Goal: Information Seeking & Learning: Obtain resource

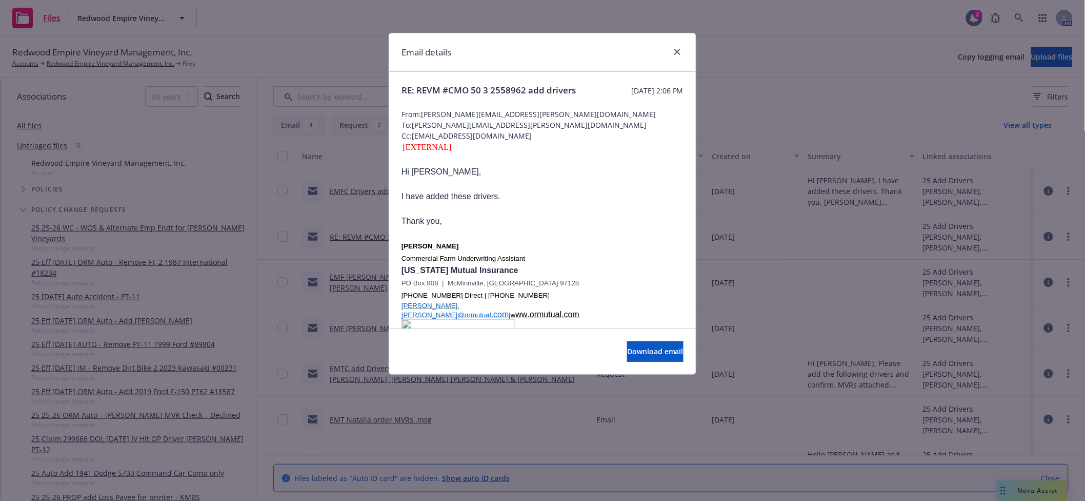
scroll to position [364, 0]
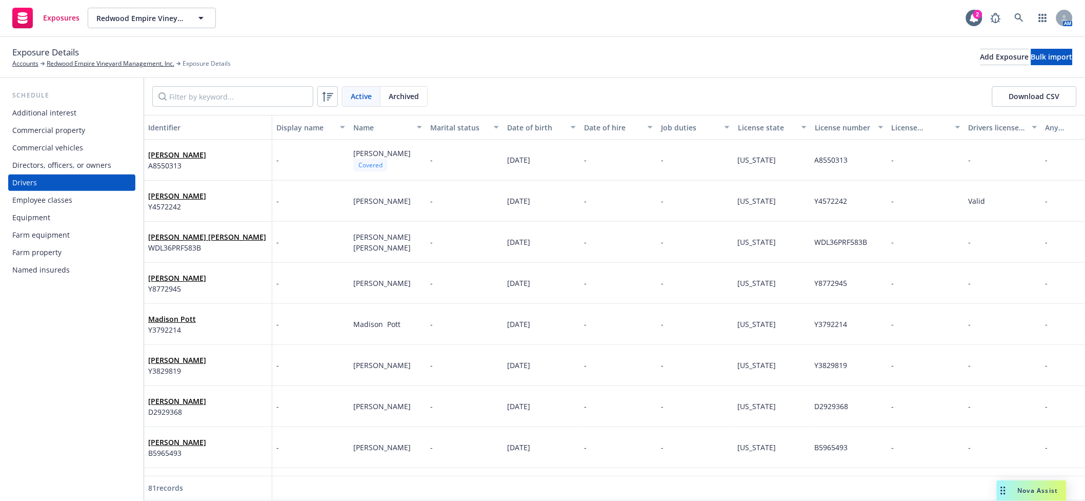
click at [261, 94] on input "Filter by keyword..." at bounding box center [232, 96] width 161 height 21
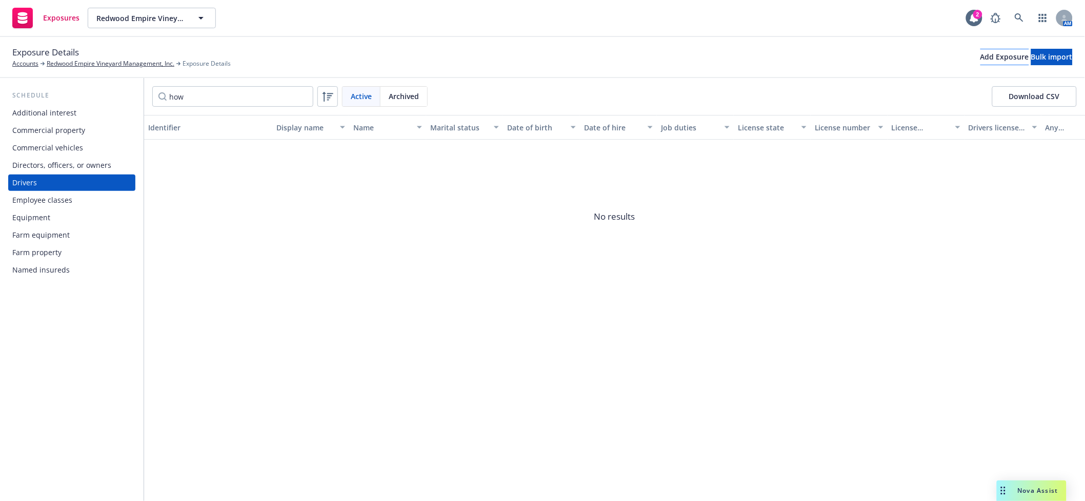
type input "how"
click at [981, 60] on div "Add Exposure" at bounding box center [1005, 56] width 49 height 15
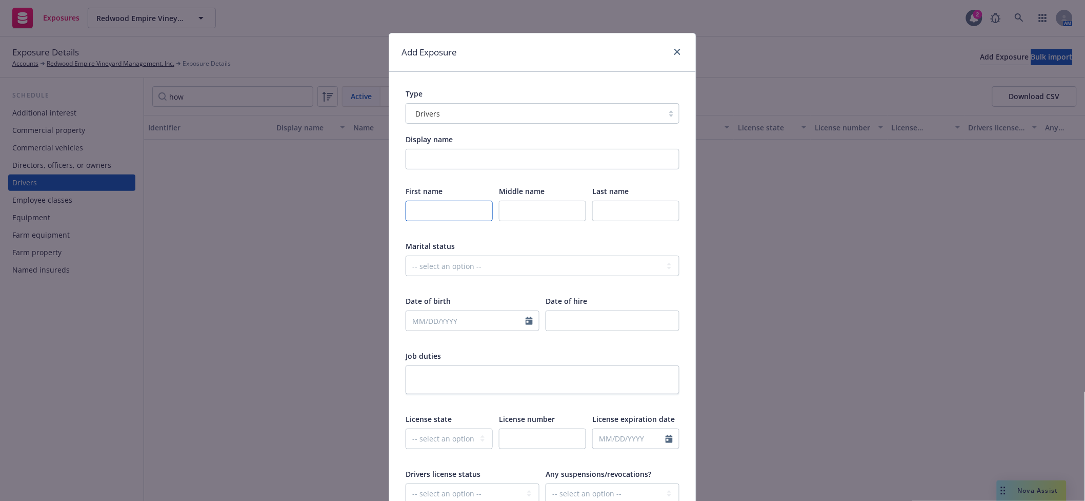
click at [439, 206] on input "text" at bounding box center [449, 211] width 87 height 21
type input "John"
type input "Howland"
click at [530, 440] on input "text" at bounding box center [542, 438] width 87 height 21
paste input "H0873944"
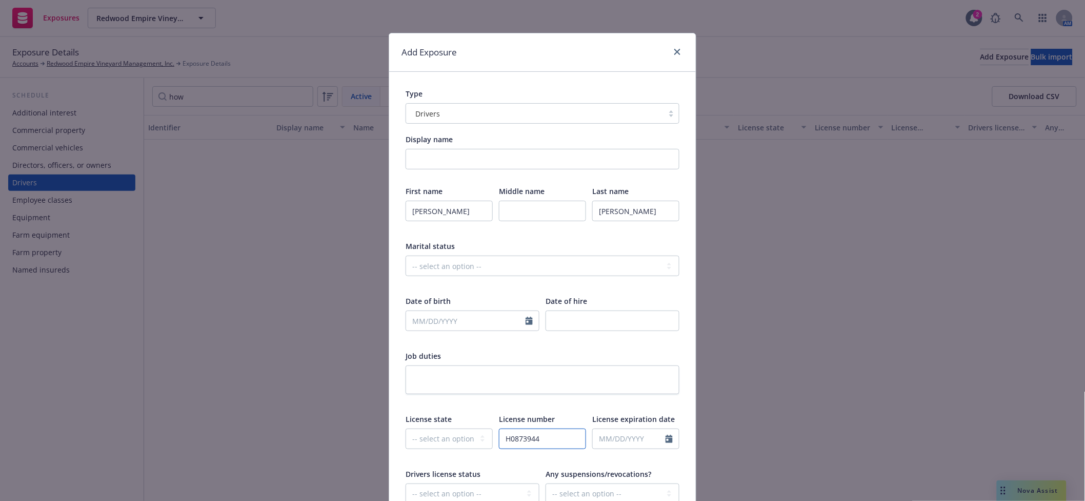
type input "H0873944"
click at [430, 432] on select "-- select an option -- Alaska Alabama Arkansas American Samoa Arizona Californi…" at bounding box center [449, 438] width 87 height 21
select select "CA"
click at [406, 428] on select "-- select an option -- Alaska Alabama Arkansas American Samoa Arizona Californi…" at bounding box center [449, 438] width 87 height 21
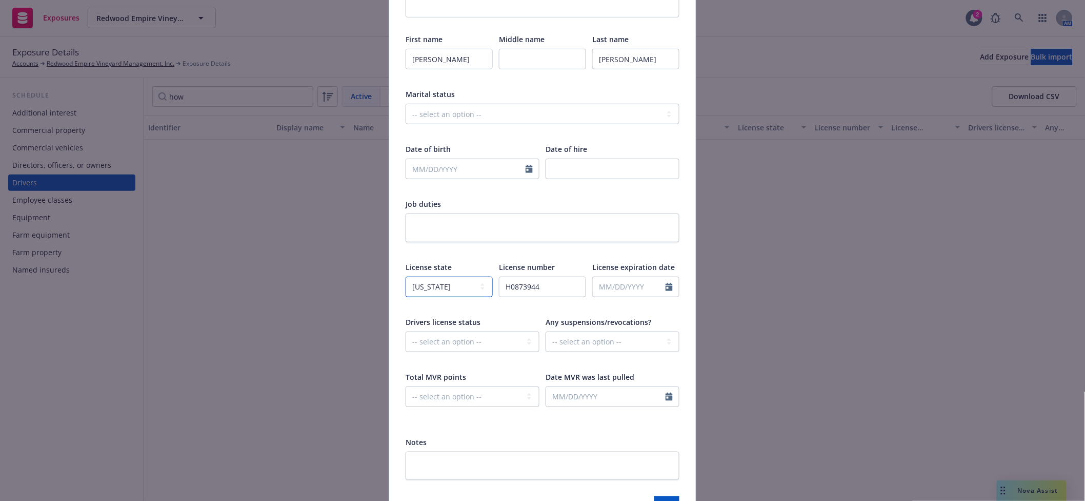
scroll to position [182, 0]
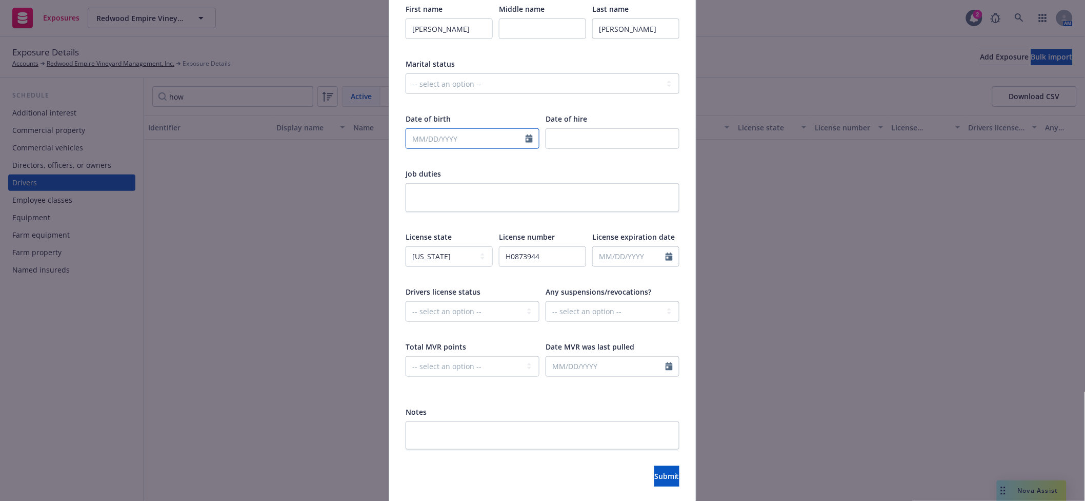
select select "10"
click at [440, 143] on input "text" at bounding box center [466, 138] width 120 height 19
paste input "5/18/1943"
click at [408, 137] on input "5/18/1943" at bounding box center [466, 138] width 120 height 19
type input "05/18/1943"
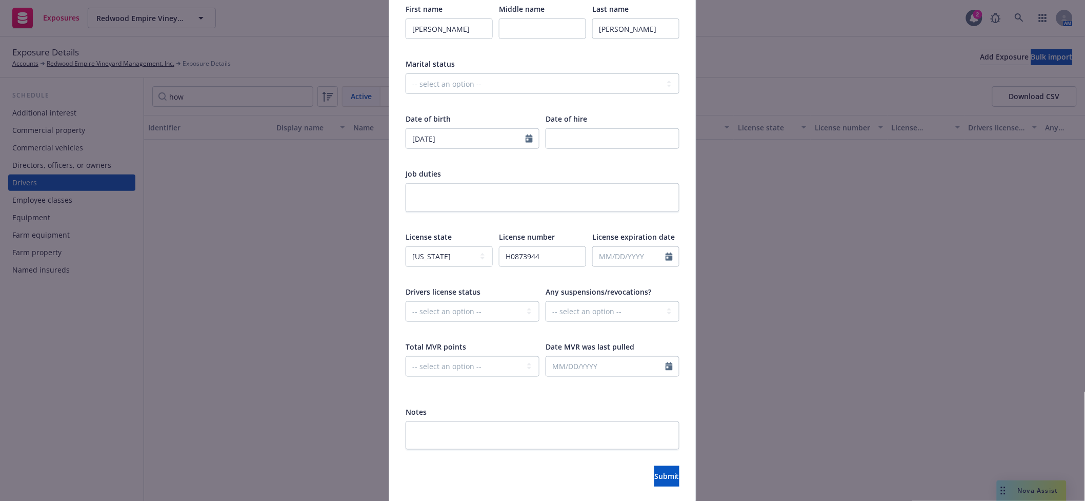
click at [607, 169] on div "Job duties" at bounding box center [543, 173] width 274 height 11
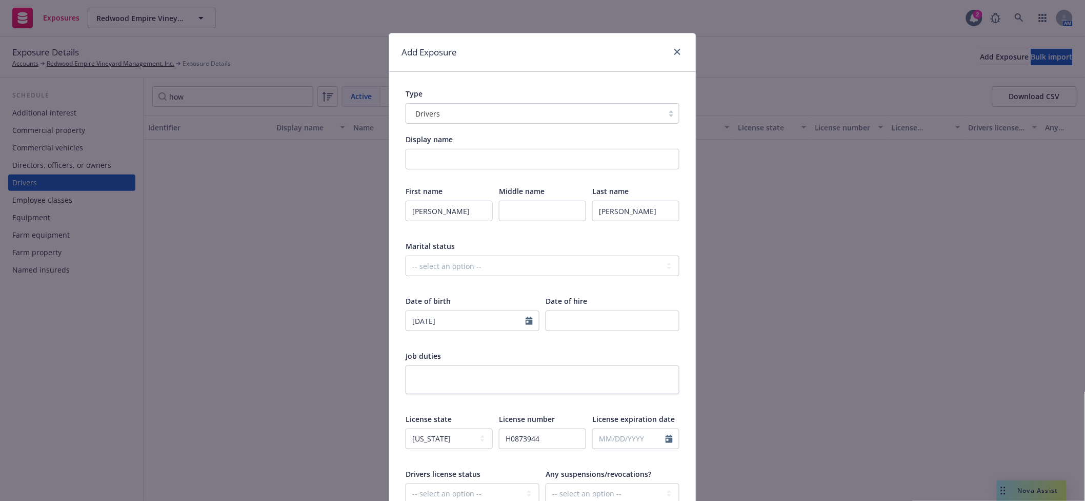
scroll to position [217, 0]
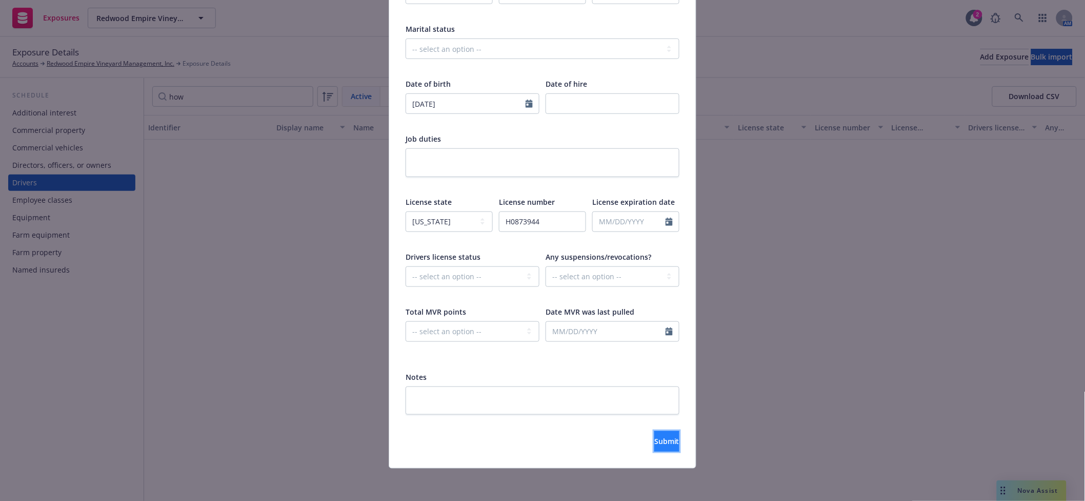
click at [655, 441] on span "Submit" at bounding box center [667, 441] width 25 height 10
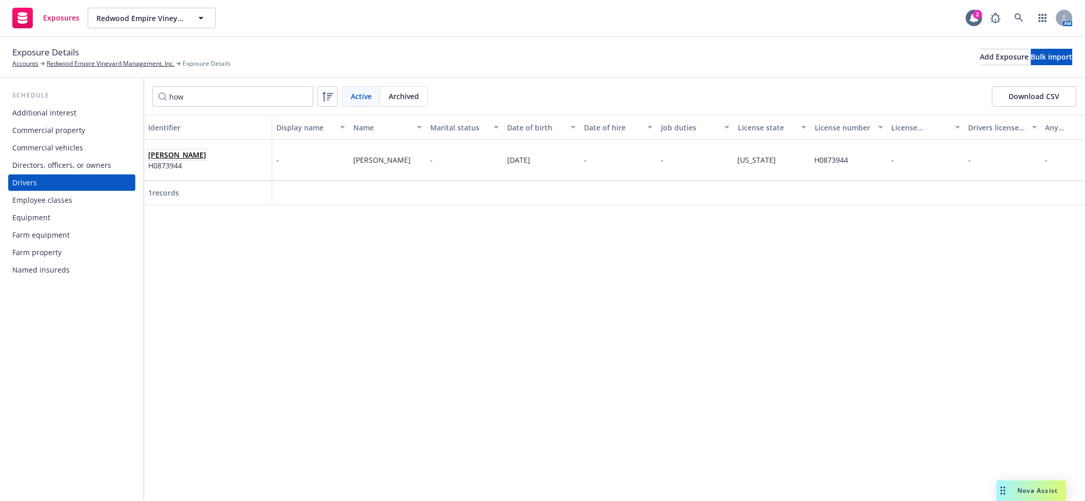
click at [165, 152] on link "John Howland" at bounding box center [177, 155] width 58 height 10
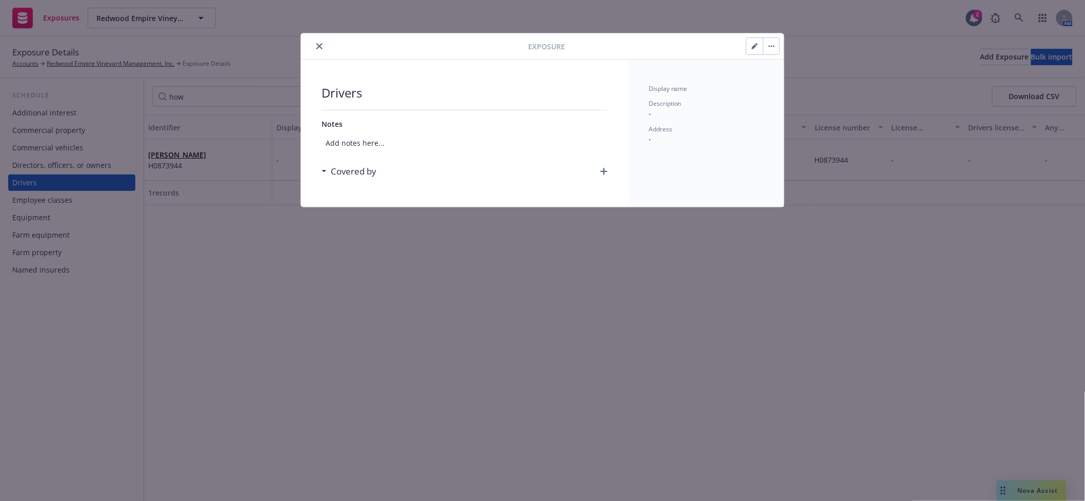
click at [602, 173] on icon "button" at bounding box center [604, 171] width 7 height 7
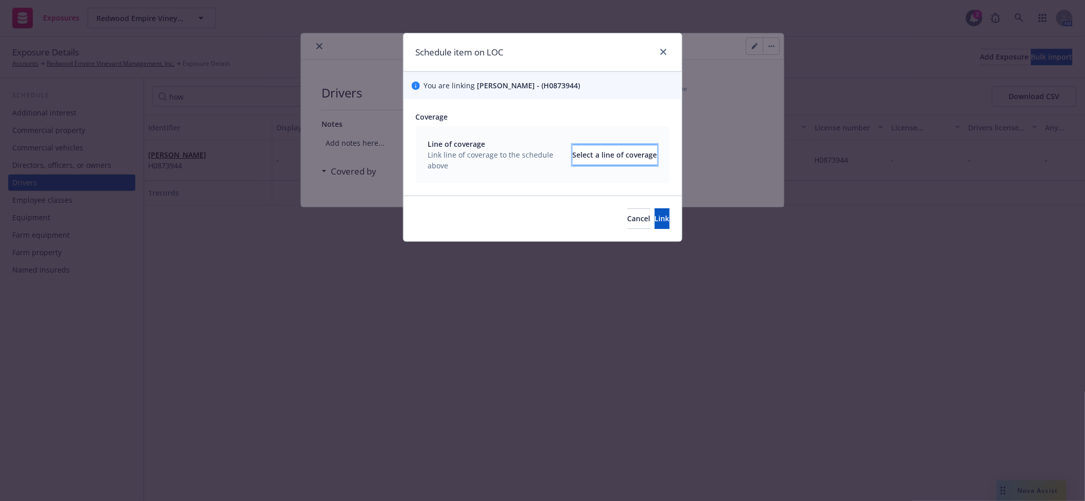
click at [573, 153] on div "Select a line of coverage" at bounding box center [615, 154] width 85 height 19
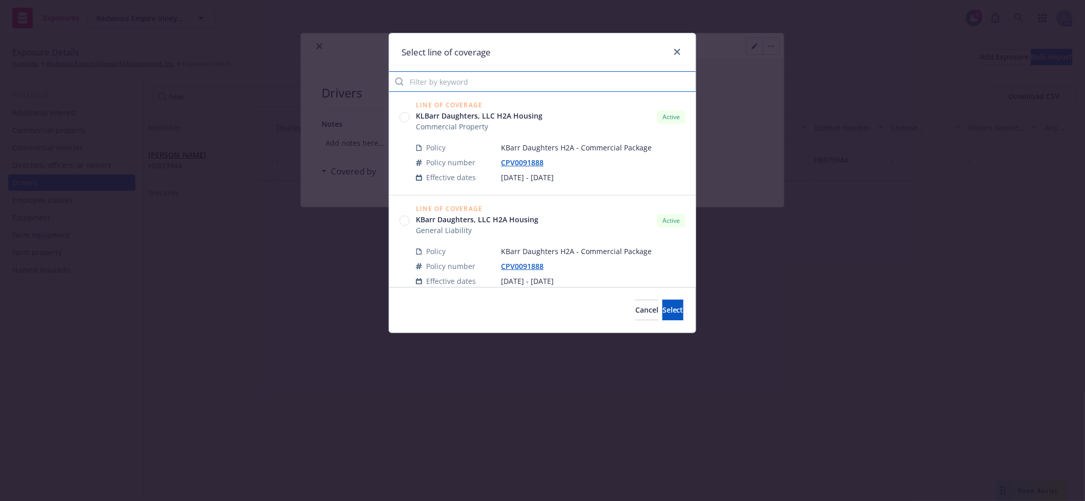
click at [509, 84] on input "Filter by keyword" at bounding box center [542, 81] width 307 height 21
type input "auto"
click at [468, 129] on span "Commercial Auto Liability" at bounding box center [460, 126] width 88 height 11
click at [408, 115] on circle at bounding box center [405, 117] width 10 height 10
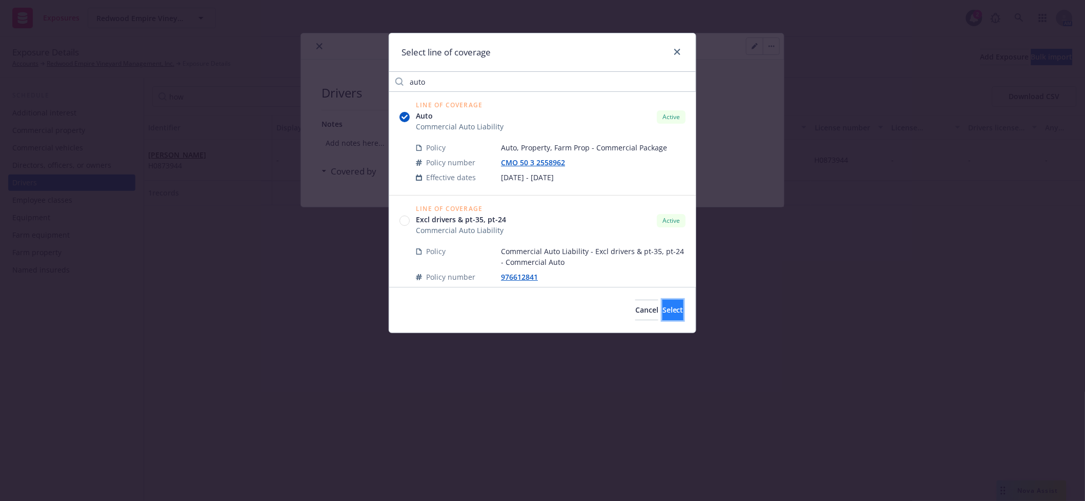
click at [667, 309] on button "Select" at bounding box center [673, 310] width 21 height 21
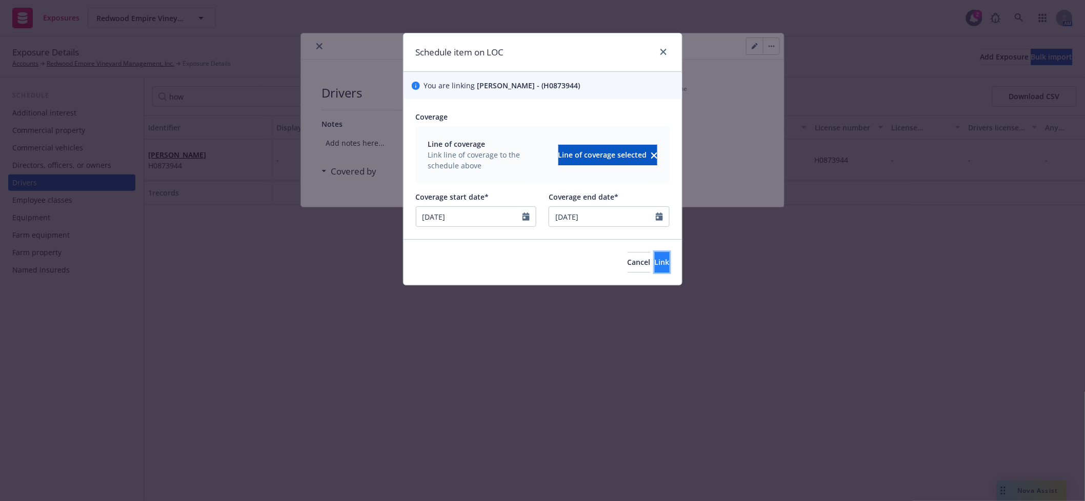
click at [655, 257] on span "Link" at bounding box center [662, 262] width 15 height 10
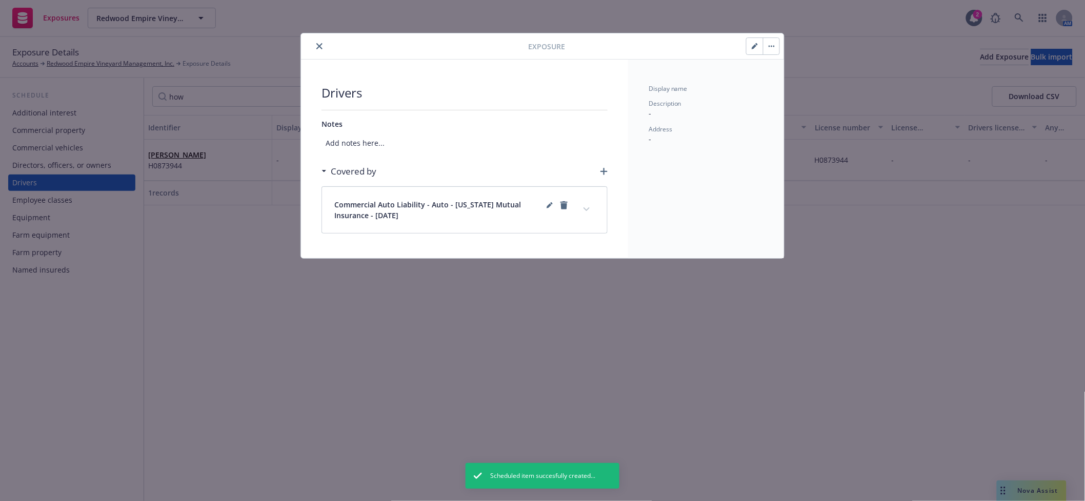
click at [583, 209] on button "expand content" at bounding box center [587, 209] width 16 height 16
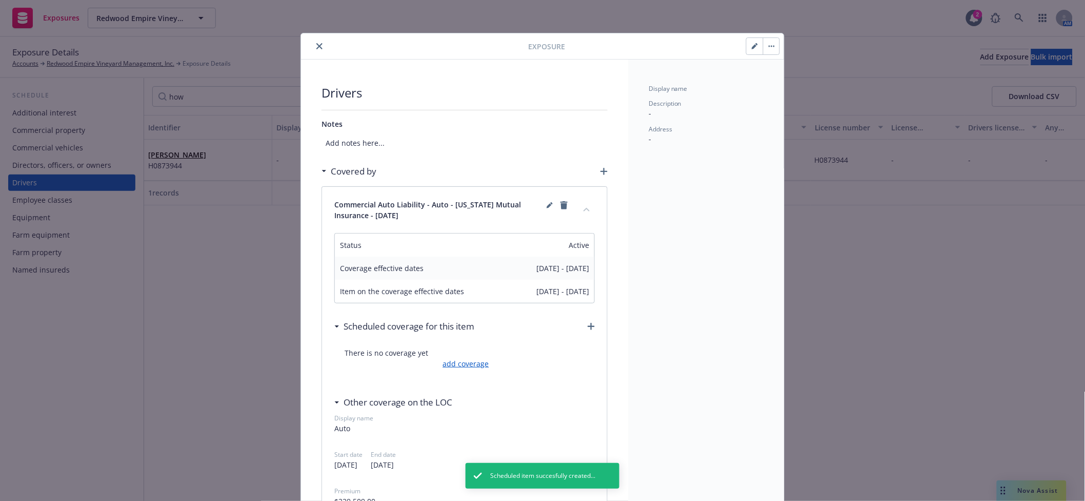
click at [462, 364] on link "add coverage" at bounding box center [465, 363] width 49 height 11
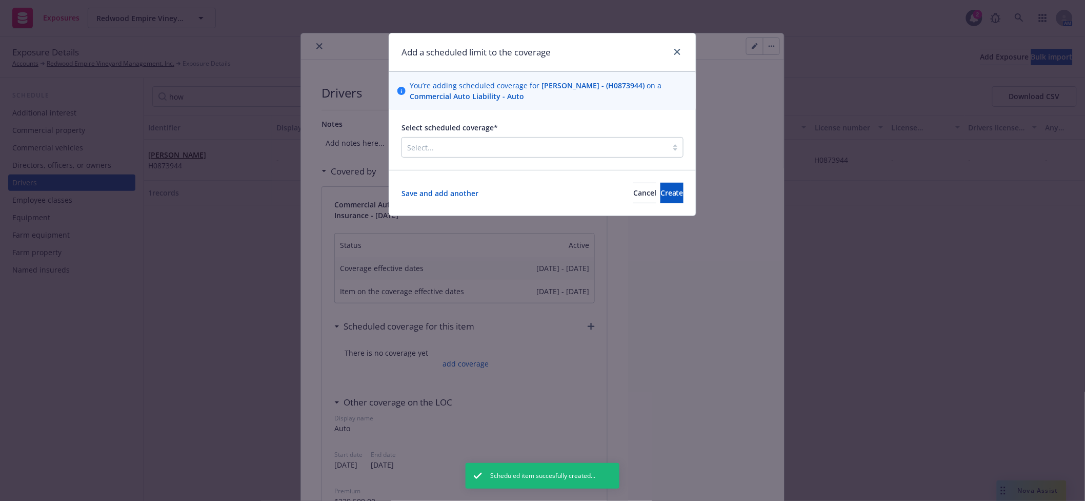
click at [446, 142] on div at bounding box center [534, 147] width 255 height 12
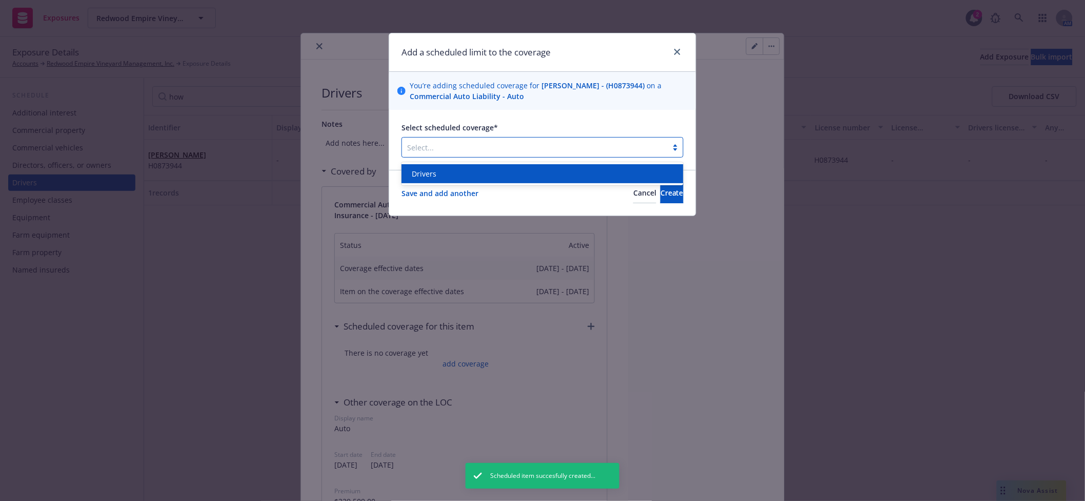
click at [446, 170] on div "Drivers" at bounding box center [543, 173] width 270 height 11
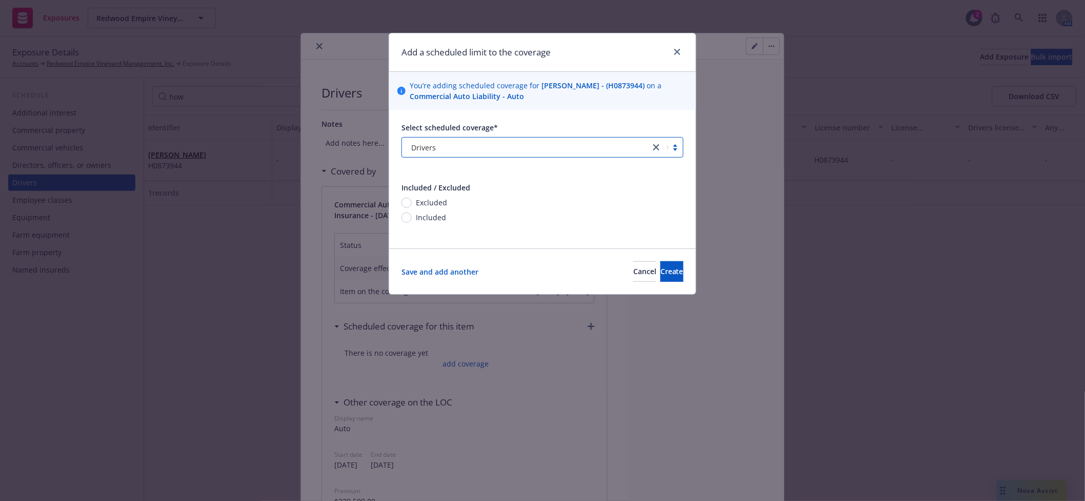
click at [434, 215] on span "Included" at bounding box center [431, 217] width 30 height 11
click at [412, 215] on input "Included" at bounding box center [407, 217] width 10 height 10
radio input "true"
click at [669, 273] on button "Create" at bounding box center [672, 271] width 23 height 21
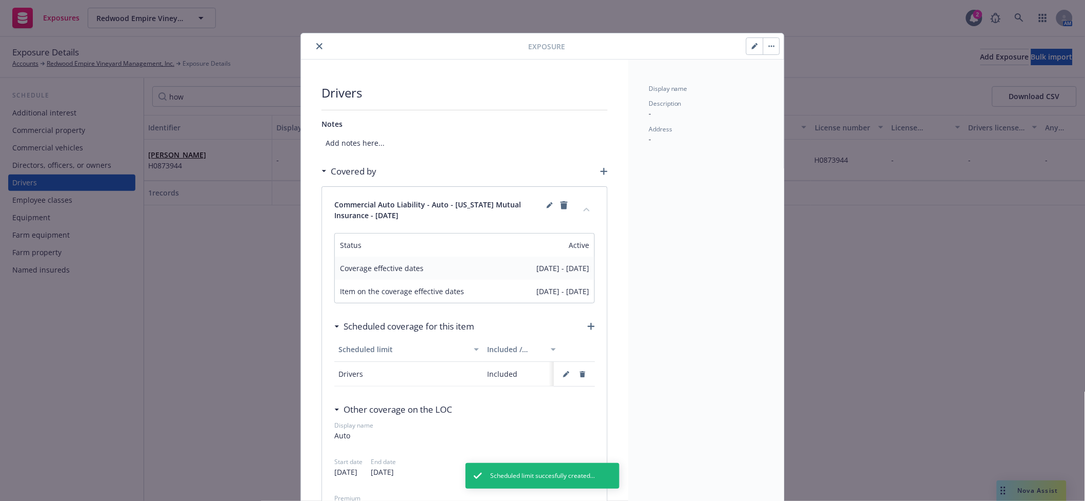
click at [316, 48] on icon "close" at bounding box center [319, 46] width 6 height 6
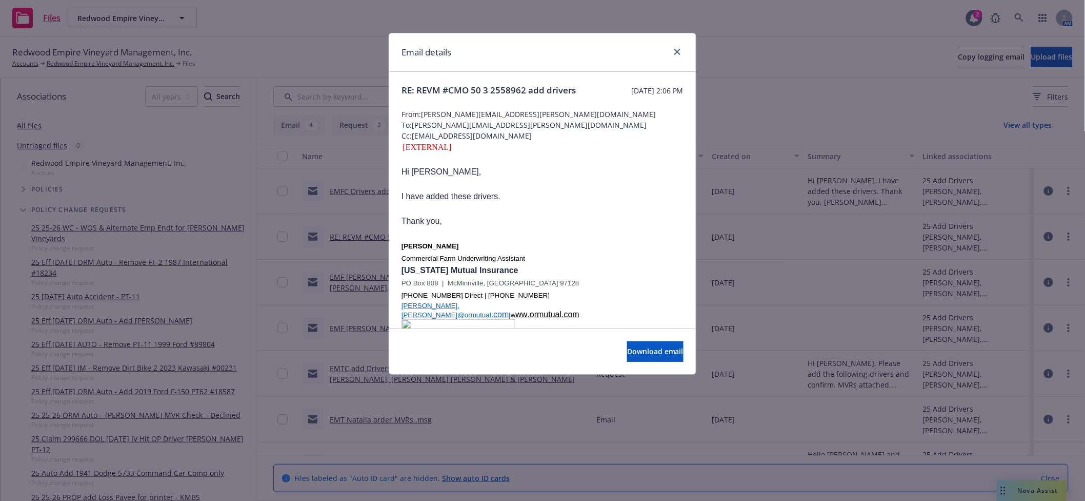
scroll to position [364, 0]
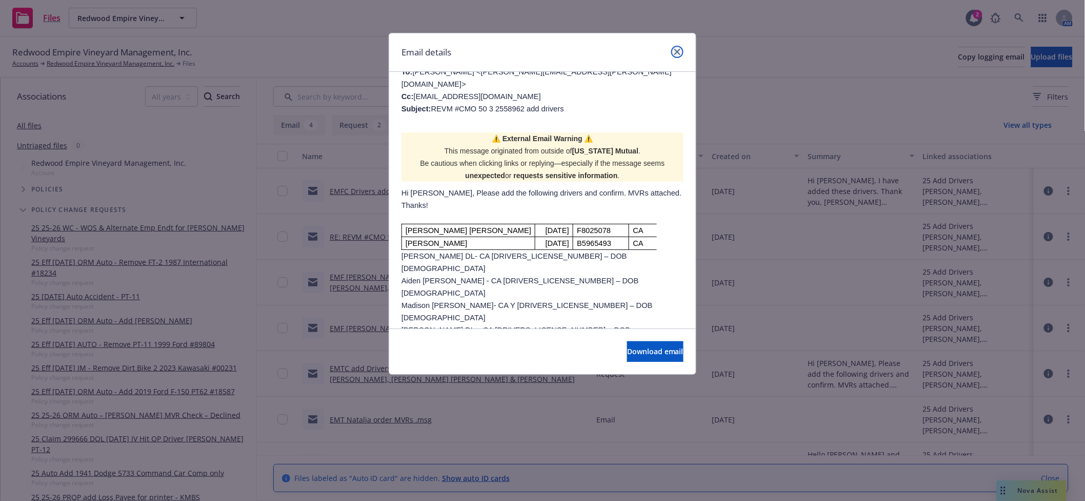
click at [674, 51] on link "close" at bounding box center [677, 52] width 12 height 12
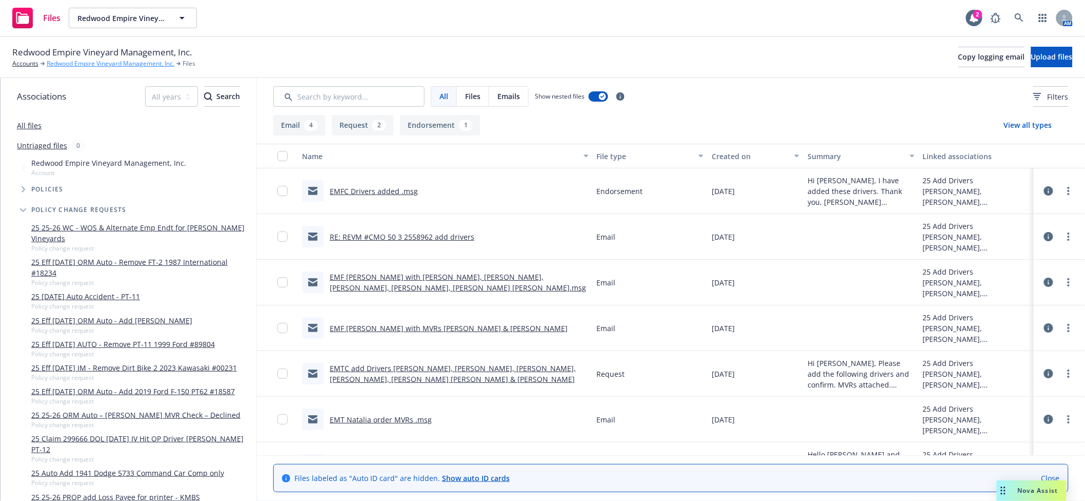
click at [116, 61] on link "Redwood Empire Vineyard Management, Inc." at bounding box center [111, 63] width 128 height 9
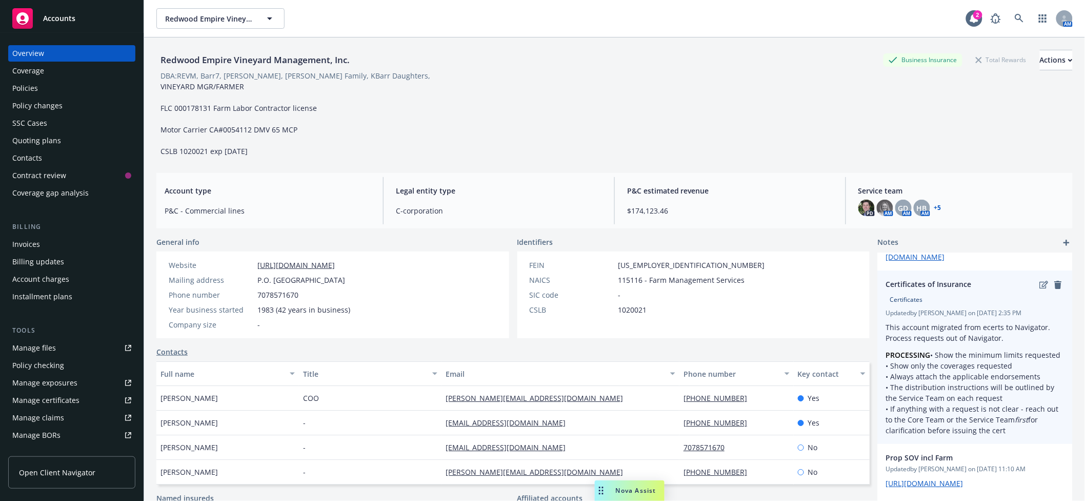
scroll to position [213, 0]
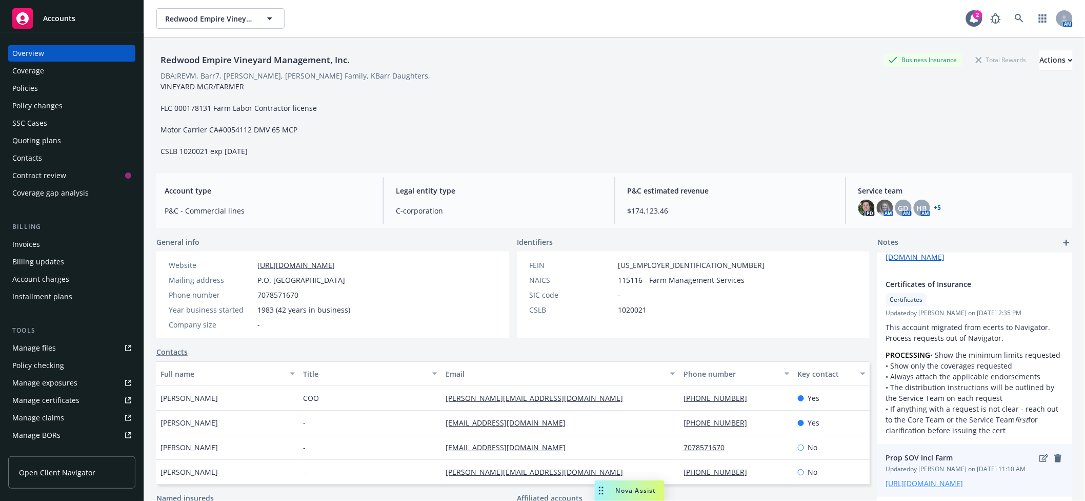
click at [921, 478] on link "[URL][DOMAIN_NAME]" at bounding box center [924, 483] width 77 height 10
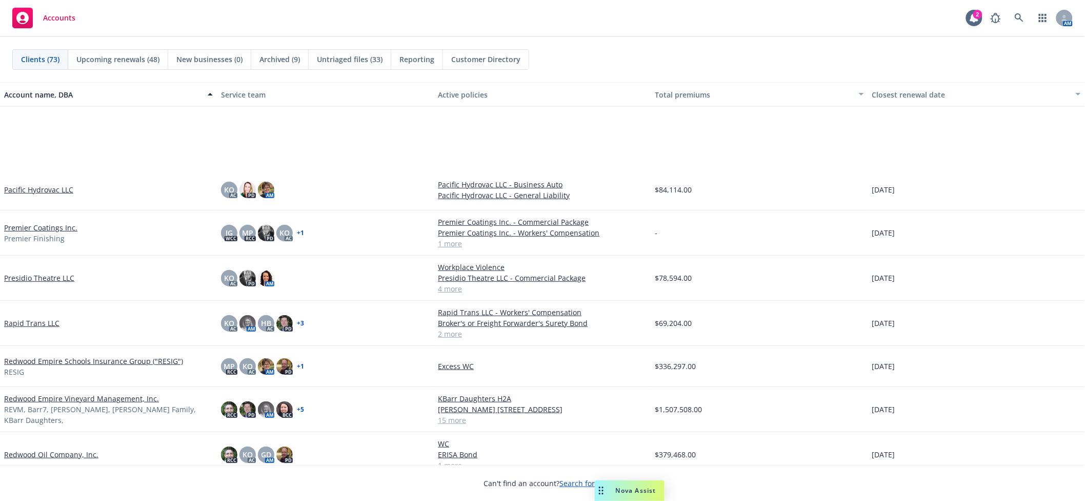
scroll to position [2006, 0]
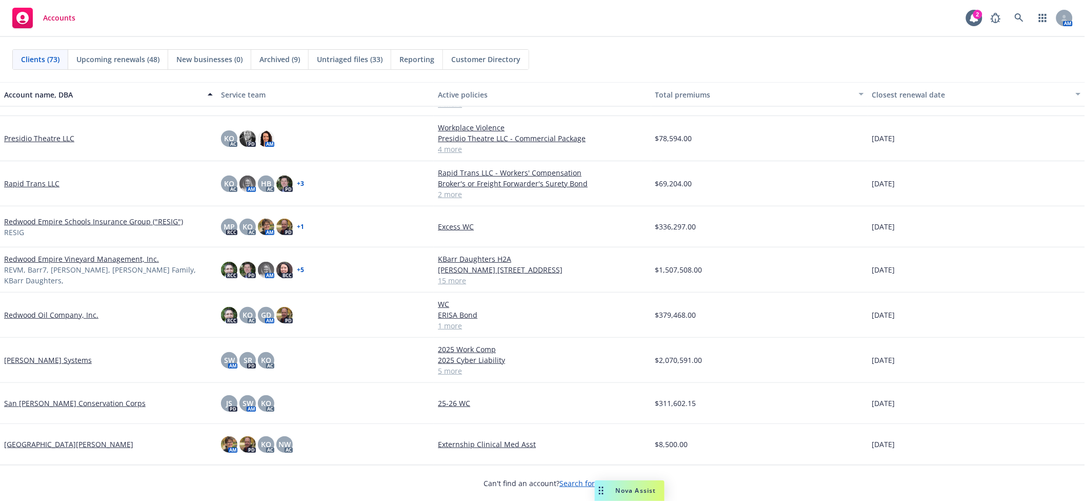
click at [91, 264] on link "Redwood Empire Vineyard Management, Inc." at bounding box center [81, 258] width 155 height 11
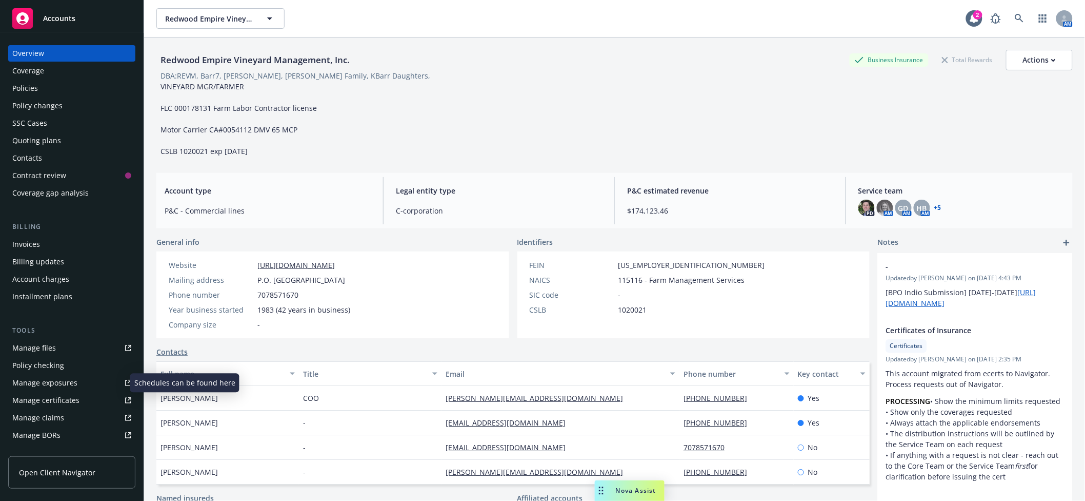
click at [49, 384] on div "Manage exposures" at bounding box center [44, 382] width 65 height 16
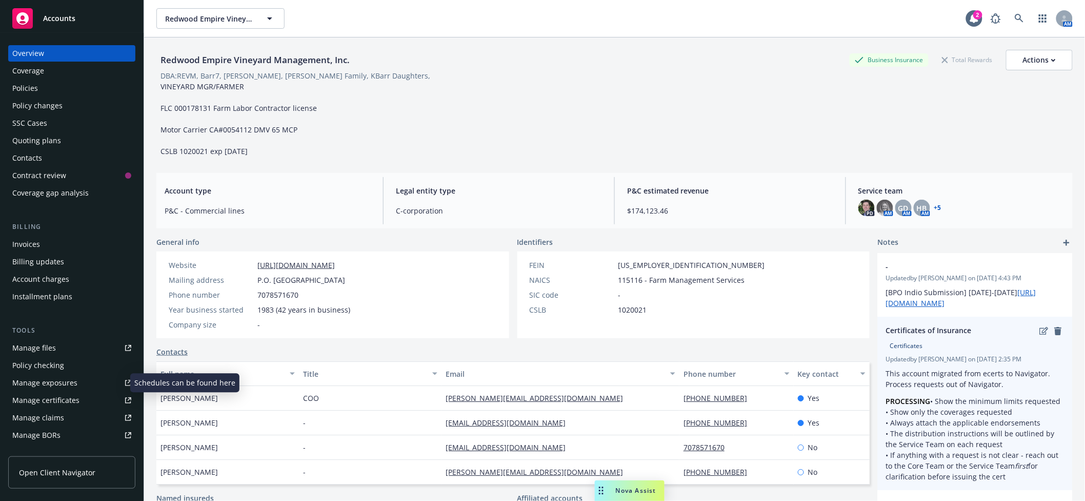
scroll to position [213, 0]
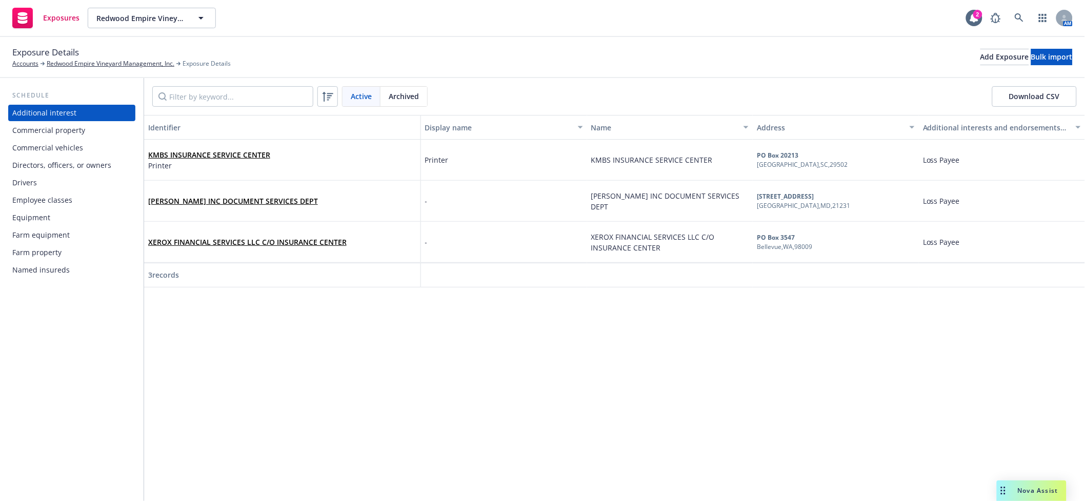
click at [67, 239] on div "Farm equipment" at bounding box center [40, 235] width 57 height 16
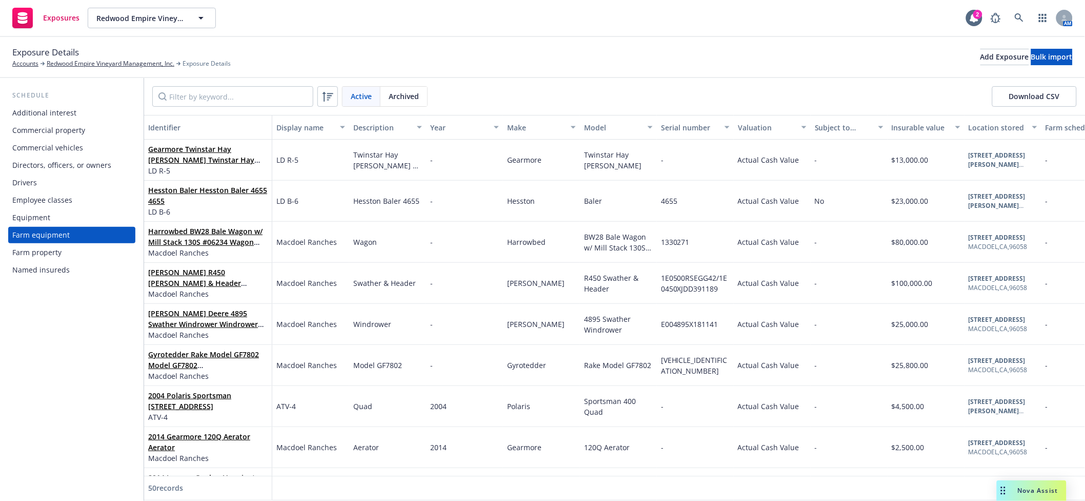
click at [1036, 100] on button "Download CSV" at bounding box center [1035, 96] width 85 height 21
click at [29, 218] on div "Equipment" at bounding box center [31, 217] width 38 height 16
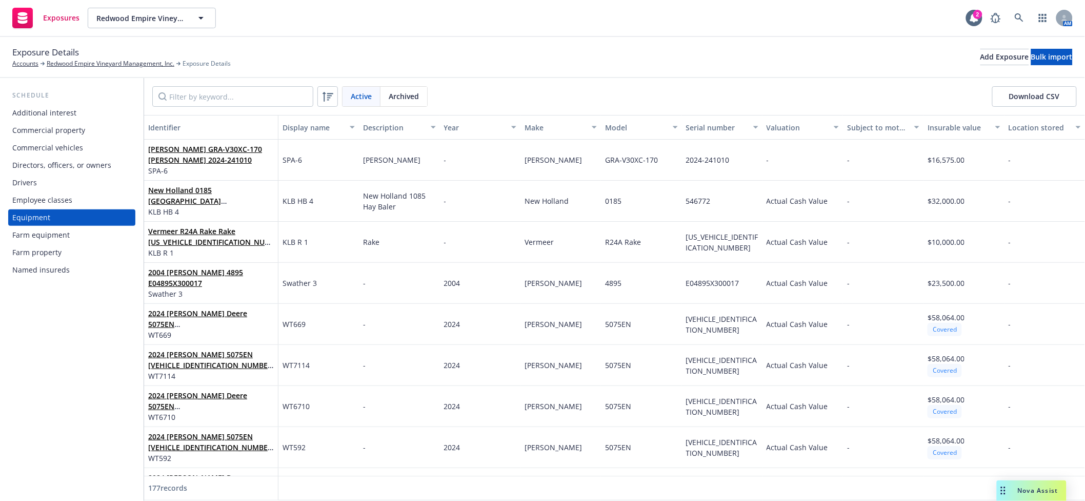
click at [1052, 95] on button "Download CSV" at bounding box center [1035, 96] width 85 height 21
click at [42, 254] on div "Farm property" at bounding box center [36, 252] width 49 height 16
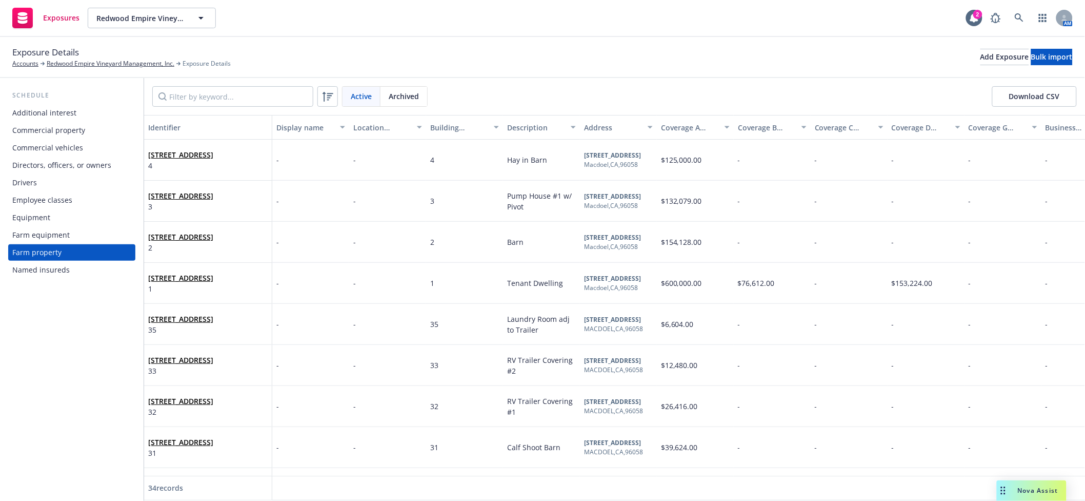
click at [1043, 94] on button "Download CSV" at bounding box center [1035, 96] width 85 height 21
click at [42, 129] on div "Commercial property" at bounding box center [48, 130] width 73 height 16
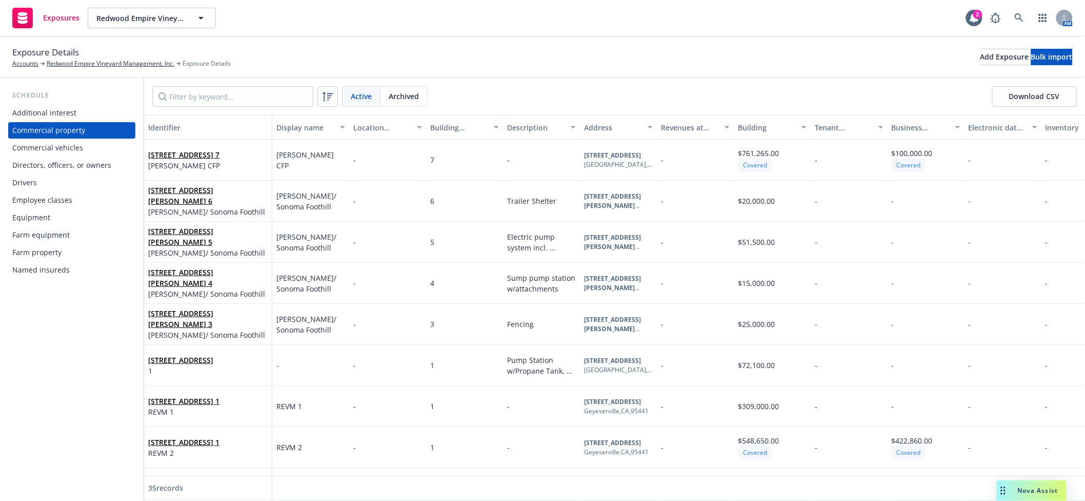
click at [1039, 98] on button "Download CSV" at bounding box center [1035, 96] width 85 height 21
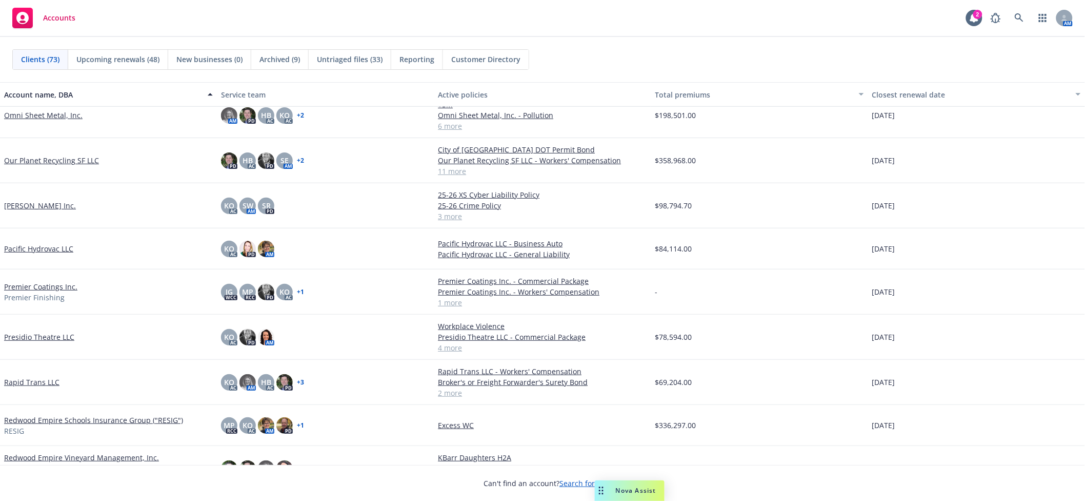
scroll to position [2006, 0]
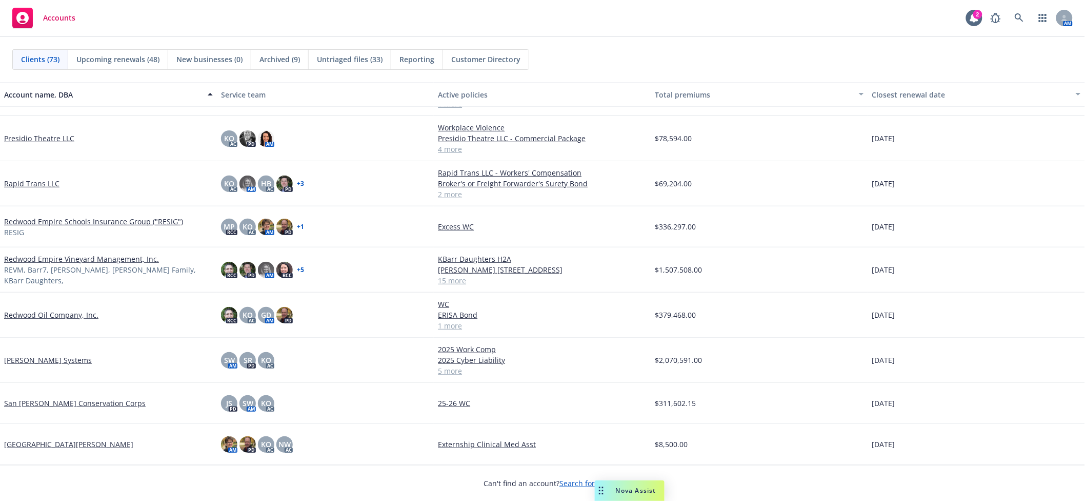
click at [65, 263] on link "Redwood Empire Vineyard Management, Inc." at bounding box center [81, 258] width 155 height 11
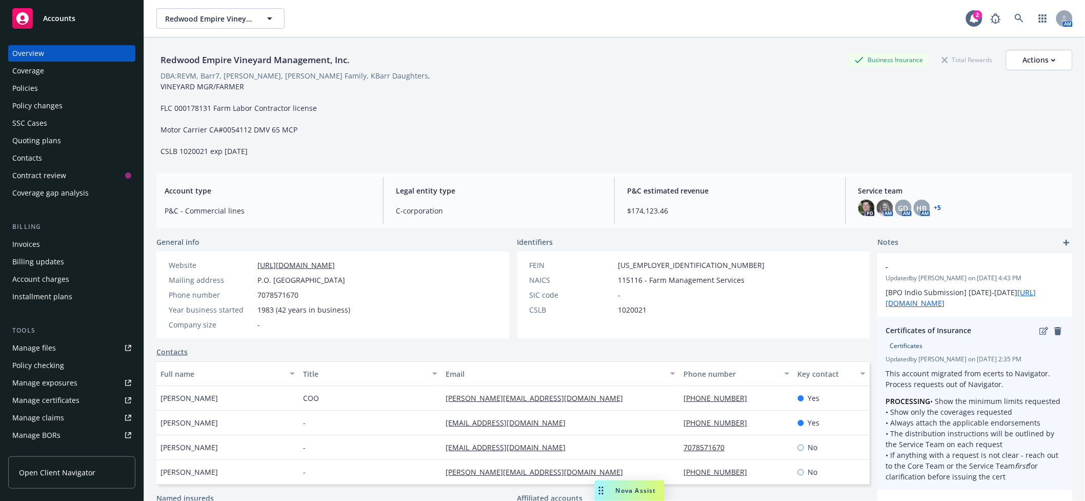
scroll to position [213, 0]
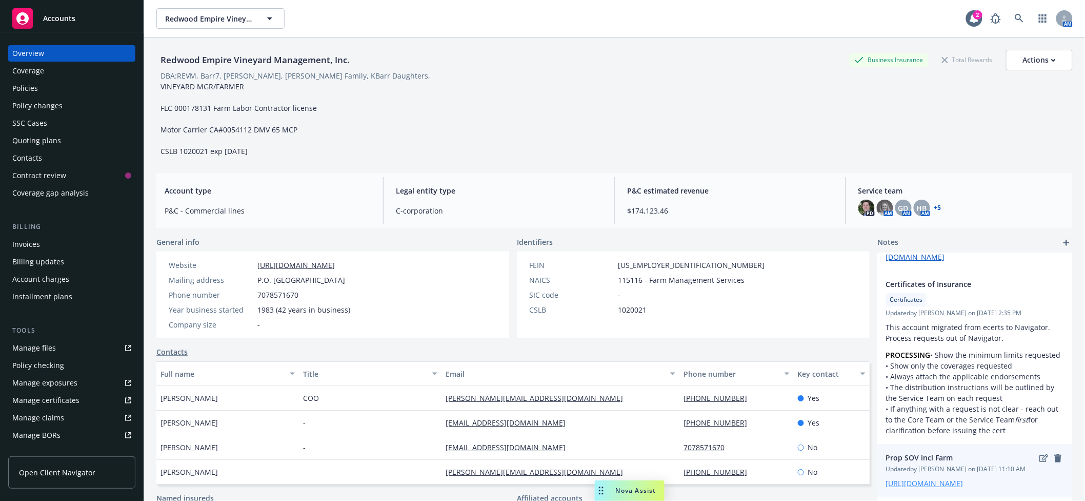
click at [919, 478] on link "[URL][DOMAIN_NAME]" at bounding box center [924, 483] width 77 height 10
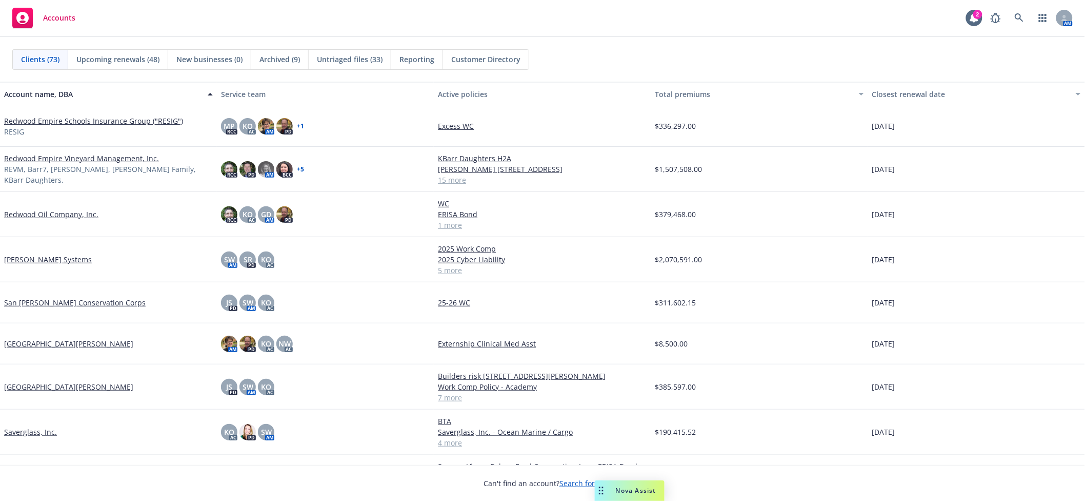
scroll to position [2097, 0]
click at [74, 162] on link "Redwood Empire Vineyard Management, Inc." at bounding box center [81, 158] width 155 height 11
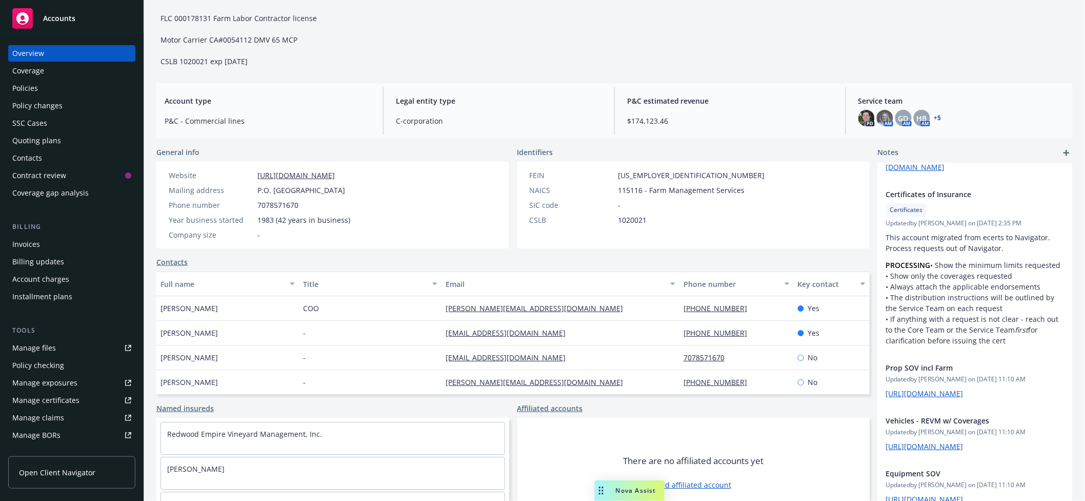
scroll to position [97, 0]
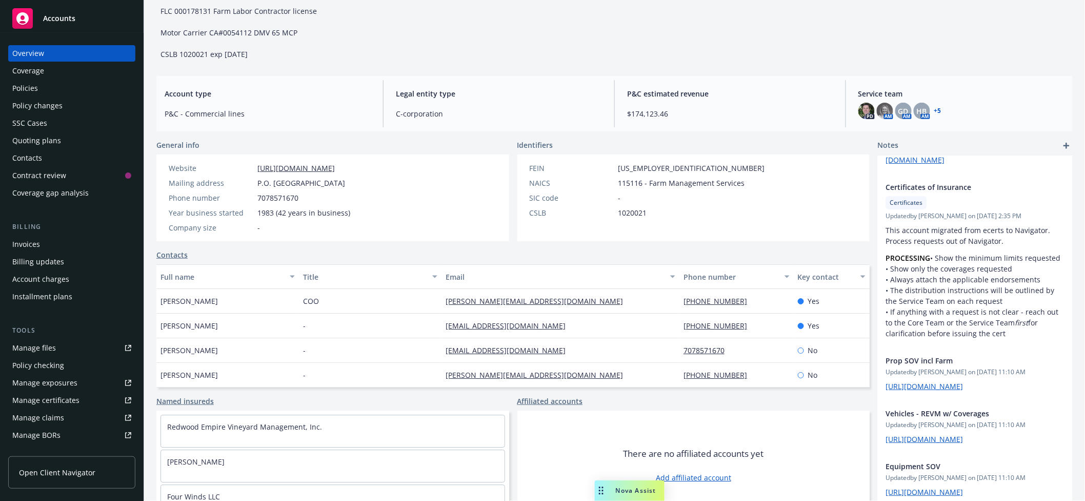
click at [42, 143] on div "Quoting plans" at bounding box center [36, 140] width 49 height 16
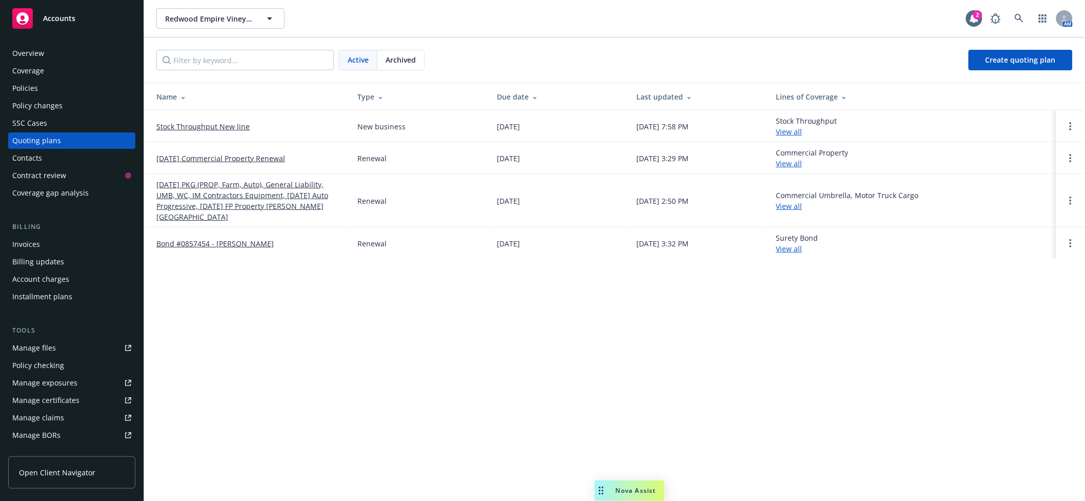
click at [411, 57] on span "Archived" at bounding box center [401, 59] width 30 height 11
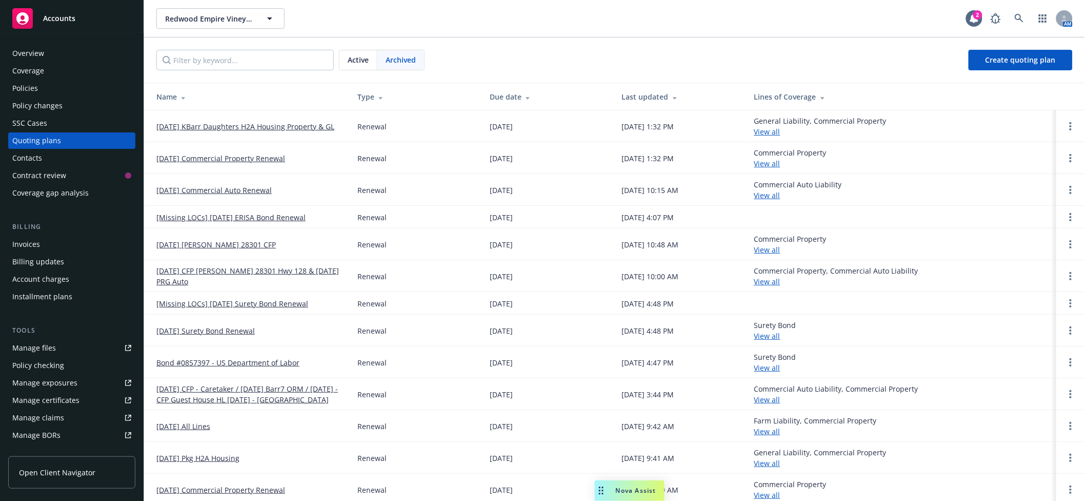
click at [179, 428] on link "[DATE] All Lines" at bounding box center [183, 426] width 54 height 11
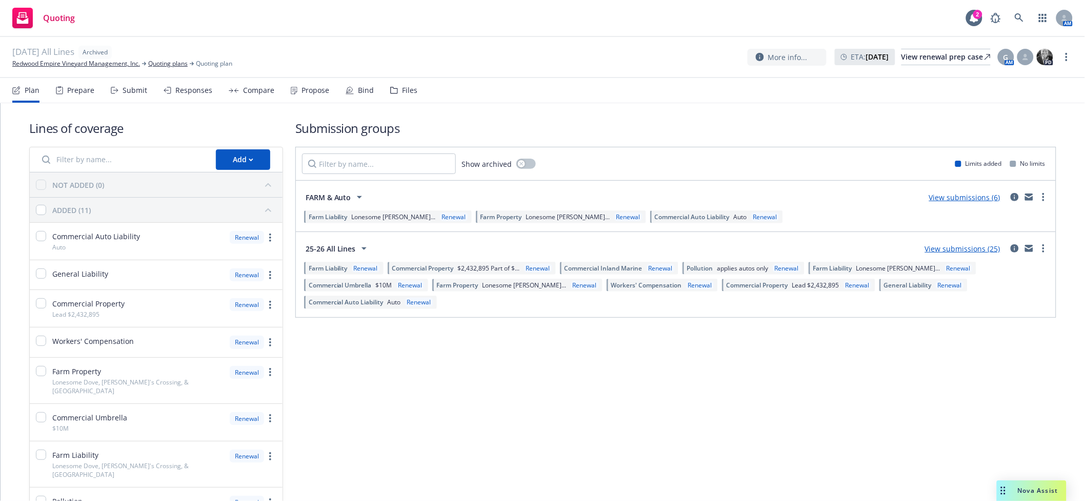
click at [414, 96] on nav "Plan Prepare Submit Responses Compare Propose Bind Files" at bounding box center [542, 90] width 1061 height 25
click at [404, 93] on div "Files" at bounding box center [409, 90] width 15 height 8
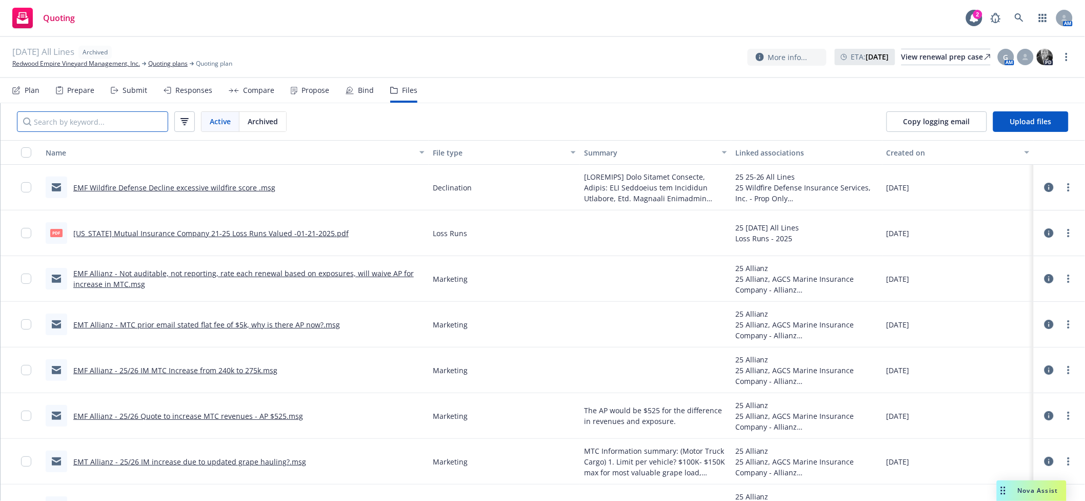
click at [51, 121] on input "Search by keyword..." at bounding box center [92, 121] width 151 height 21
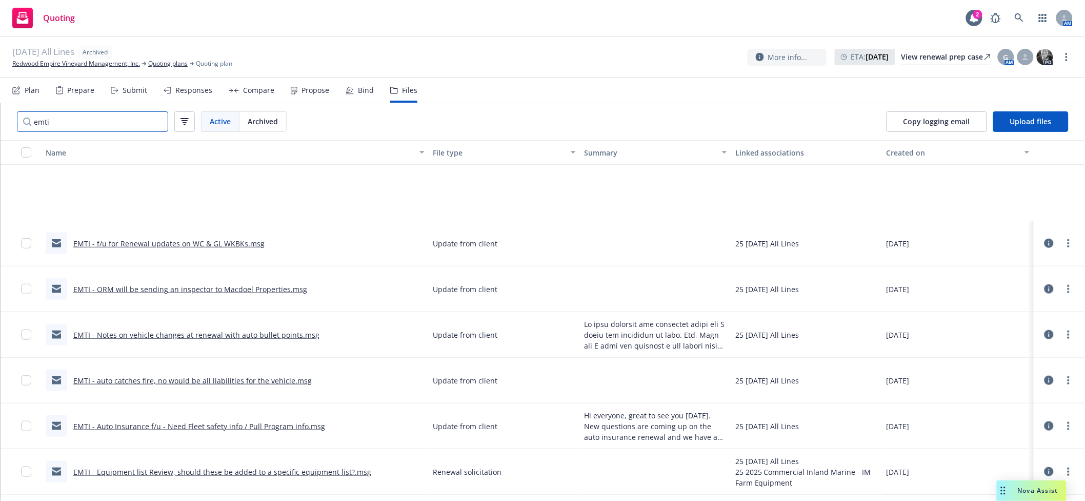
scroll to position [391, 0]
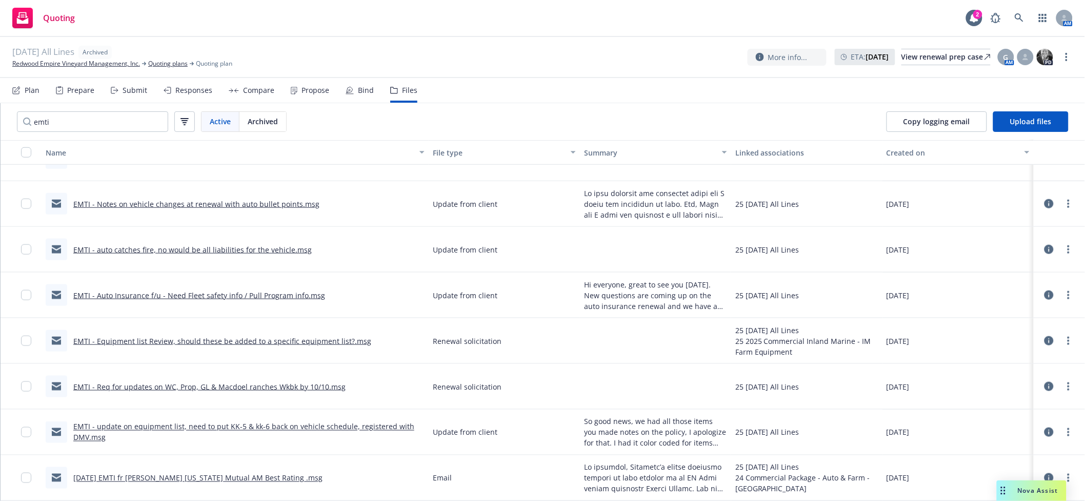
click at [164, 385] on link "EMTI - Req for updates on WC, Prop, GL & Macdoel ranches Wkbk by 10/10.msg" at bounding box center [209, 387] width 272 height 10
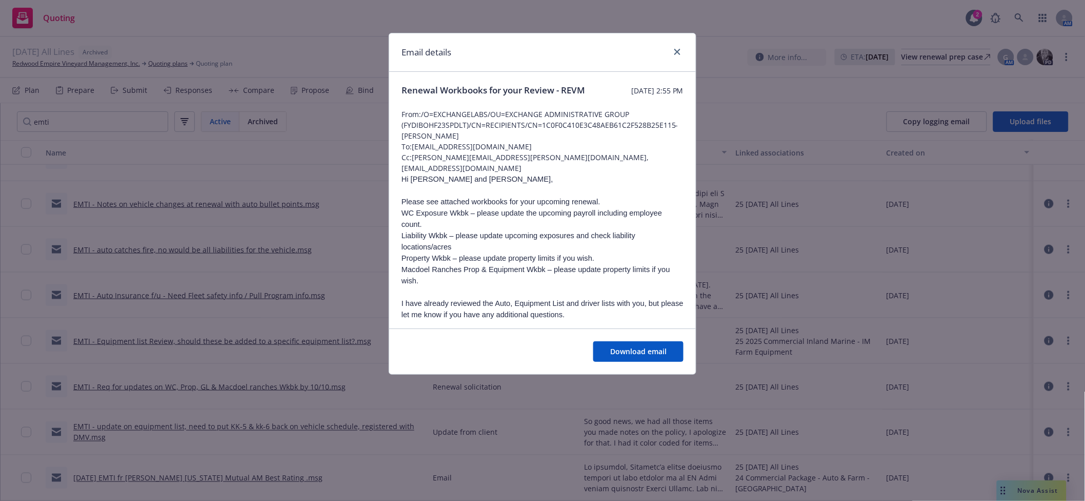
click at [617, 270] on span "Macdoel Ranches Prop & Equipment Wkbk – please update property limits if you wi…" at bounding box center [536, 274] width 269 height 19
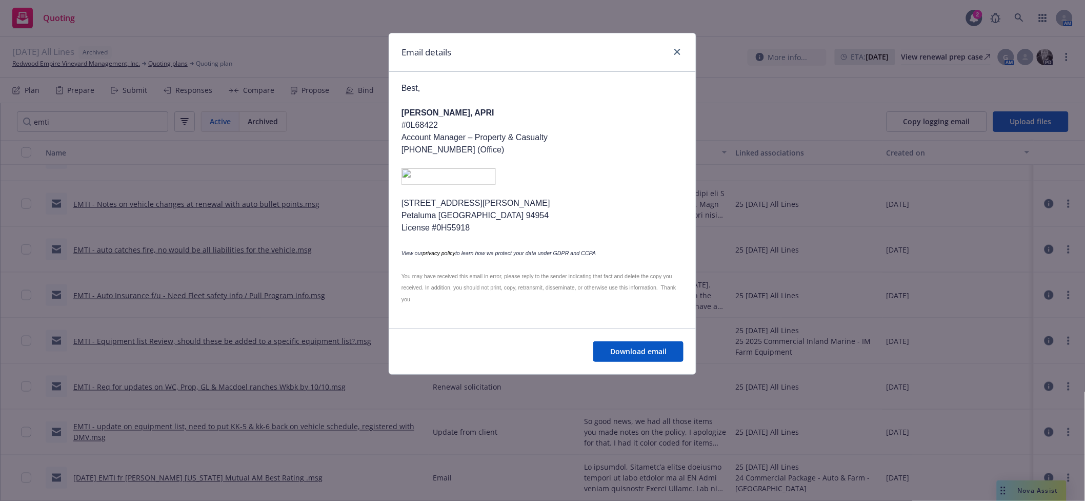
scroll to position [0, 0]
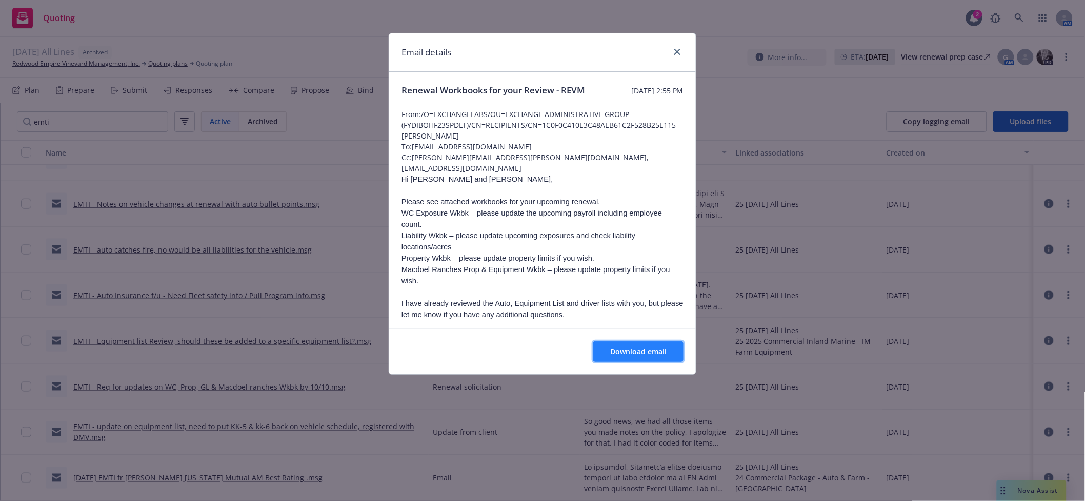
click at [631, 353] on span "Download email" at bounding box center [638, 351] width 56 height 10
click at [676, 54] on icon "close" at bounding box center [678, 52] width 6 height 6
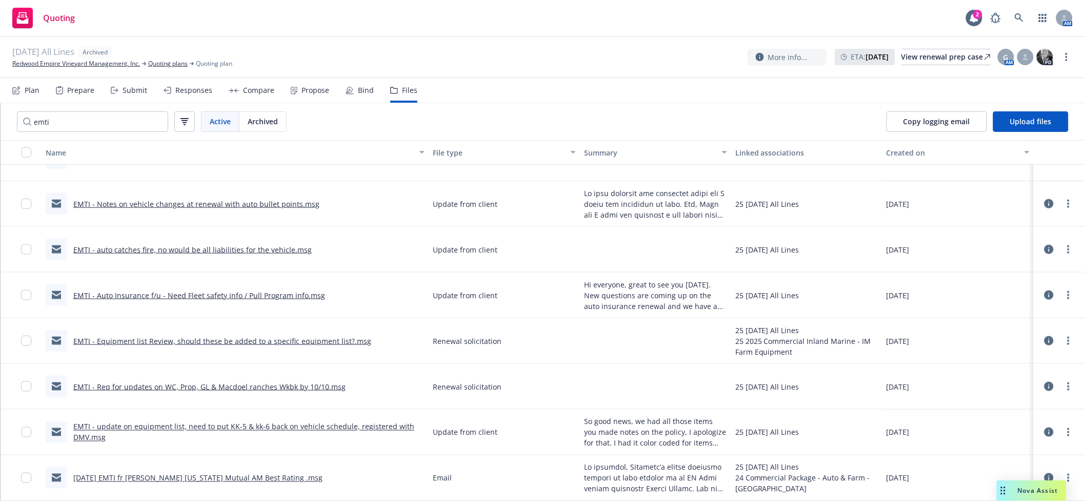
click at [111, 338] on link "EMTI - Equipment list Review, should these be added to a specific equipment lis…" at bounding box center [222, 341] width 298 height 10
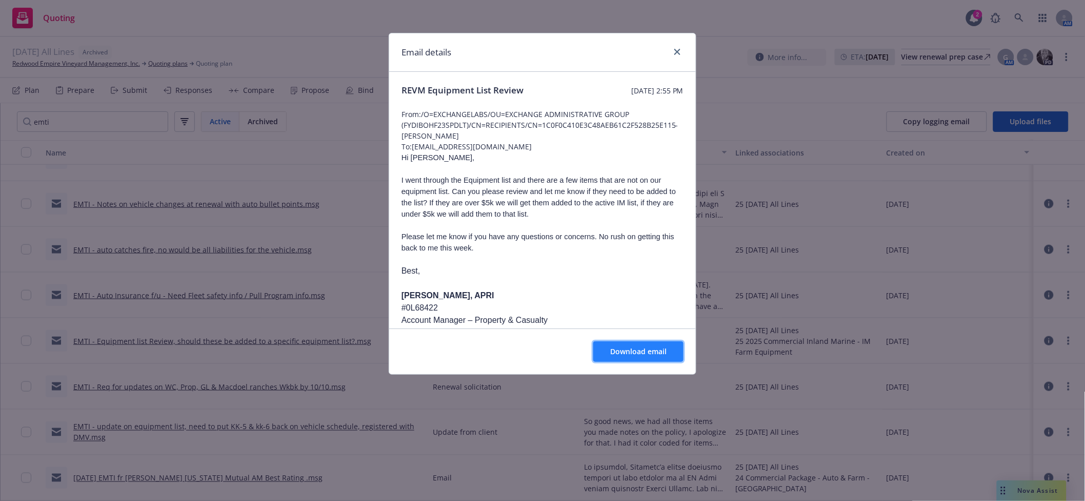
click at [640, 355] on span "Download email" at bounding box center [638, 351] width 56 height 10
click at [680, 54] on icon "close" at bounding box center [678, 52] width 6 height 6
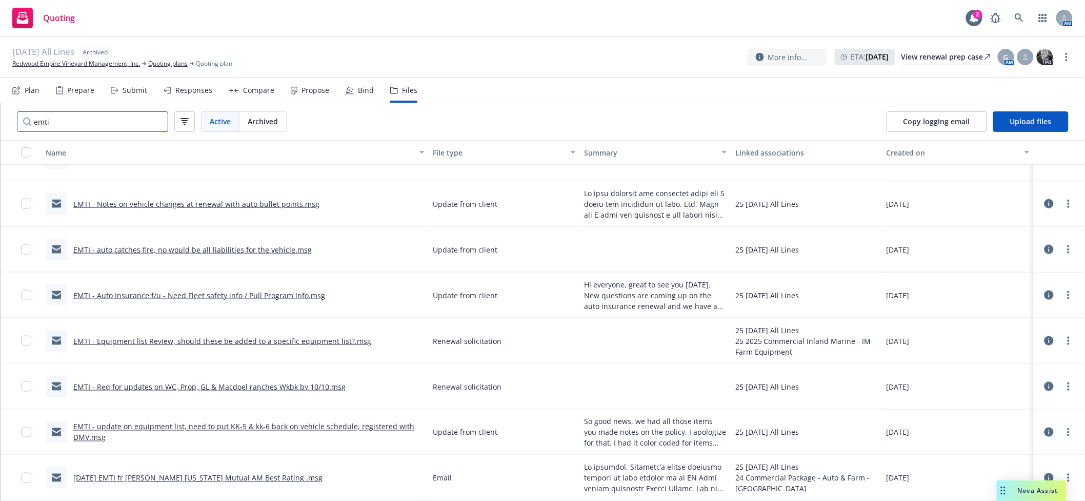
click at [86, 120] on input "emti" at bounding box center [92, 121] width 151 height 21
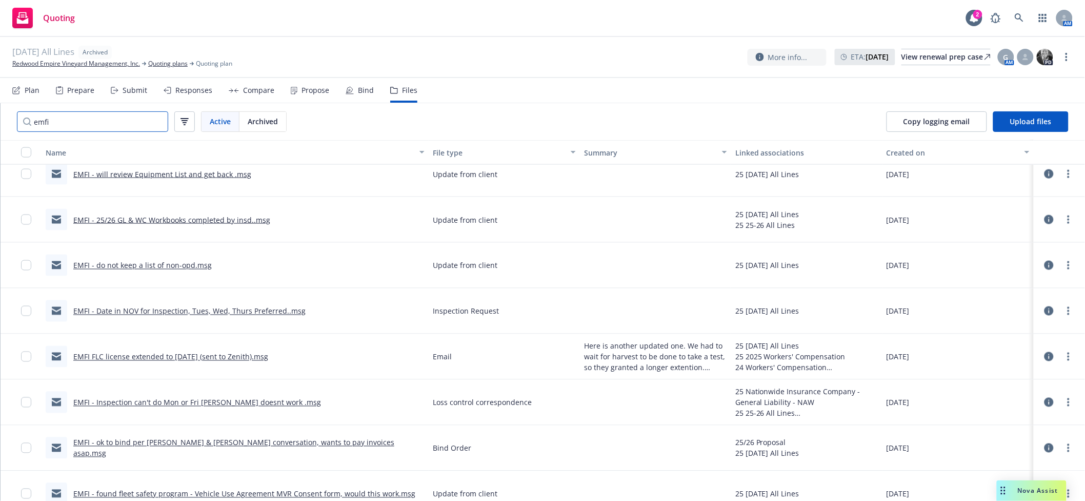
scroll to position [571, 0]
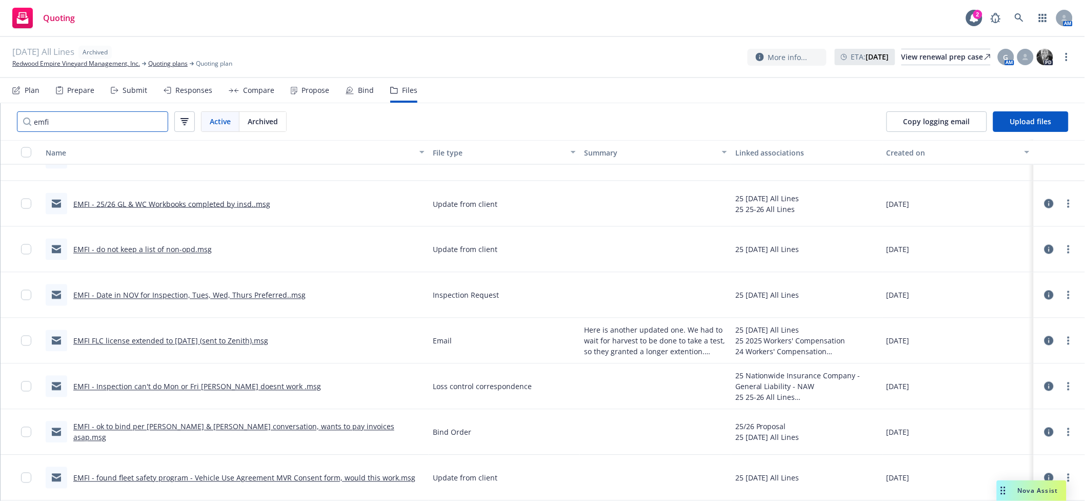
type input "emfi"
click at [476, 160] on button "File type" at bounding box center [504, 152] width 151 height 25
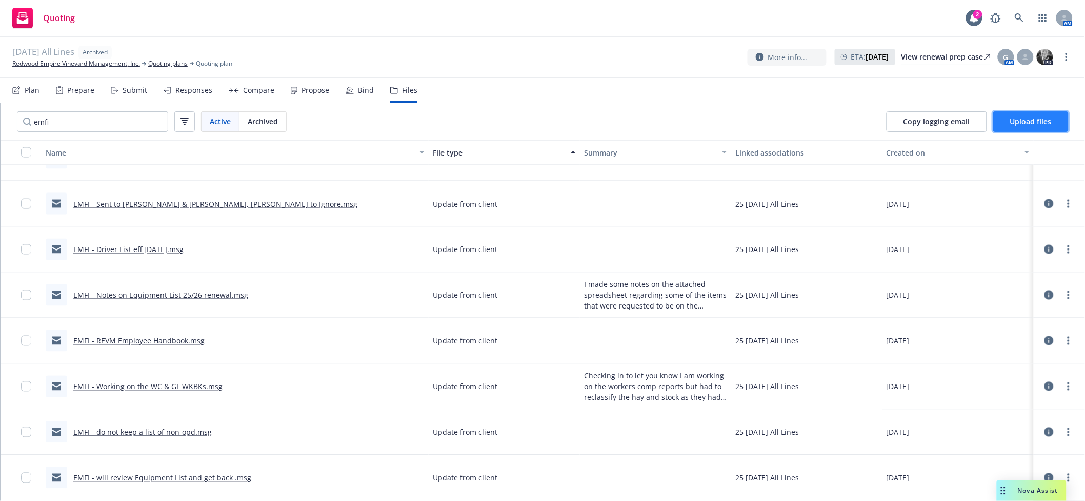
click at [1035, 116] on span "Upload files" at bounding box center [1032, 121] width 42 height 10
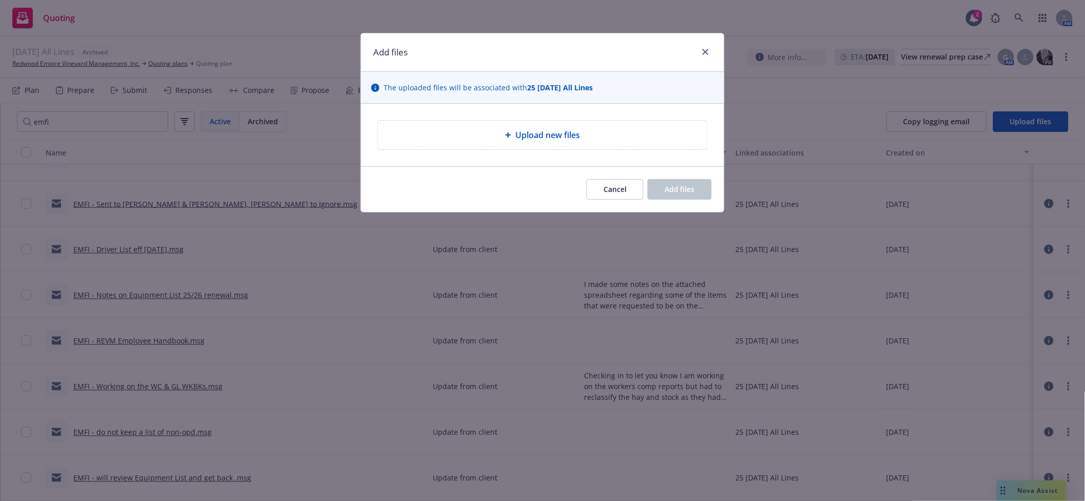
click at [530, 134] on span "Upload new files" at bounding box center [548, 135] width 65 height 12
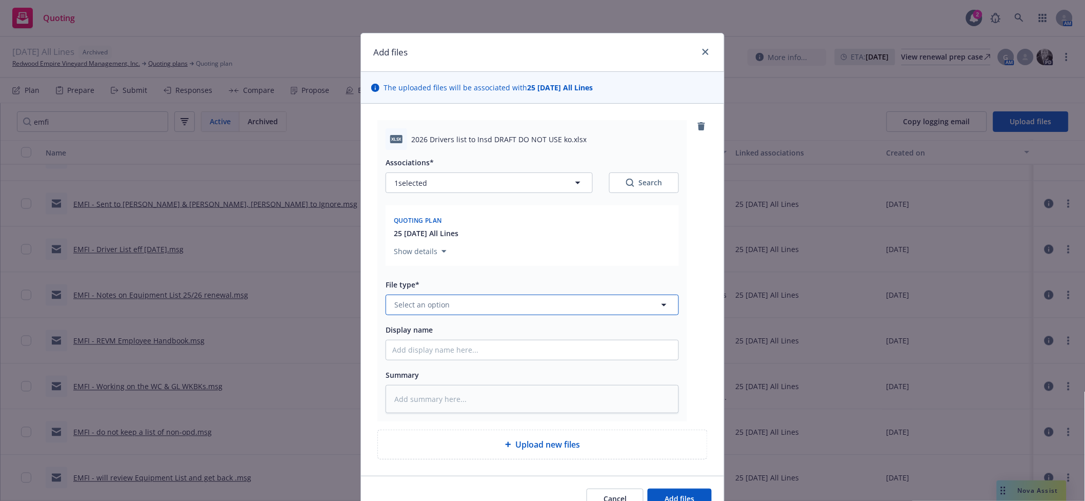
click at [450, 299] on button "Select an option" at bounding box center [532, 304] width 293 height 21
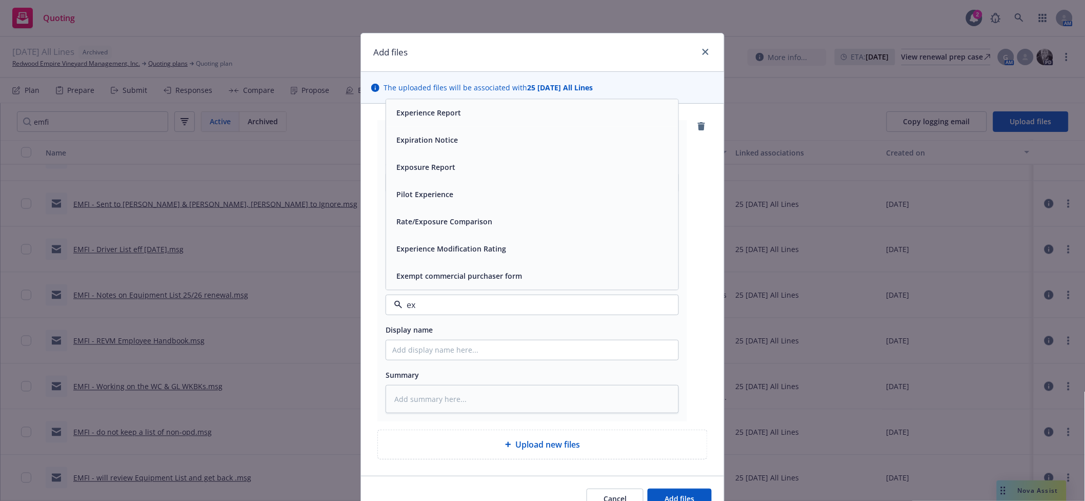
type input "e"
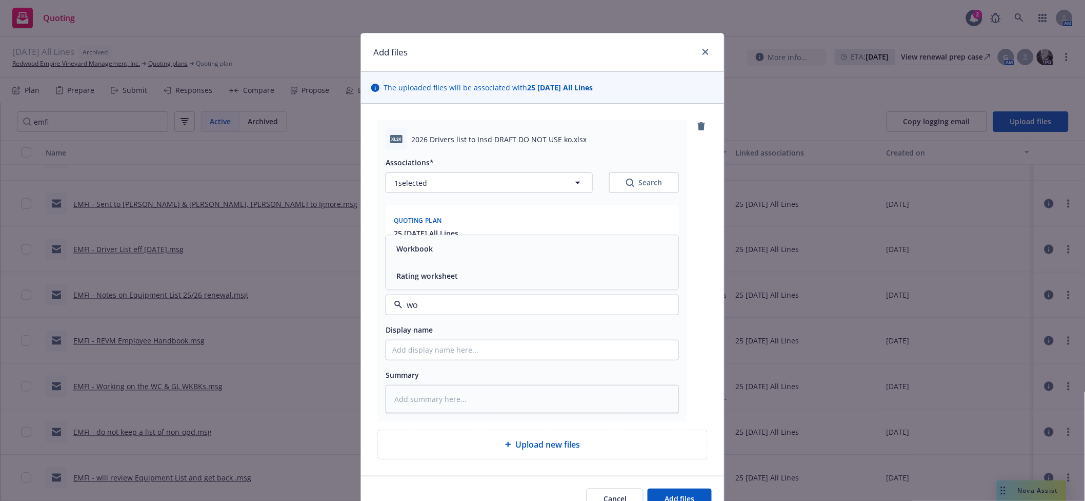
type input "w"
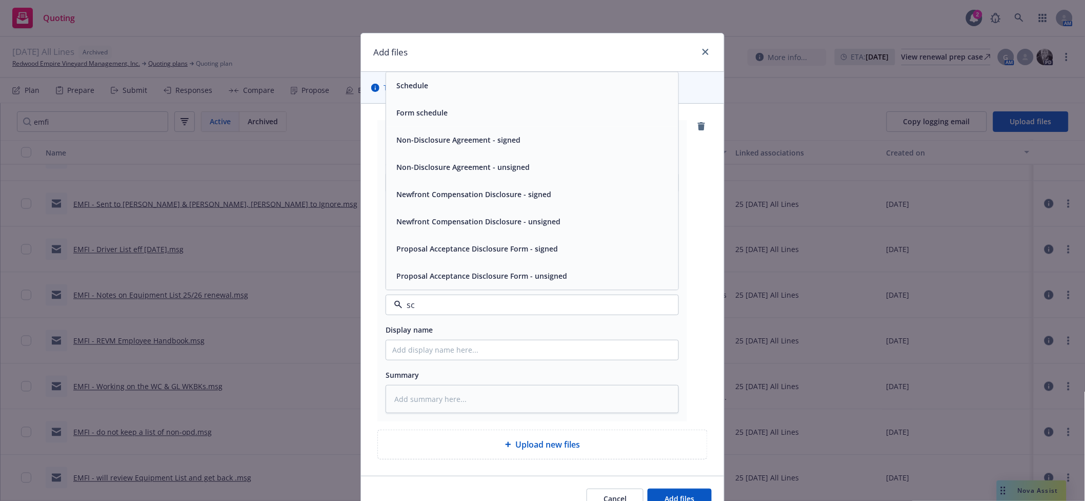
type input "s"
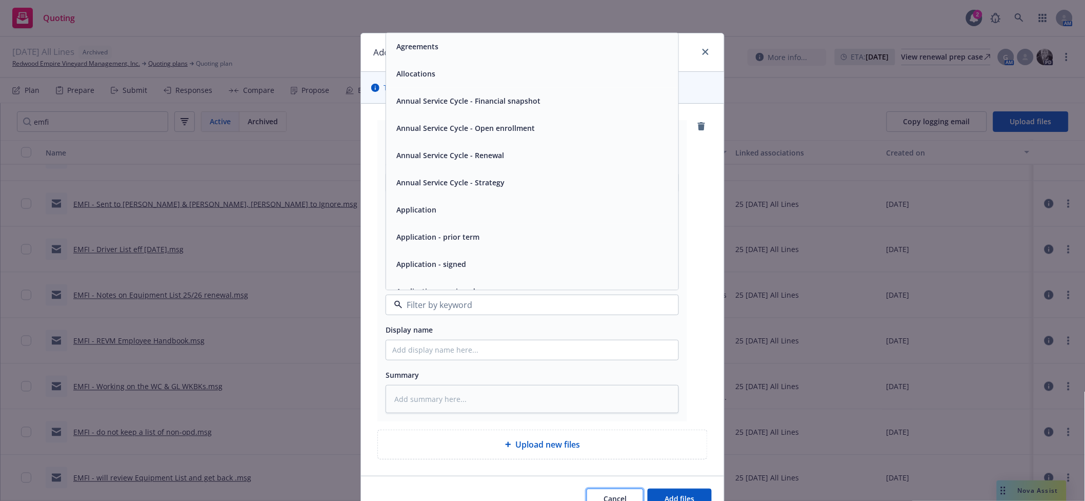
click at [631, 493] on button "Cancel" at bounding box center [615, 498] width 57 height 21
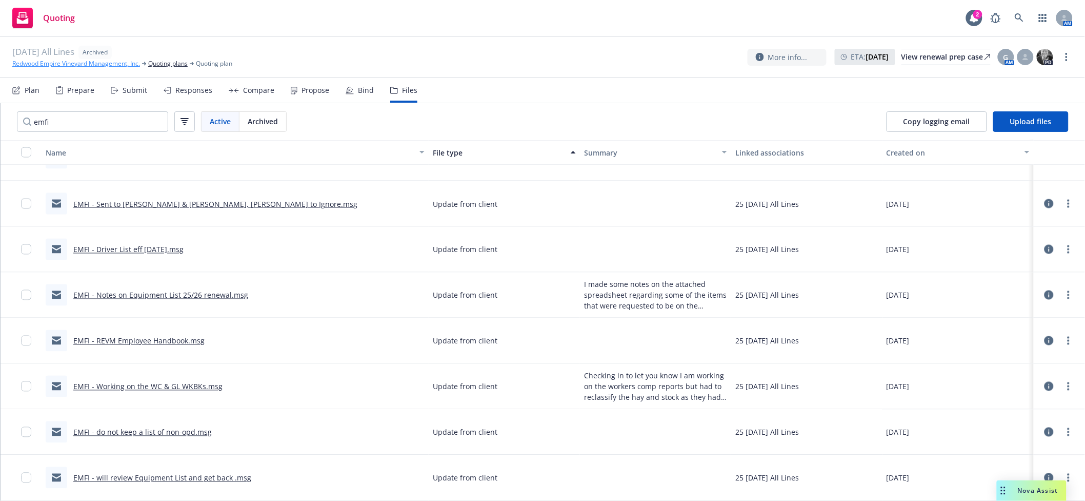
click at [82, 66] on link "Redwood Empire Vineyard Management, Inc." at bounding box center [76, 63] width 128 height 9
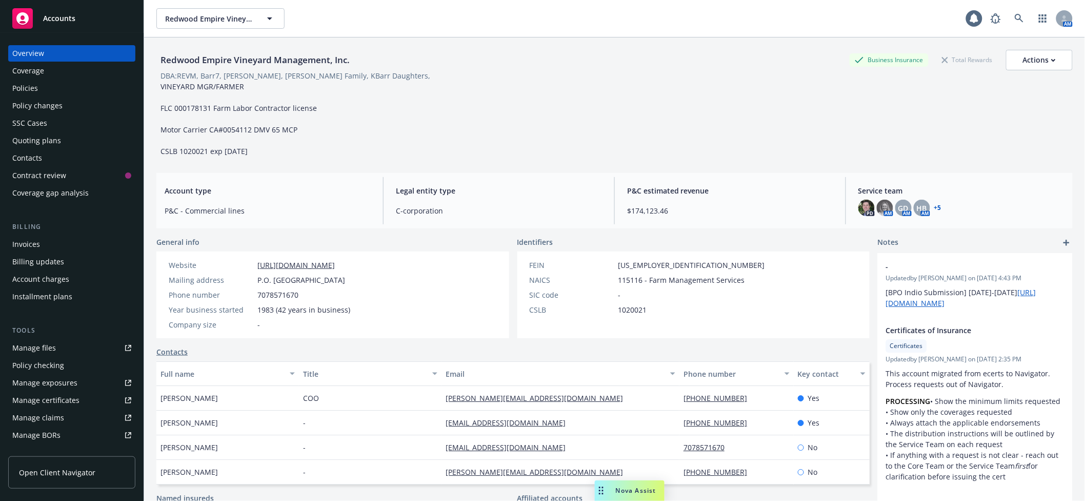
click at [42, 87] on div "Policies" at bounding box center [71, 88] width 119 height 16
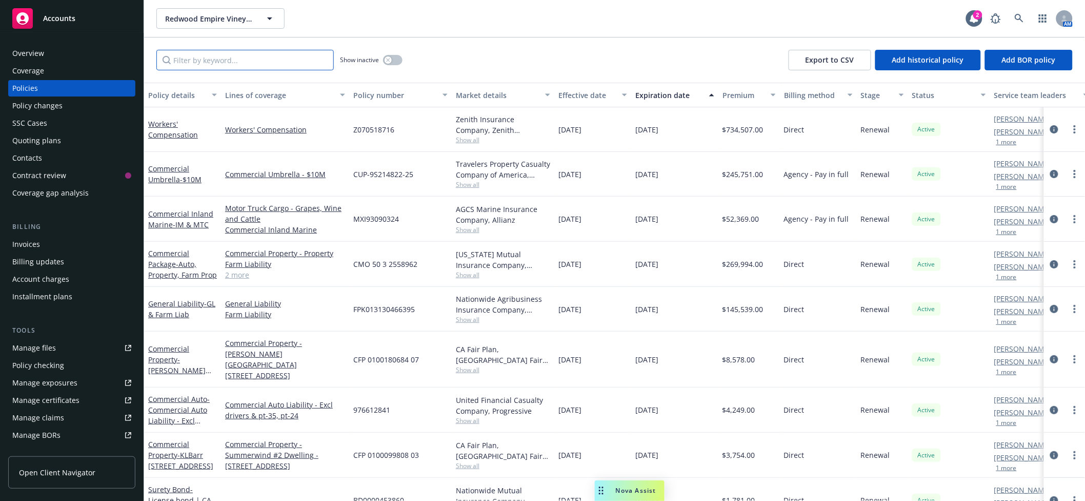
click at [250, 62] on input "Filter by keyword..." at bounding box center [244, 60] width 177 height 21
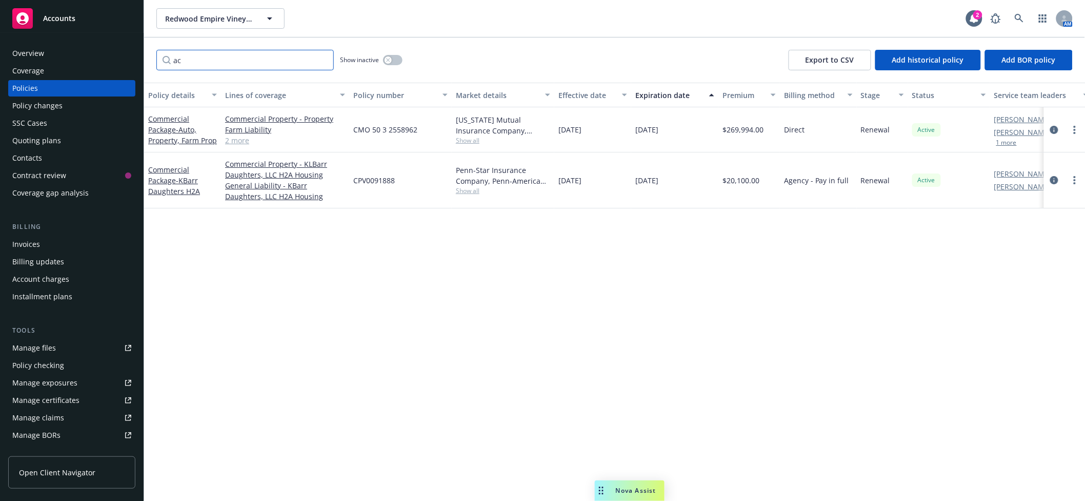
type input "a"
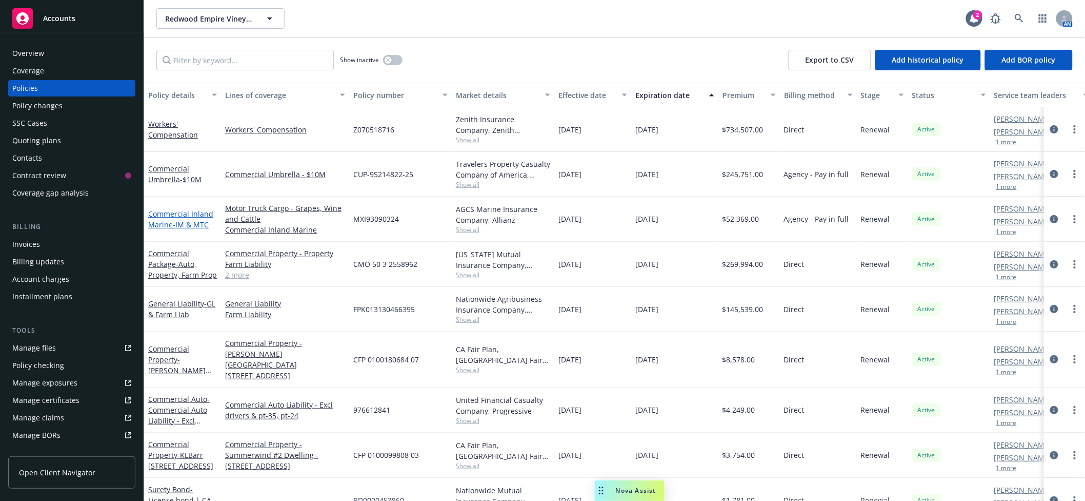
click at [182, 212] on link "Commercial Inland Marine - IM & MTC" at bounding box center [180, 219] width 65 height 21
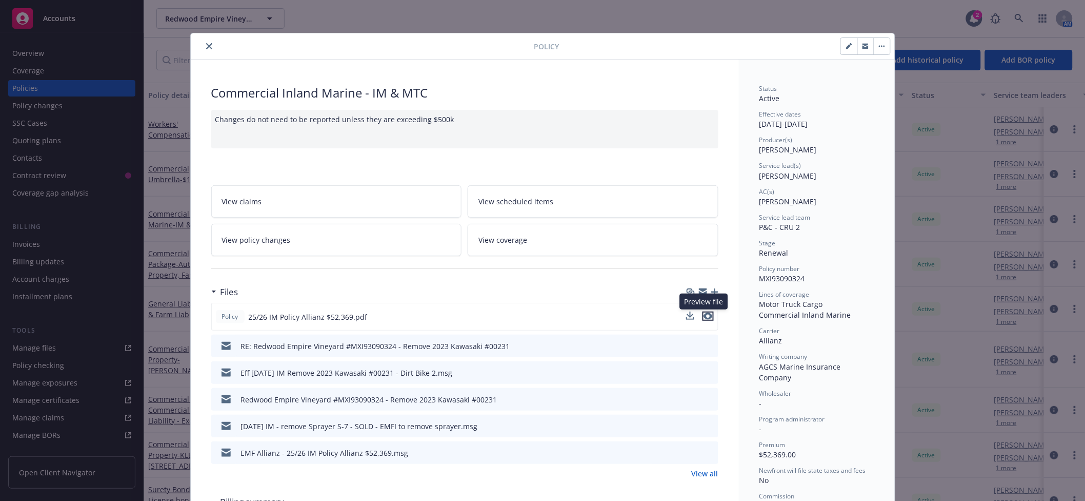
click at [707, 315] on icon "preview file" at bounding box center [708, 315] width 9 height 7
drag, startPoint x: 202, startPoint y: 49, endPoint x: 194, endPoint y: 52, distance: 8.0
click at [206, 49] on icon "close" at bounding box center [209, 46] width 6 height 6
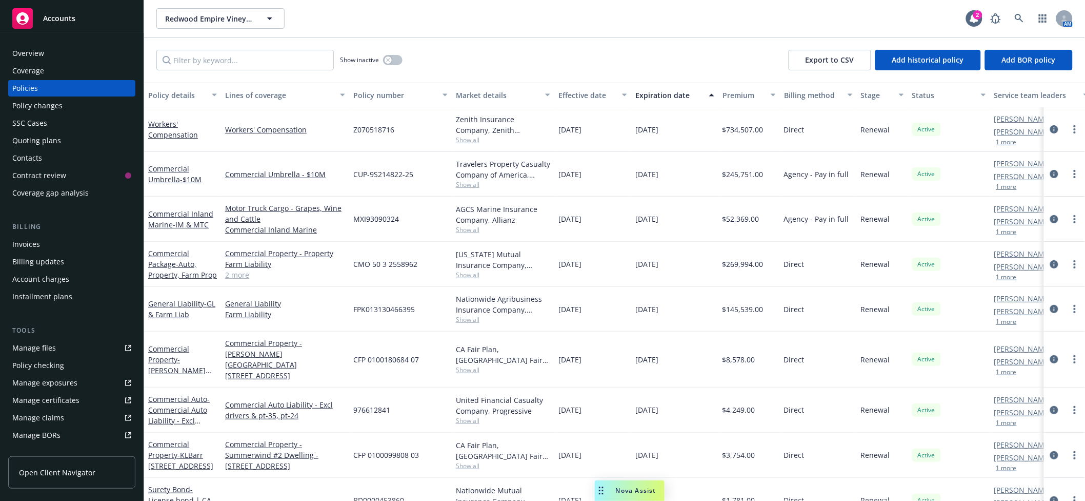
click at [57, 108] on div "Policy changes" at bounding box center [37, 105] width 50 height 16
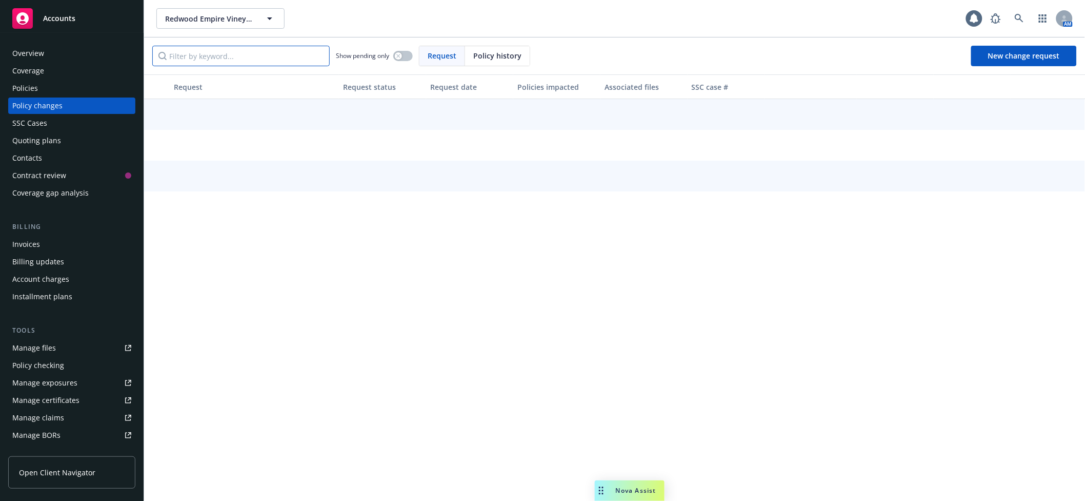
click at [223, 58] on input "Filter by keyword..." at bounding box center [240, 56] width 177 height 21
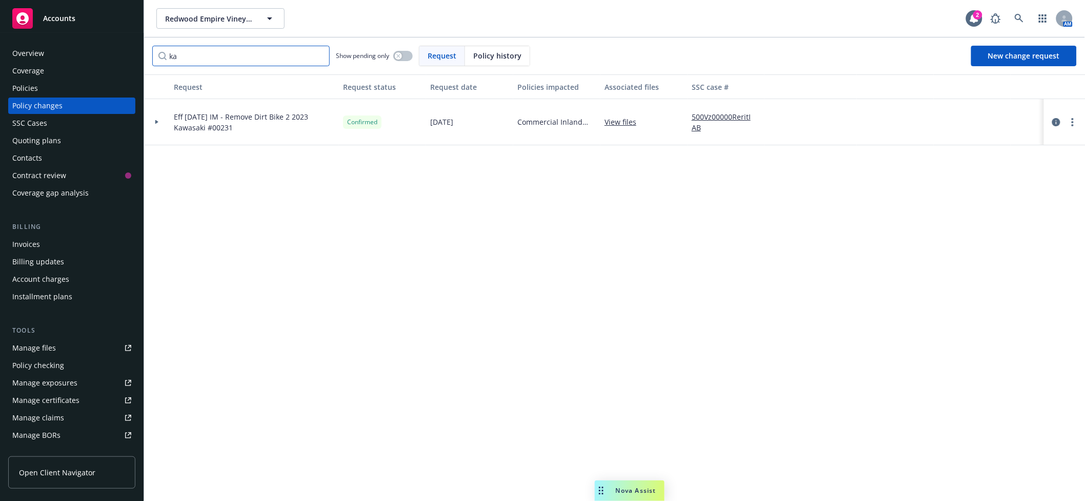
type input "k"
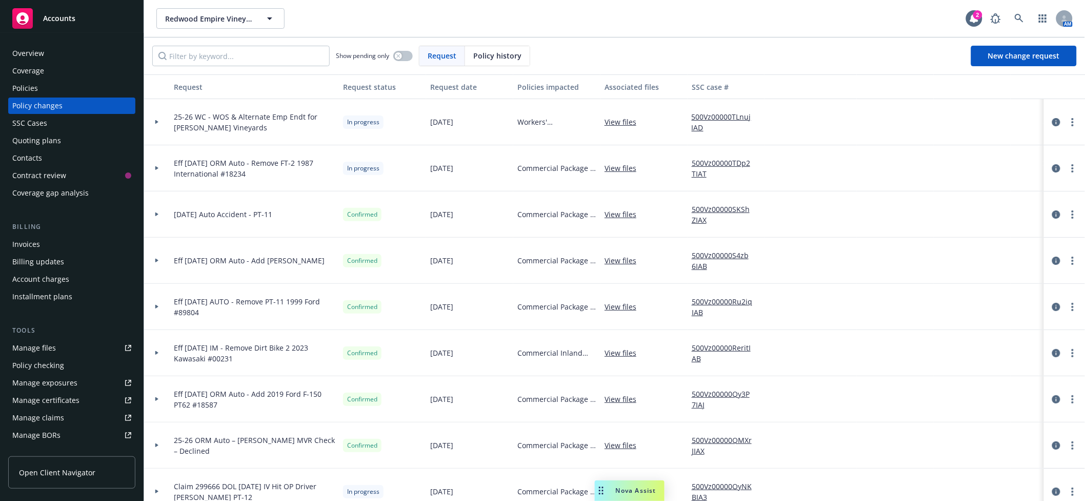
click at [73, 93] on div "Policies" at bounding box center [71, 88] width 119 height 16
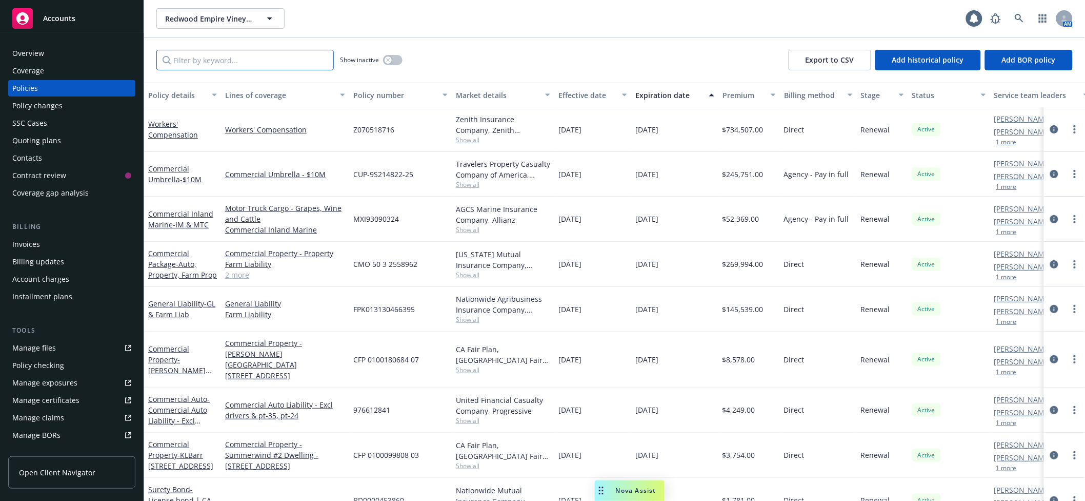
click at [223, 57] on input "Filter by keyword..." at bounding box center [244, 60] width 177 height 21
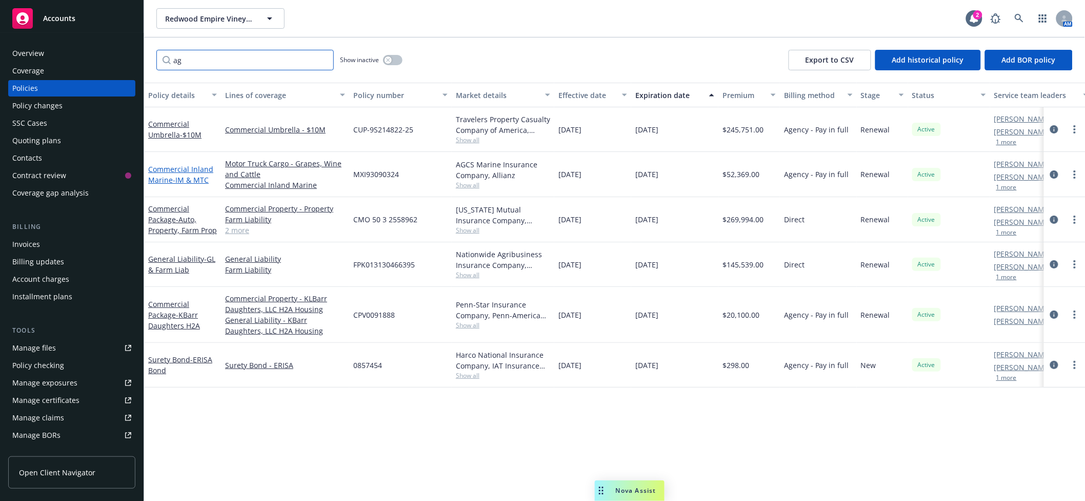
type input "ag"
click at [178, 179] on span "- IM & MTC" at bounding box center [191, 180] width 36 height 10
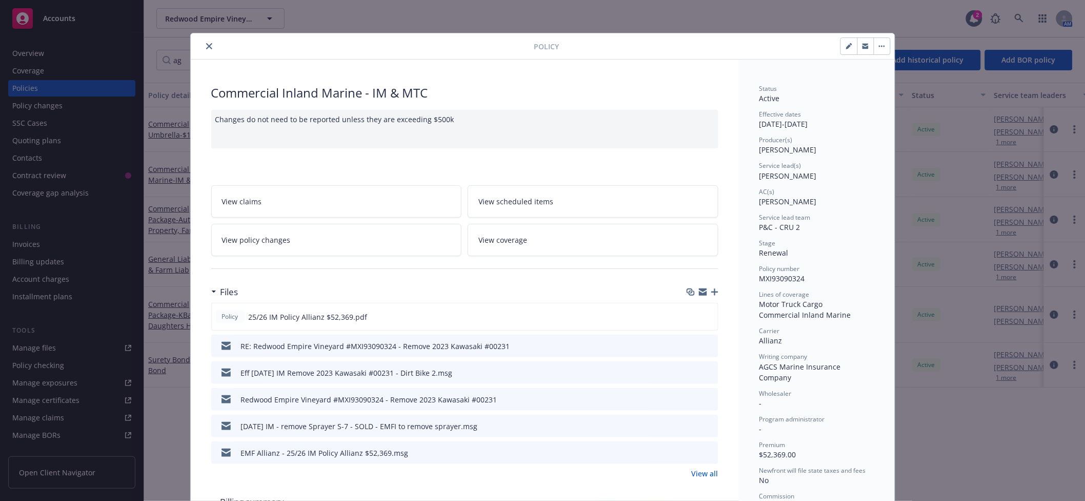
scroll to position [31, 0]
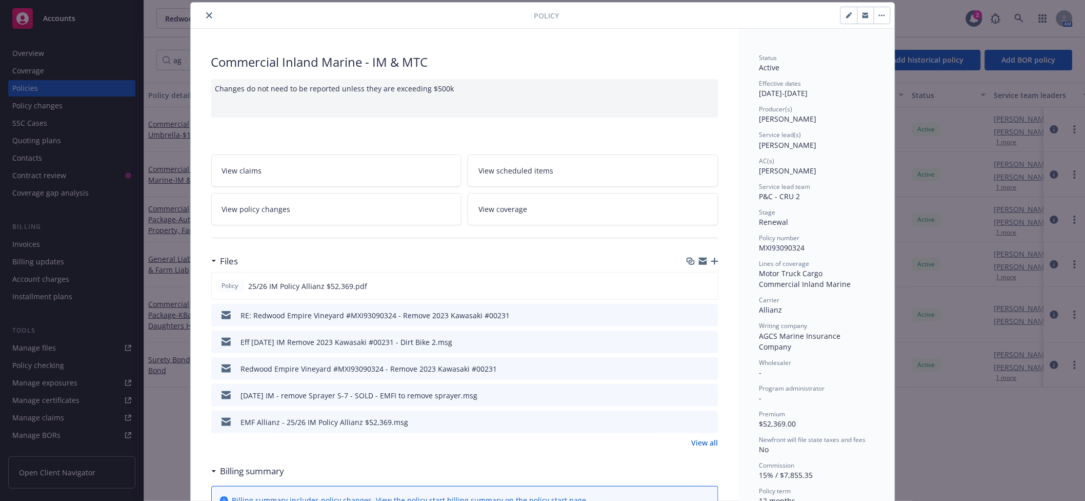
click at [338, 212] on link "View policy changes" at bounding box center [336, 209] width 251 height 32
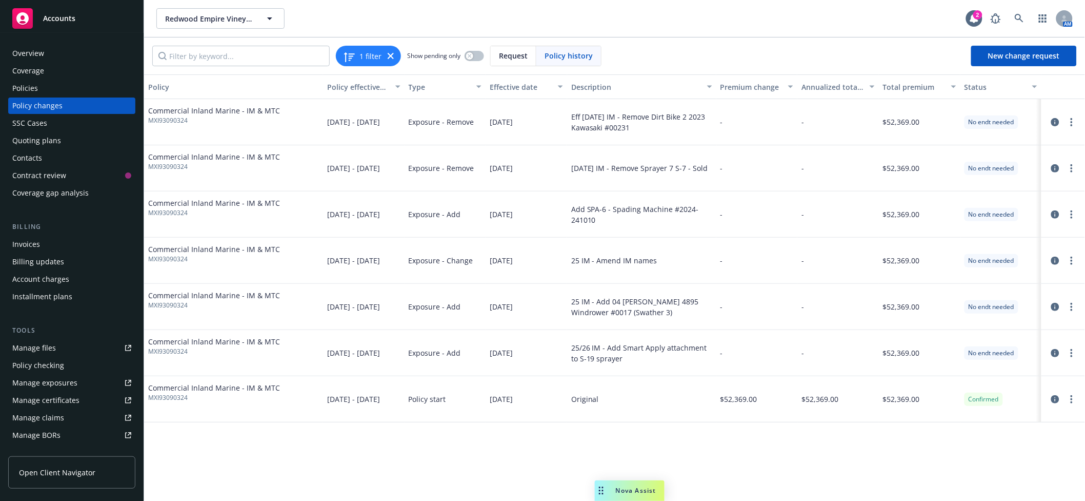
click at [68, 88] on div "Policies" at bounding box center [71, 88] width 119 height 16
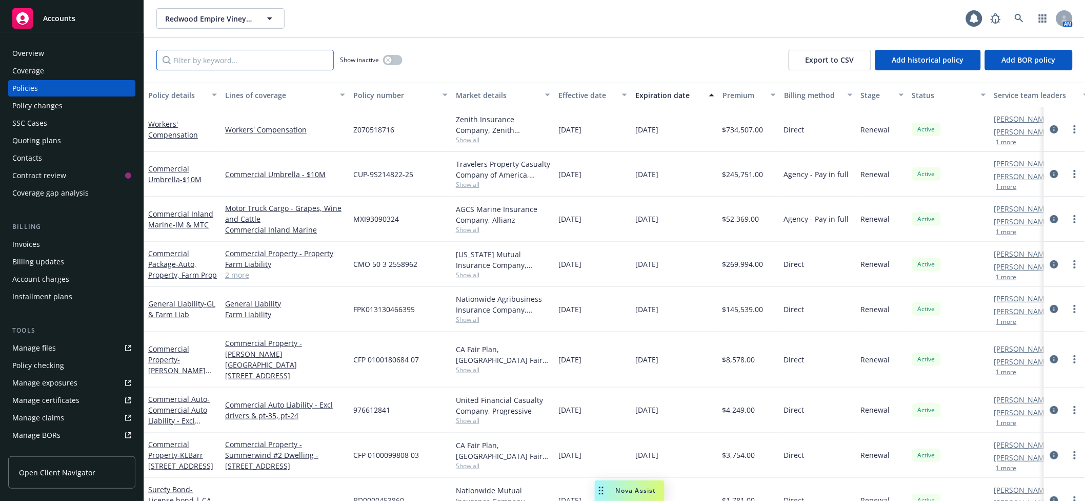
click at [254, 61] on input "Filter by keyword..." at bounding box center [244, 60] width 177 height 21
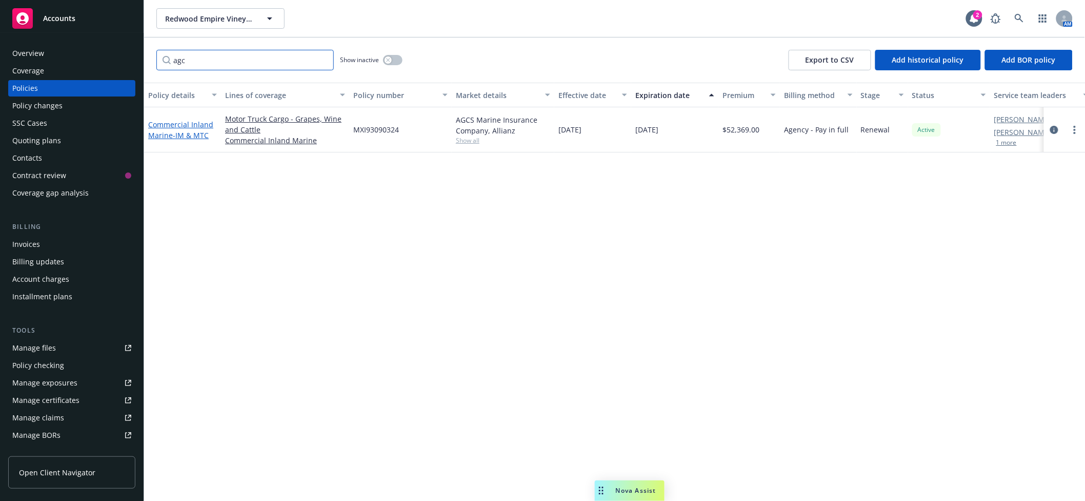
type input "agc"
click at [175, 131] on span "- IM & MTC" at bounding box center [191, 135] width 36 height 10
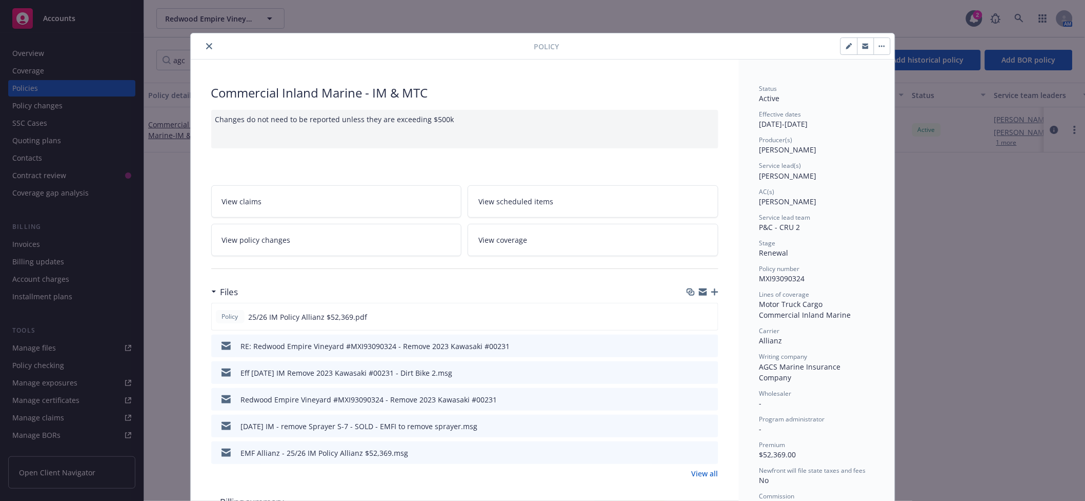
click at [698, 474] on link "View all" at bounding box center [705, 473] width 27 height 11
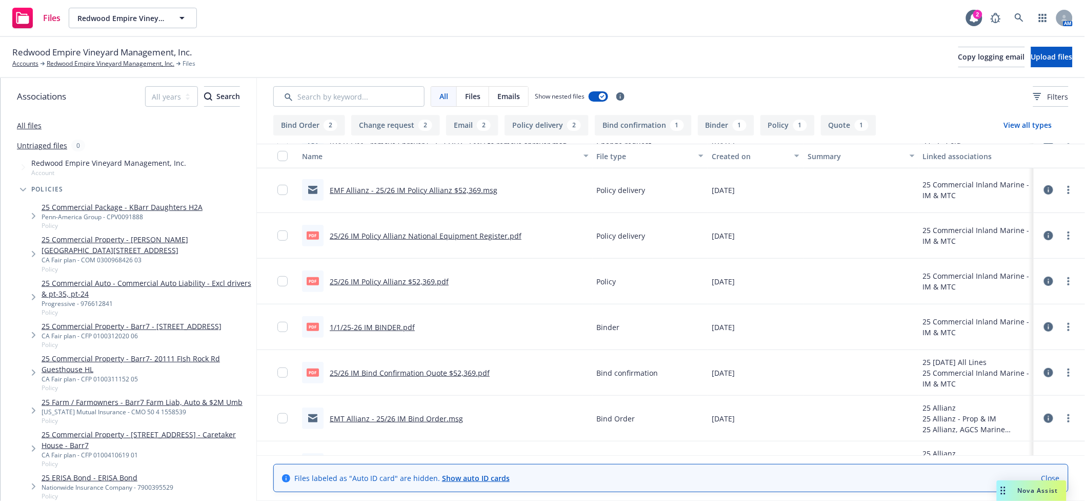
scroll to position [259, 0]
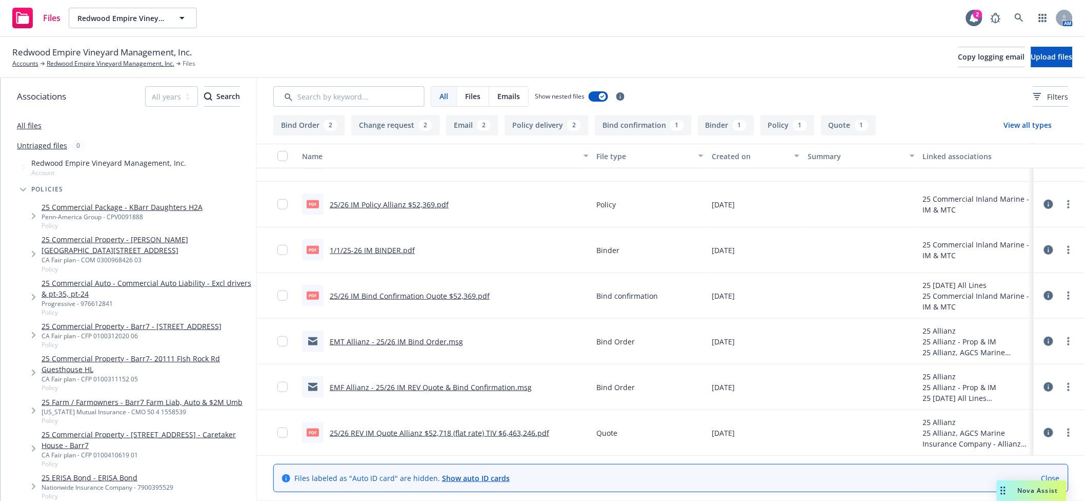
click at [450, 382] on link "EMF Allianz - 25/26 IM REV Quote & Bind Confirmation.msg" at bounding box center [431, 387] width 202 height 10
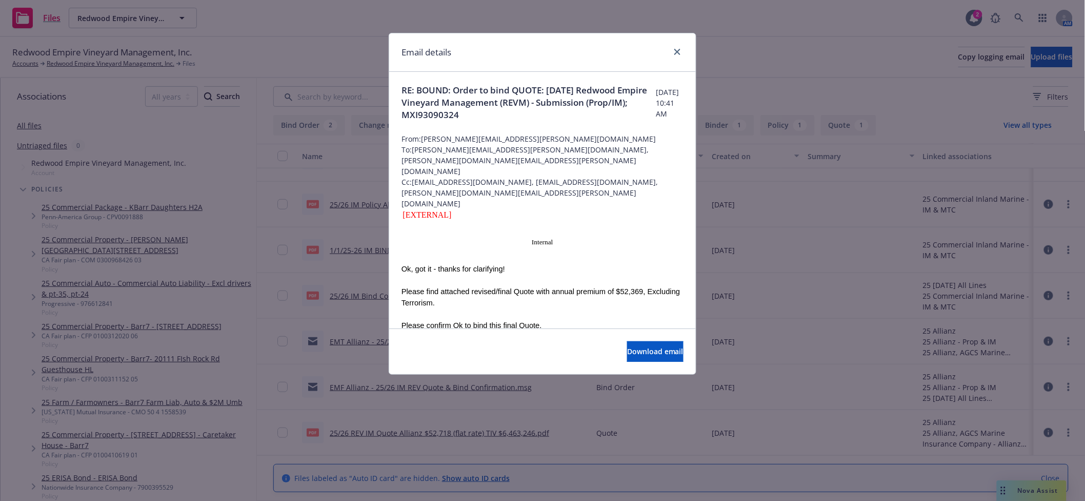
drag, startPoint x: 603, startPoint y: 286, endPoint x: 602, endPoint y: 262, distance: 24.6
click at [603, 308] on p at bounding box center [543, 313] width 282 height 11
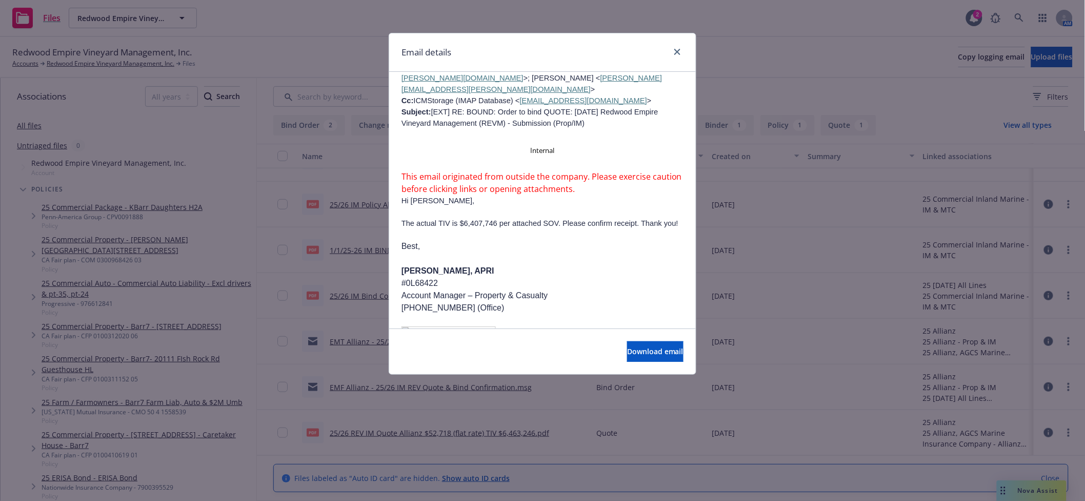
scroll to position [1368, 0]
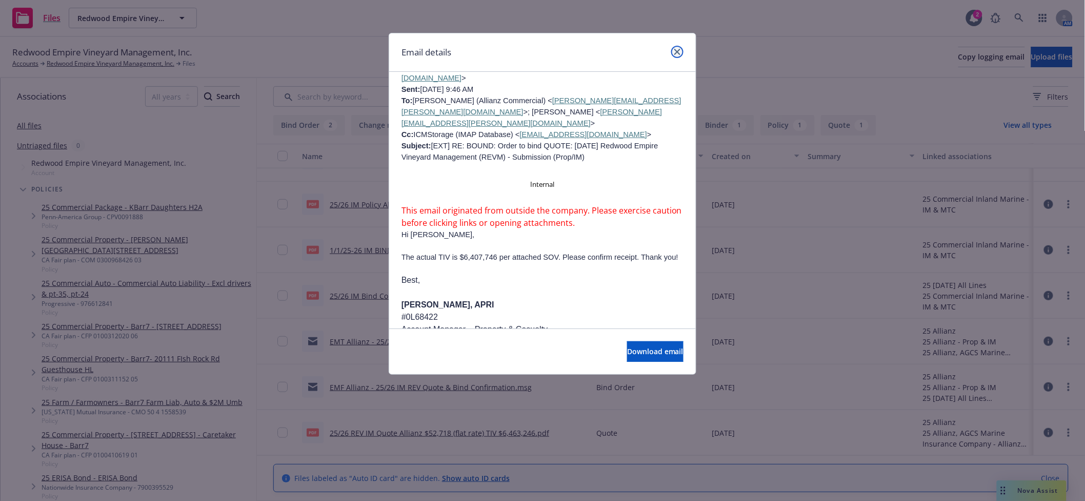
click at [675, 49] on icon "close" at bounding box center [678, 52] width 6 height 6
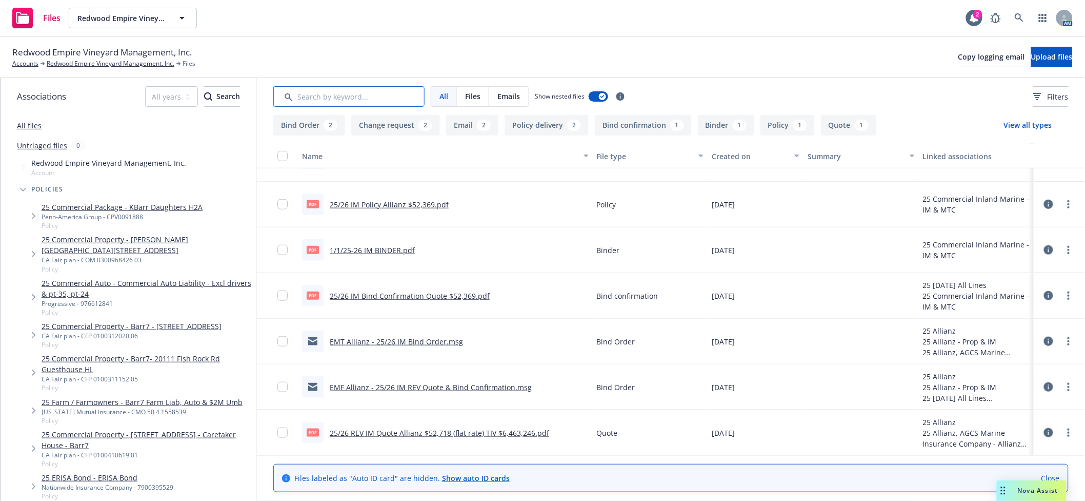
click at [390, 90] on input "Search by keyword..." at bounding box center [348, 96] width 151 height 21
click at [34, 126] on link "All files" at bounding box center [29, 126] width 25 height 10
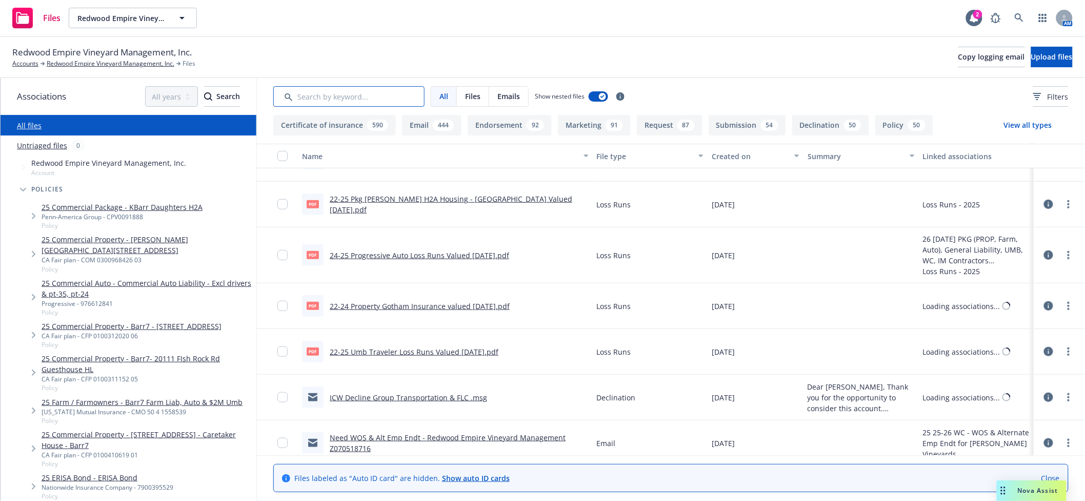
click at [374, 101] on input "Search by keyword..." at bounding box center [348, 96] width 151 height 21
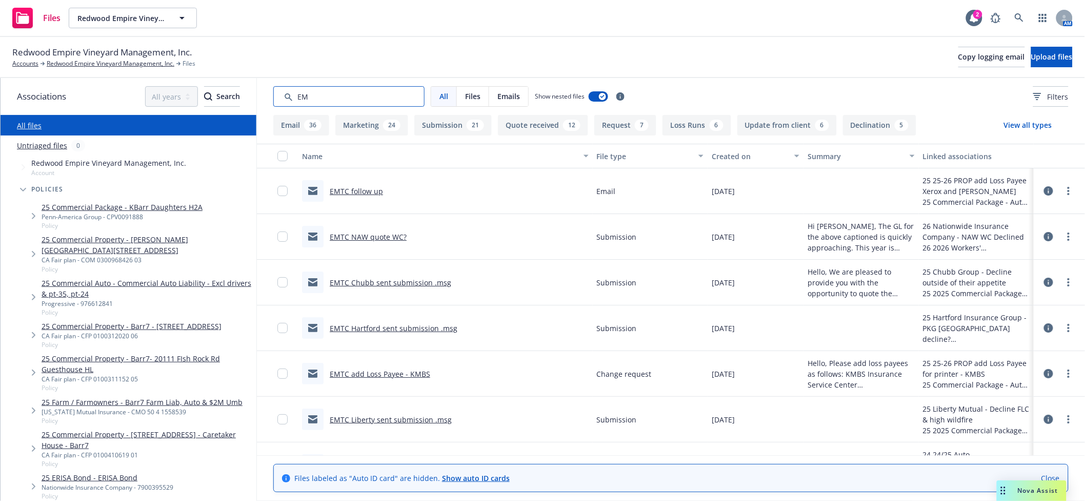
type input "E"
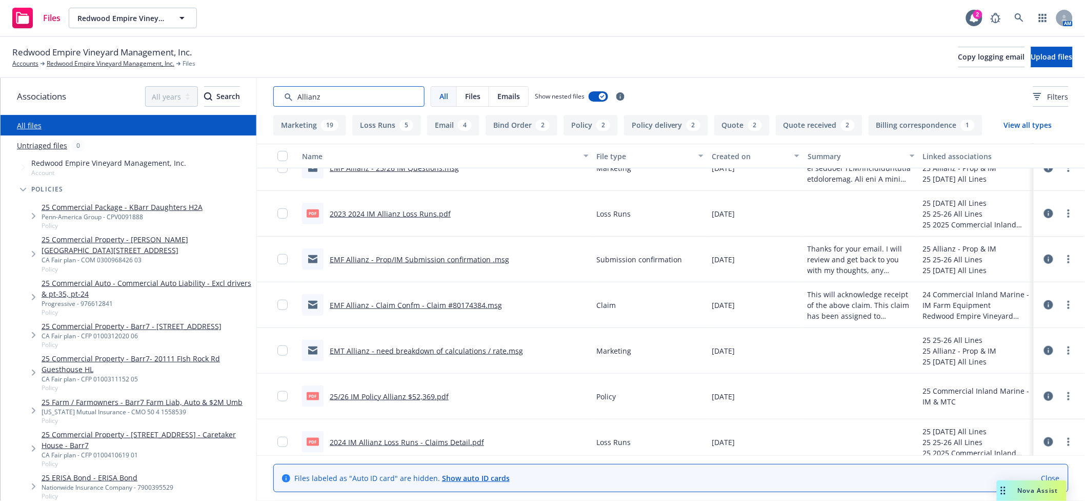
scroll to position [199, 0]
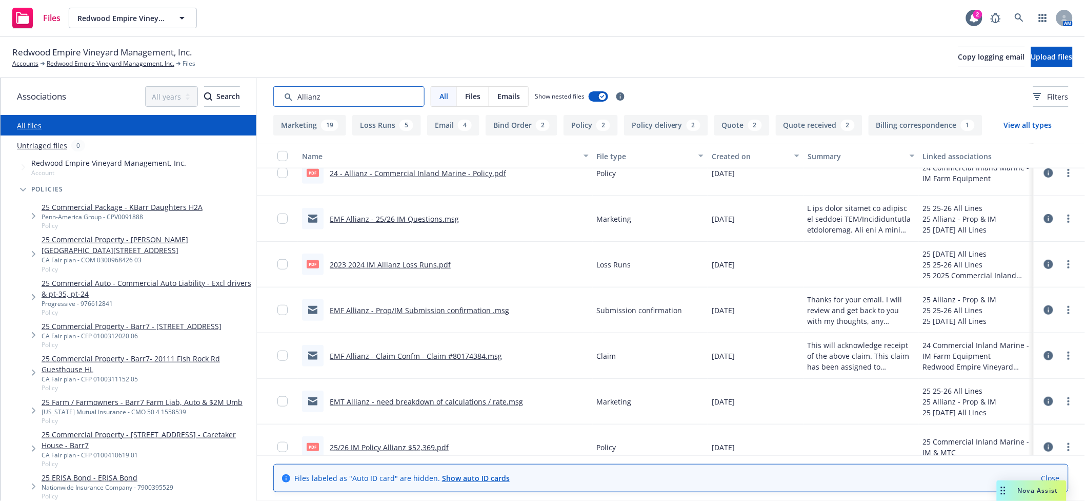
type input "Allianz"
click at [18, 189] on span "Tree Example" at bounding box center [23, 189] width 16 height 16
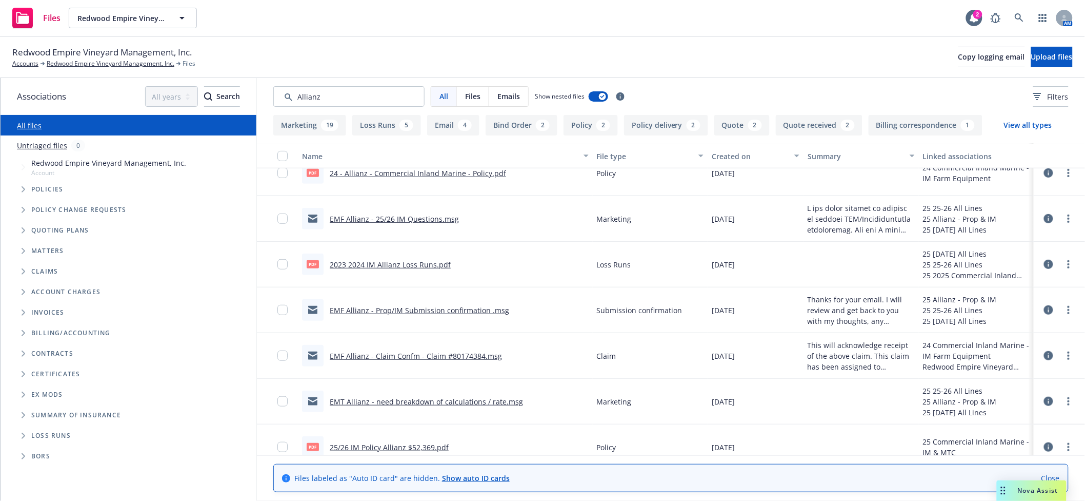
click at [23, 233] on icon "Tree Example" at bounding box center [24, 230] width 4 height 6
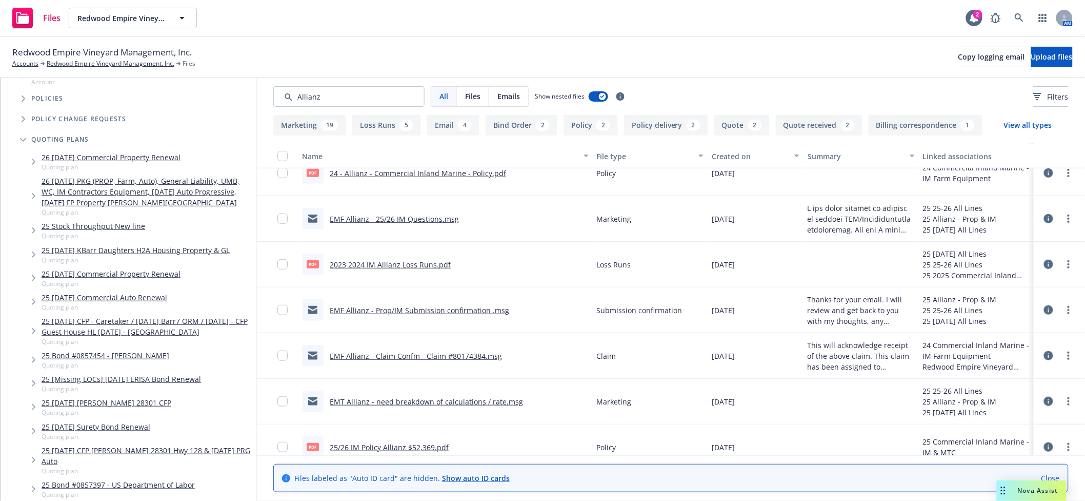
scroll to position [182, 0]
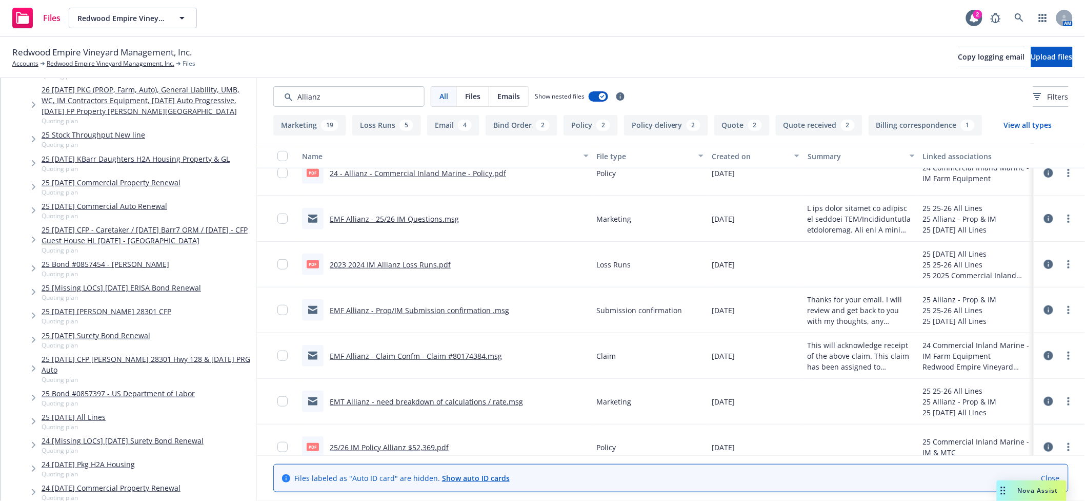
click at [34, 424] on icon "Tree Example" at bounding box center [34, 421] width 4 height 6
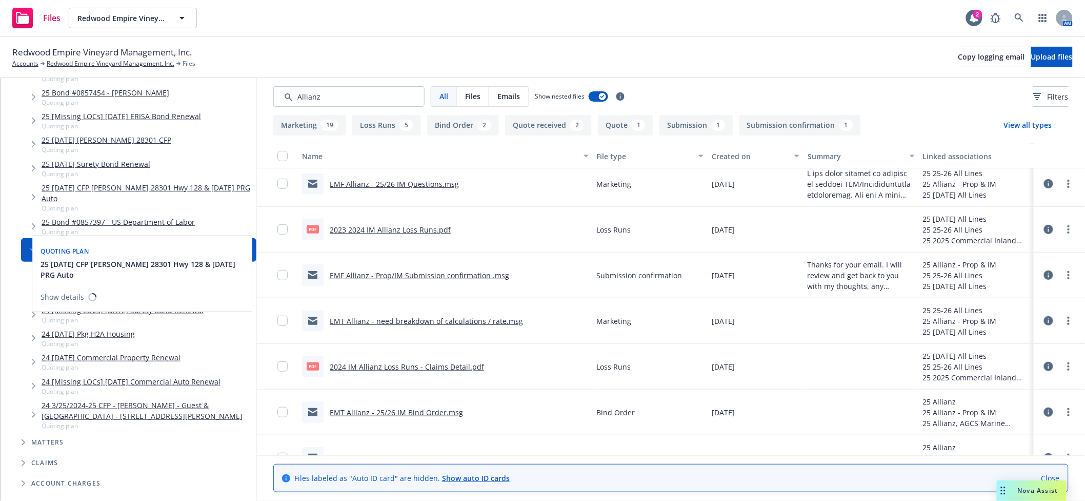
scroll to position [364, 0]
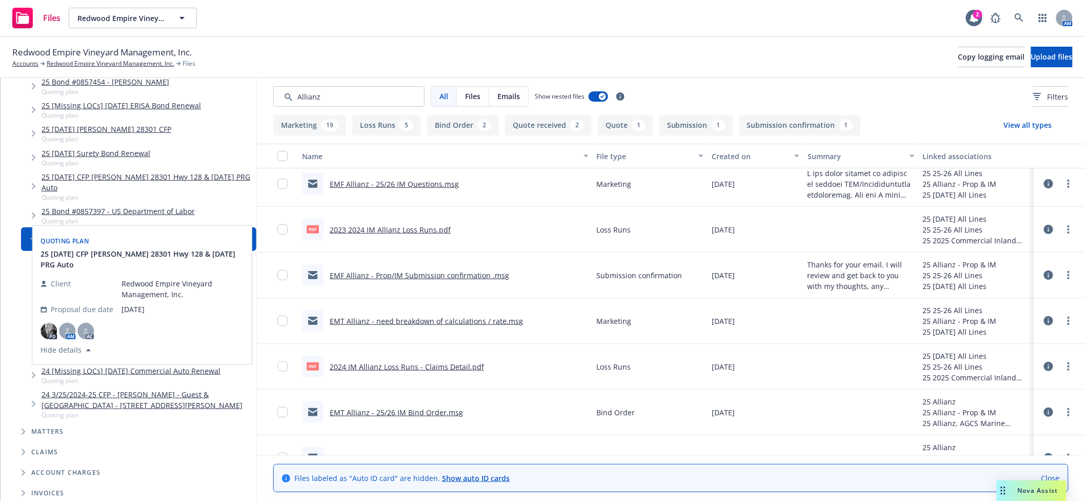
click at [51, 283] on span "Client" at bounding box center [61, 283] width 20 height 11
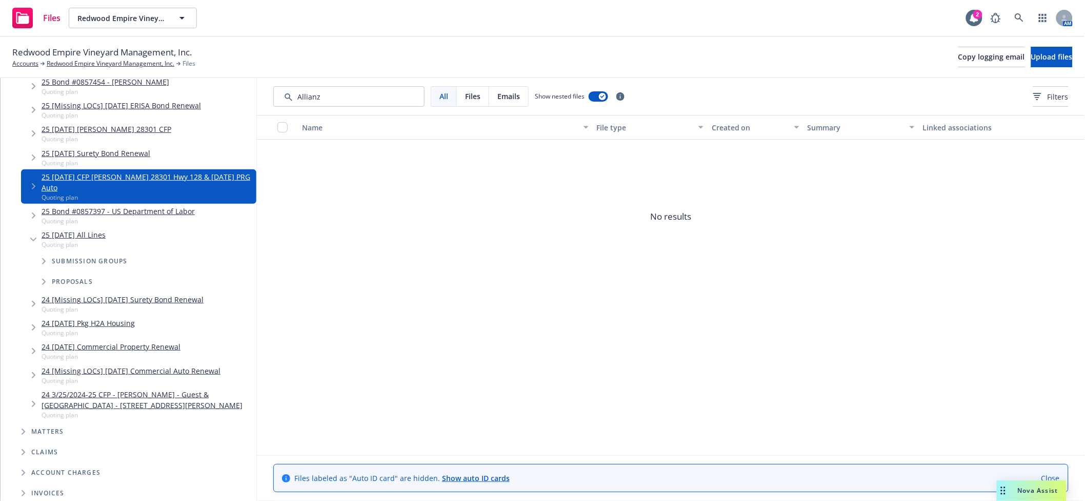
drag, startPoint x: 45, startPoint y: 284, endPoint x: 43, endPoint y: 289, distance: 5.5
click at [45, 264] on icon "Tree Example" at bounding box center [44, 261] width 4 height 6
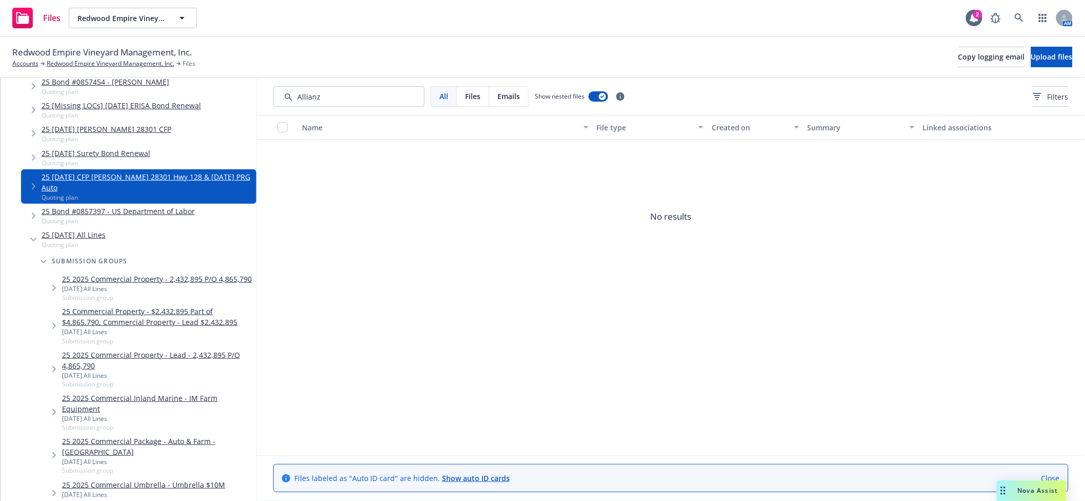
scroll to position [456, 0]
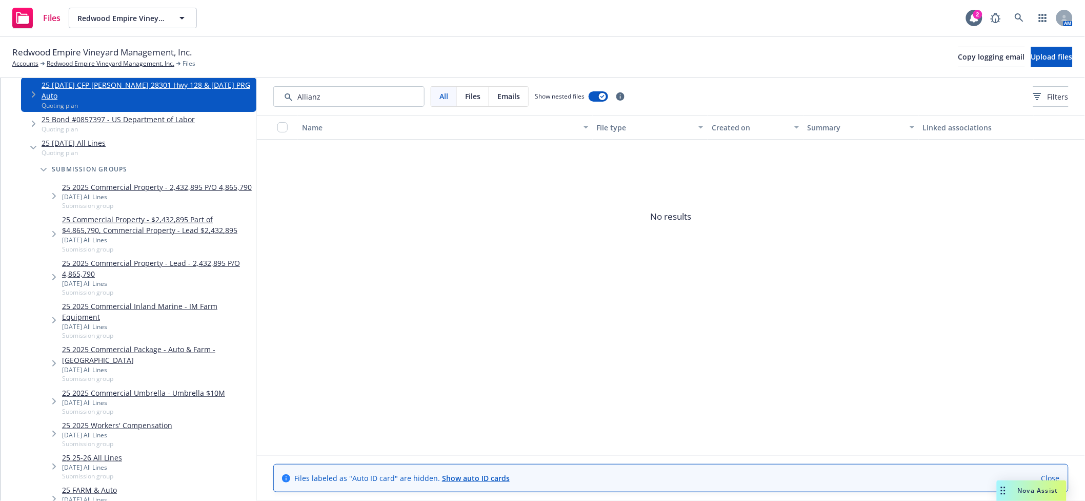
click at [52, 323] on icon "Tree Example" at bounding box center [54, 320] width 4 height 6
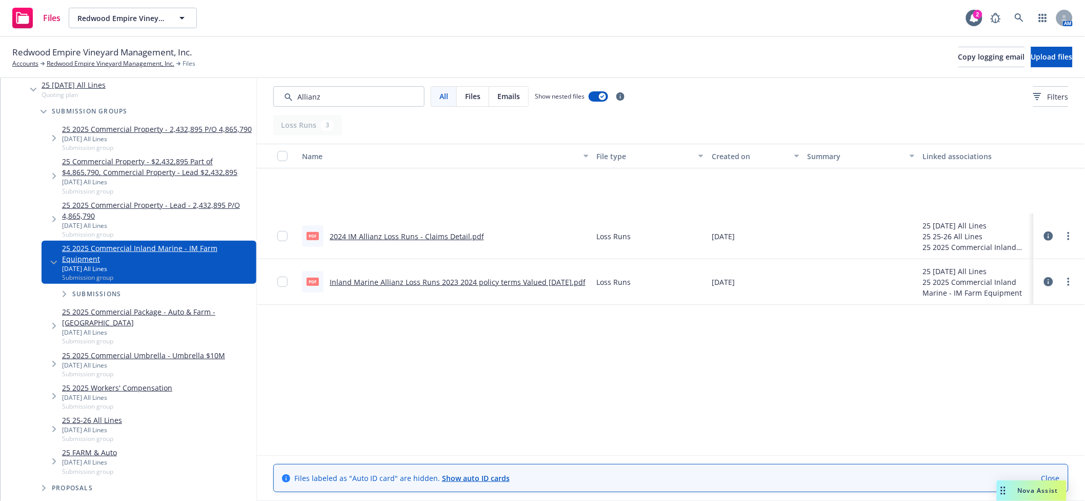
scroll to position [547, 0]
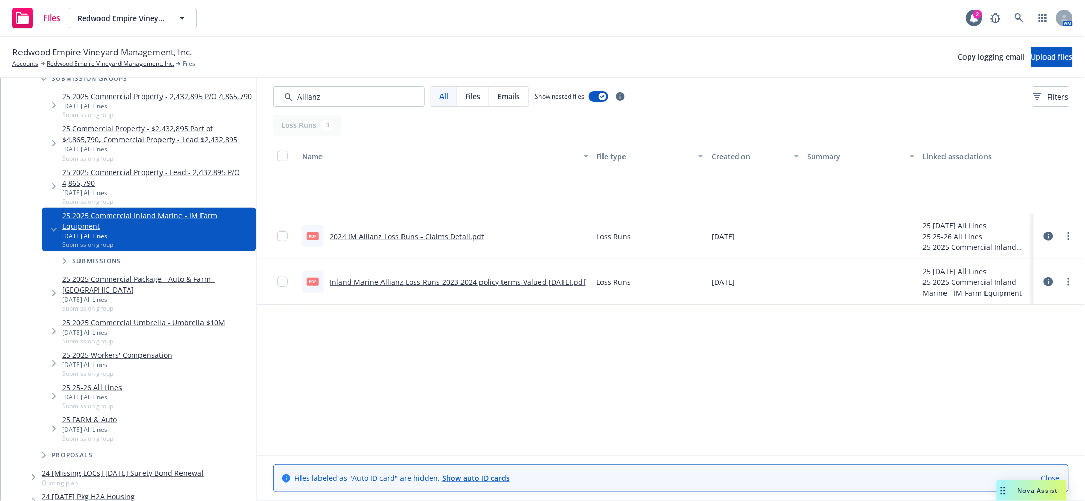
click at [63, 264] on icon "Tree Example" at bounding box center [65, 261] width 4 height 6
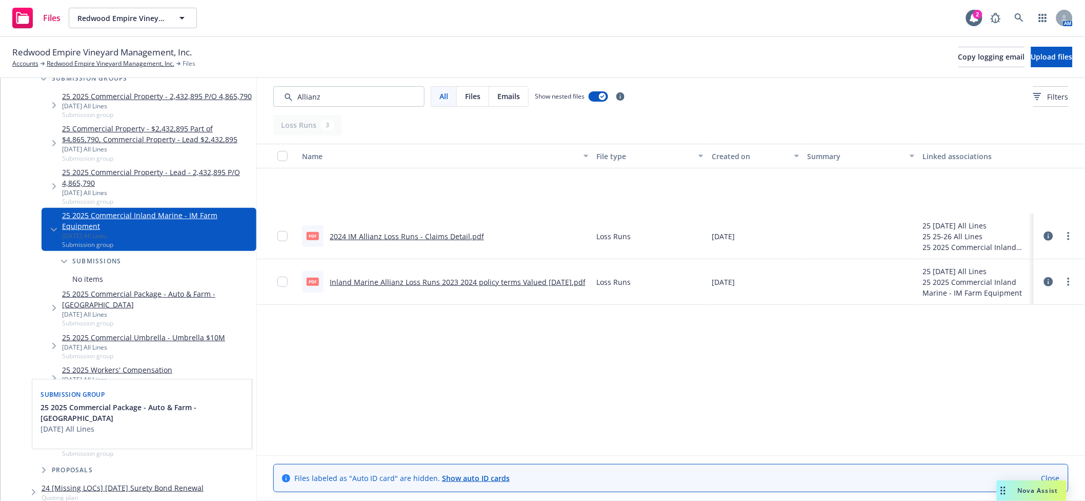
scroll to position [638, 0]
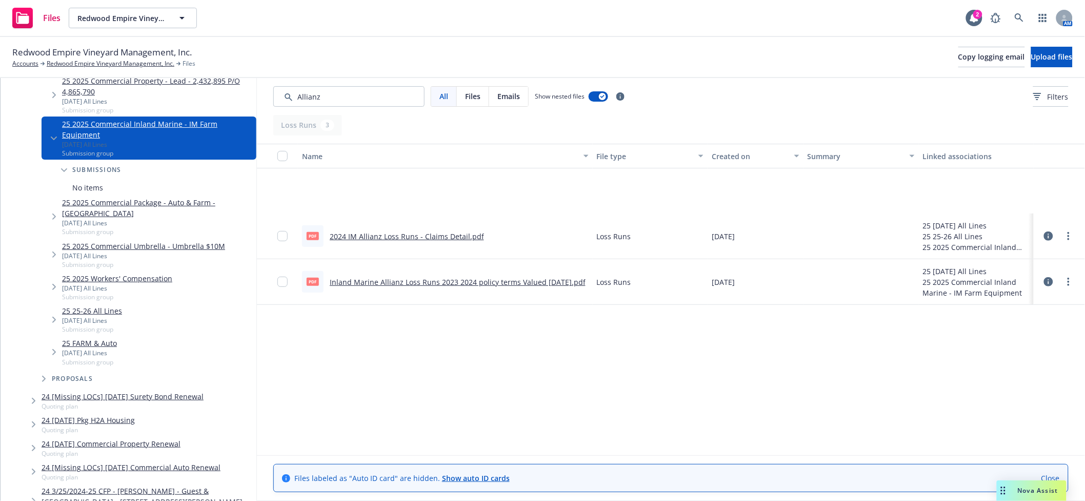
click at [51, 360] on span "Tree Example" at bounding box center [54, 352] width 16 height 16
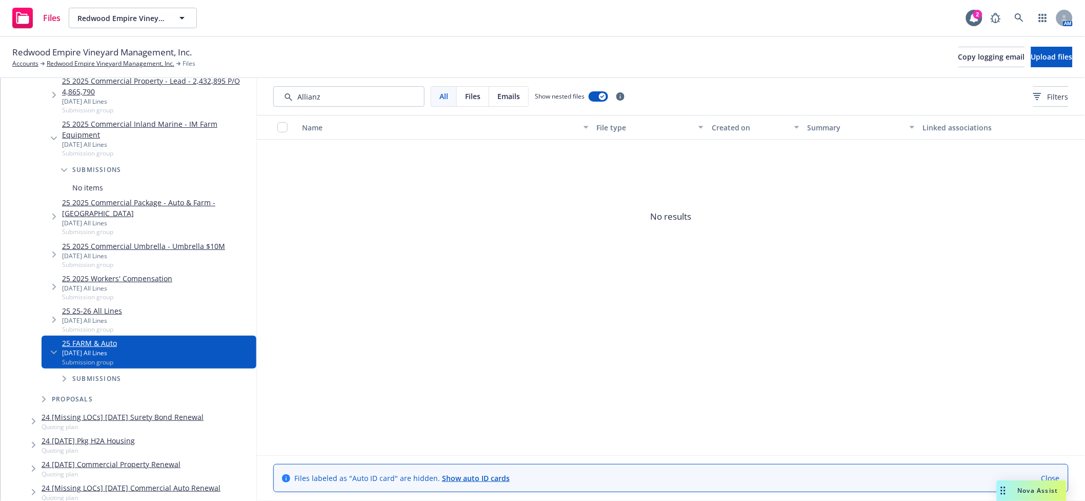
click at [63, 382] on icon "Tree Example" at bounding box center [65, 378] width 4 height 6
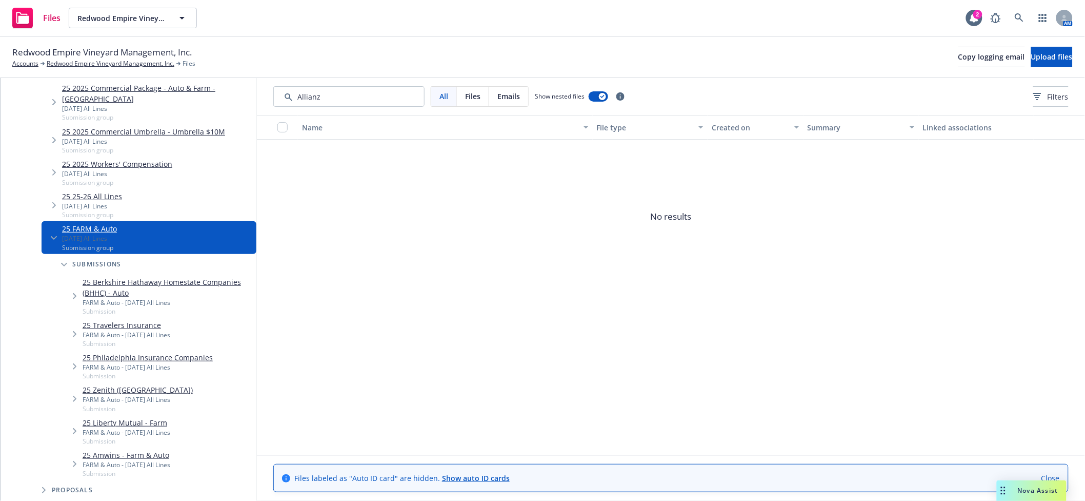
scroll to position [729, 0]
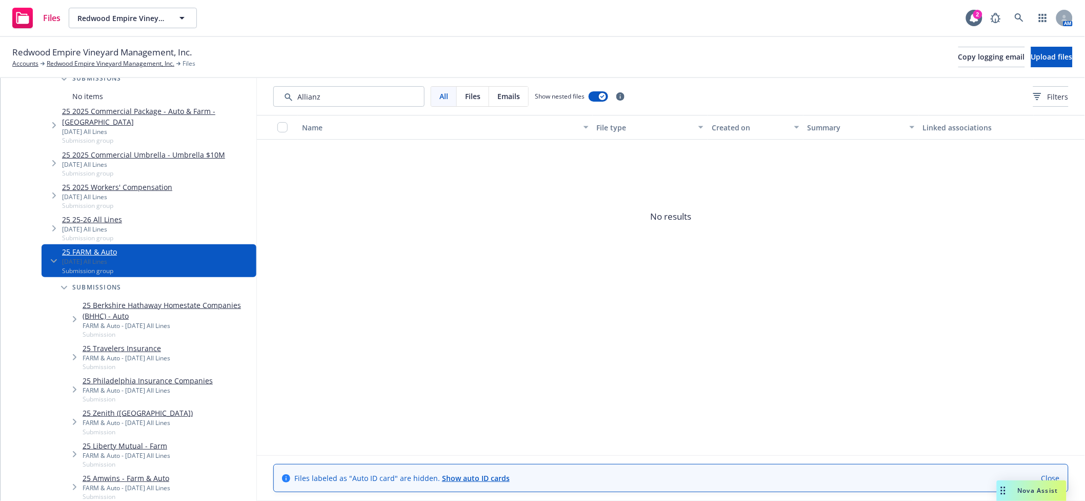
click at [53, 231] on icon "Tree Example" at bounding box center [54, 228] width 4 height 6
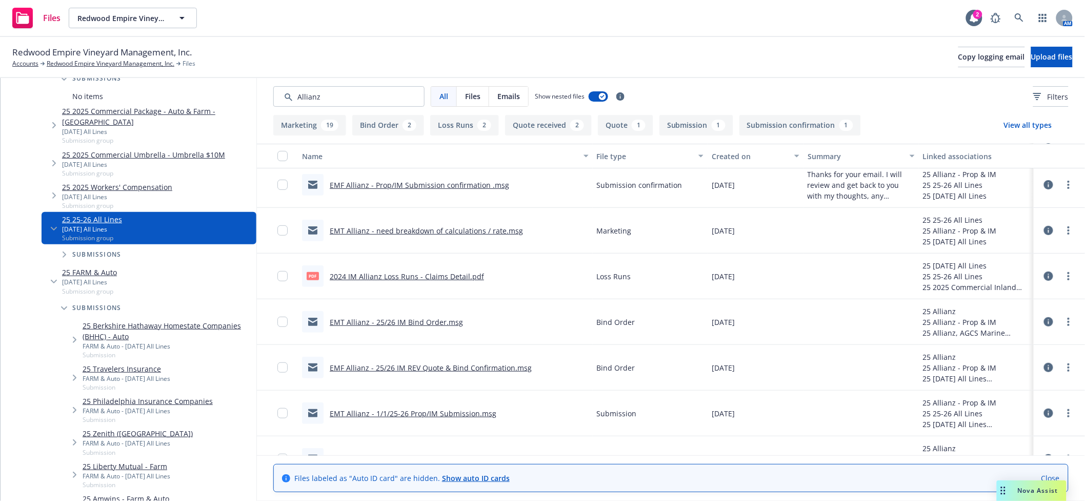
scroll to position [143, 0]
click at [63, 258] on icon "Tree Example" at bounding box center [65, 254] width 4 height 6
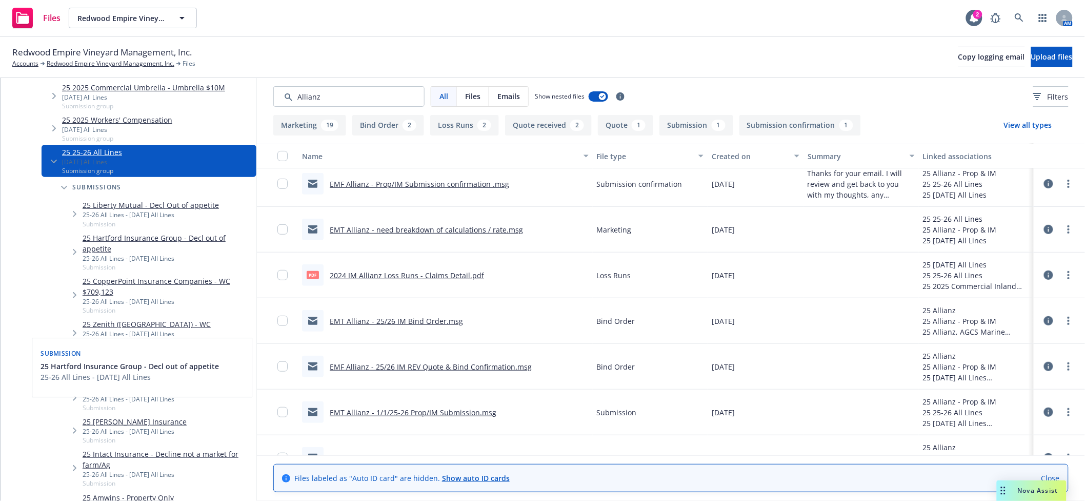
scroll to position [821, 0]
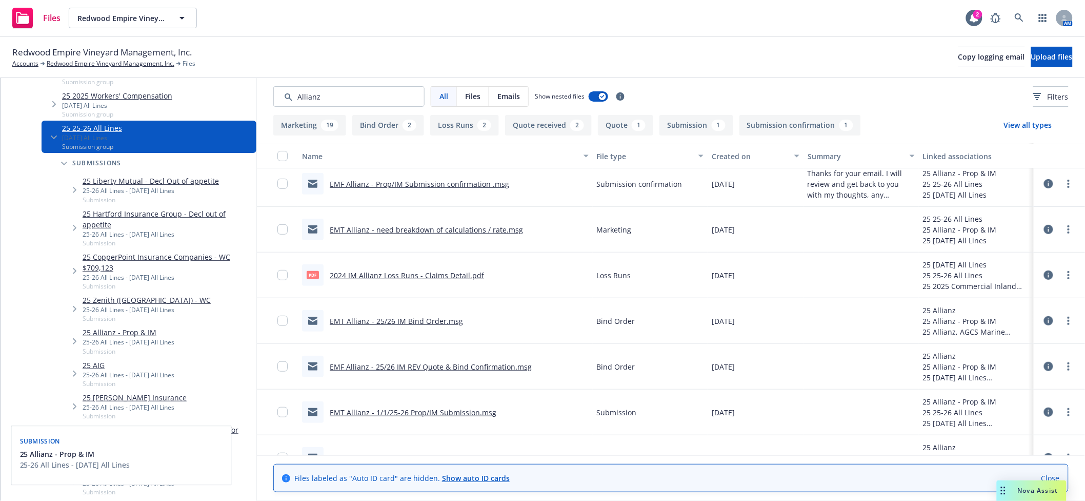
click at [130, 338] on link "25 Allianz - Prop & IM" at bounding box center [129, 332] width 92 height 11
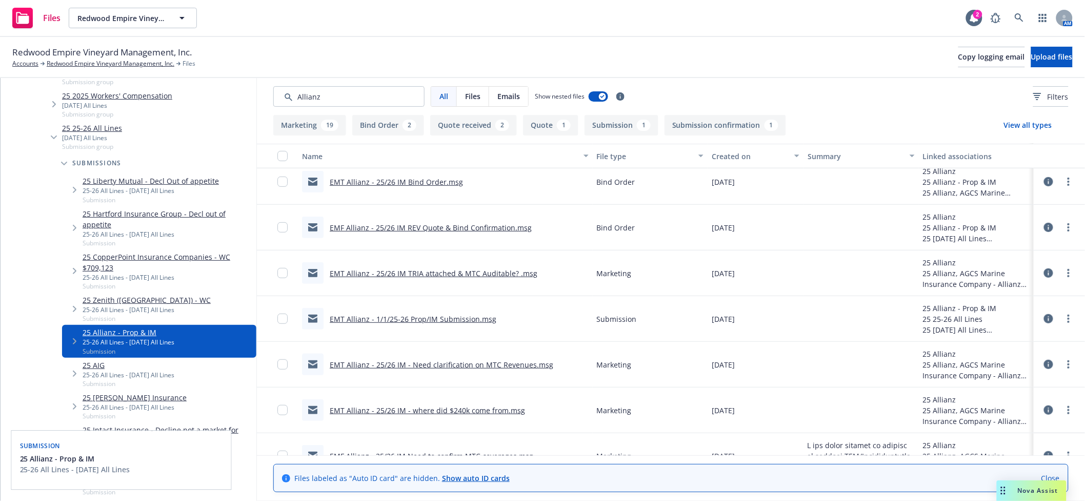
scroll to position [224, 0]
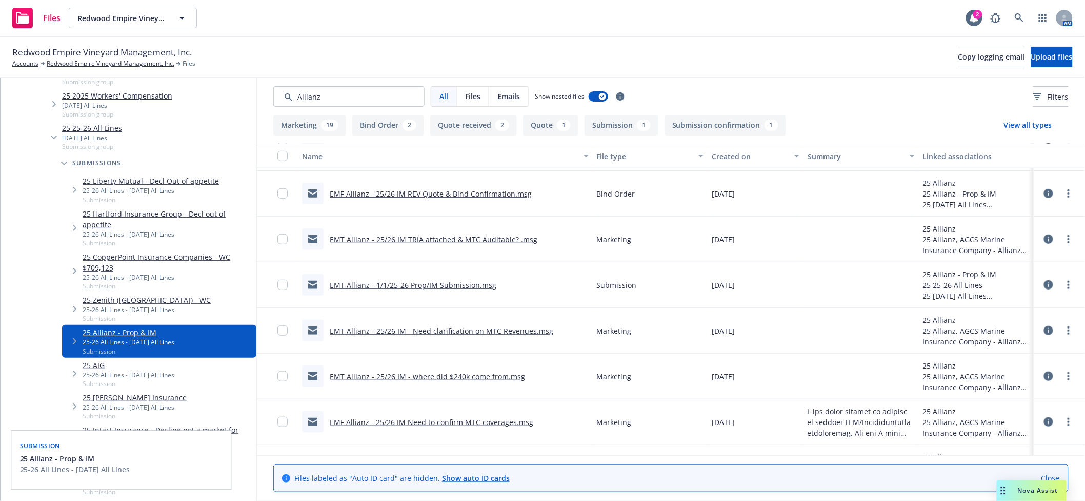
click at [754, 160] on div "Created on" at bounding box center [750, 156] width 76 height 11
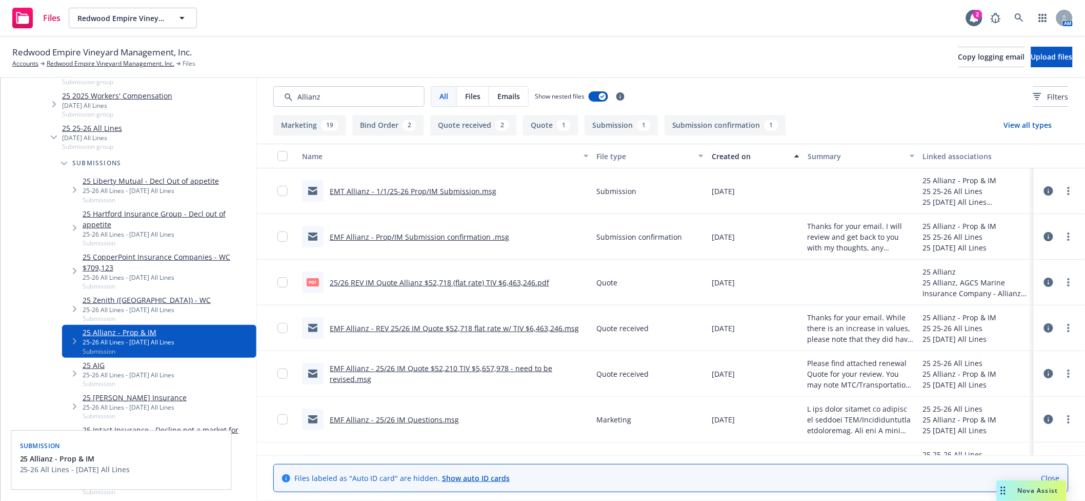
scroll to position [91, 0]
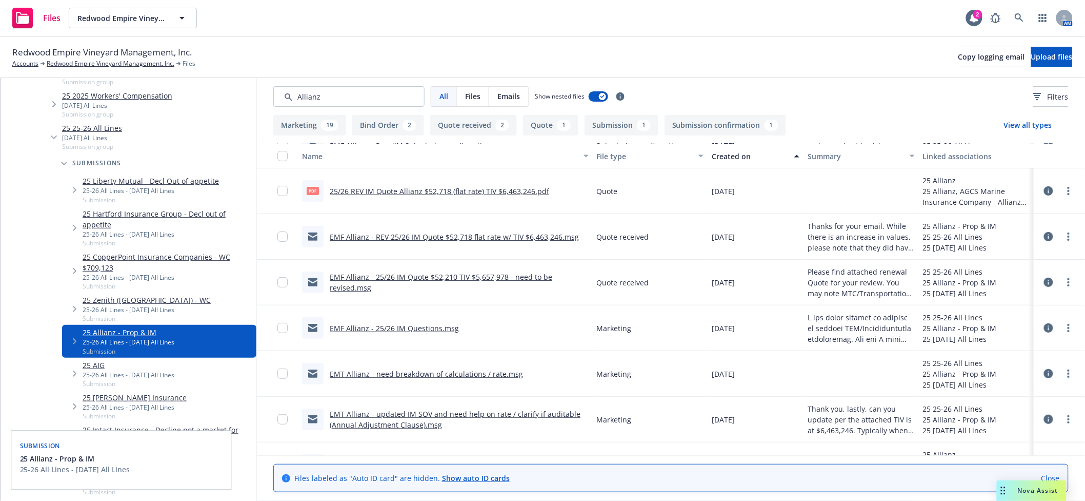
click at [397, 417] on link "EMT Allianz - updated IM SOV and need help on rate / clarify if auditable (Annu…" at bounding box center [455, 419] width 251 height 21
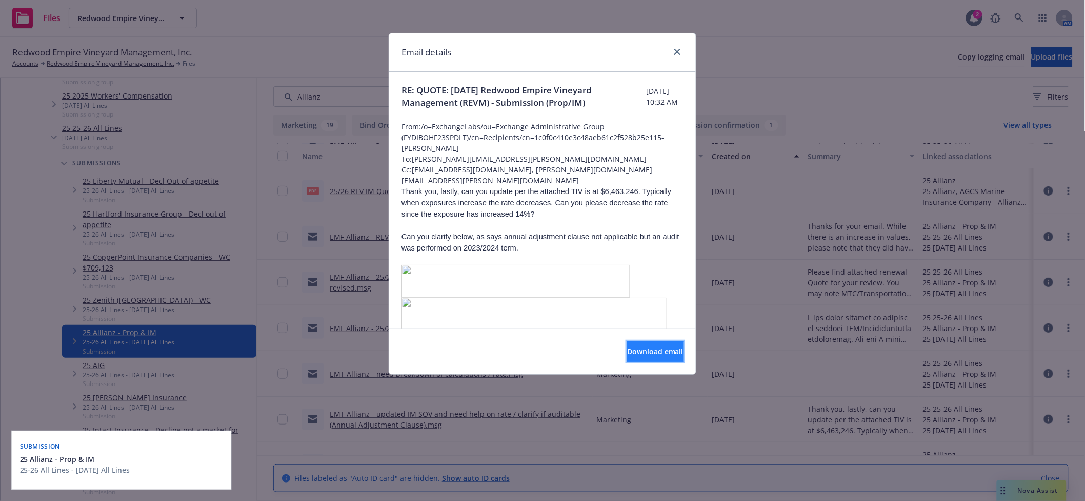
click at [628, 360] on button "Download email" at bounding box center [655, 351] width 56 height 21
drag, startPoint x: 679, startPoint y: 52, endPoint x: 655, endPoint y: 55, distance: 24.3
click at [679, 51] on icon "close" at bounding box center [678, 52] width 6 height 6
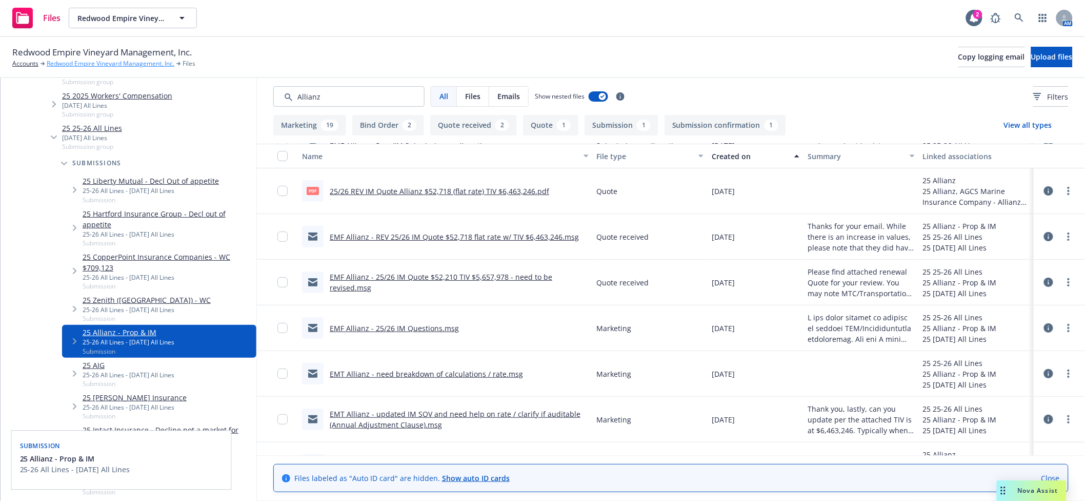
click at [113, 64] on link "Redwood Empire Vineyard Management, Inc." at bounding box center [111, 63] width 128 height 9
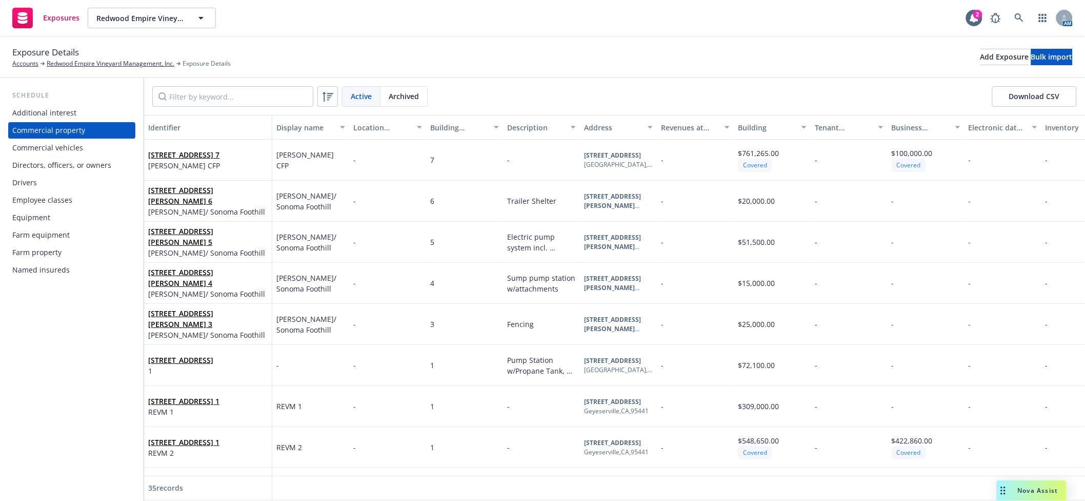
click at [60, 214] on div "Equipment" at bounding box center [71, 217] width 119 height 16
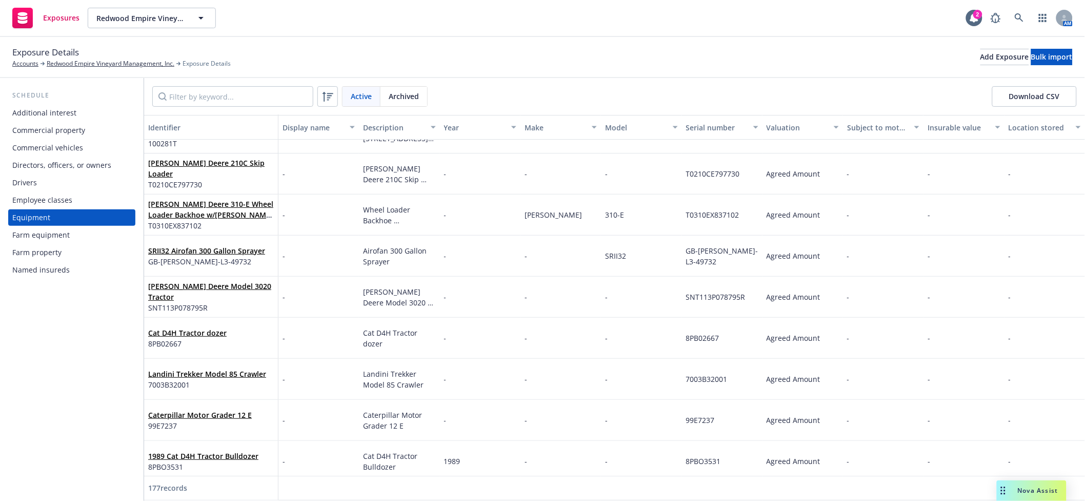
scroll to position [6927, 0]
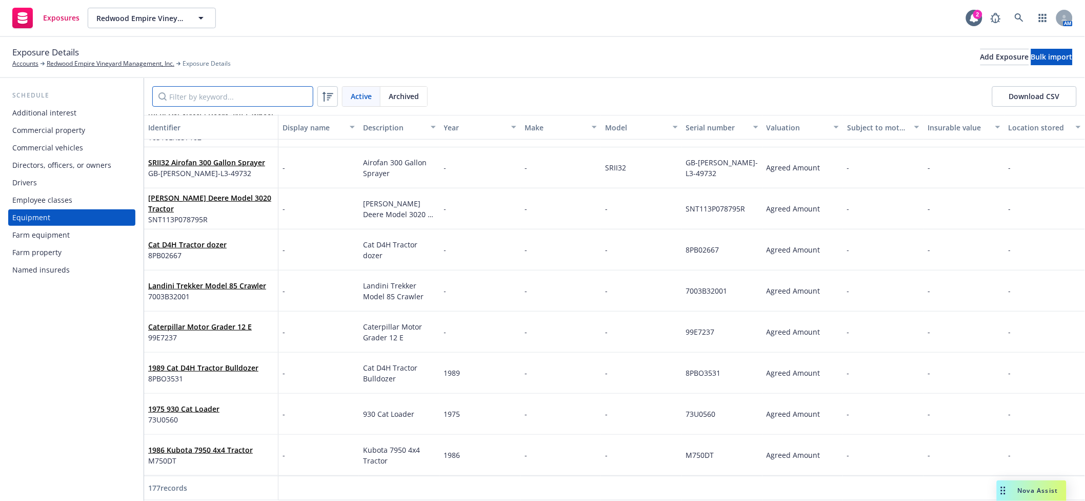
click at [242, 95] on input "Filter by keyword..." at bounding box center [232, 96] width 161 height 21
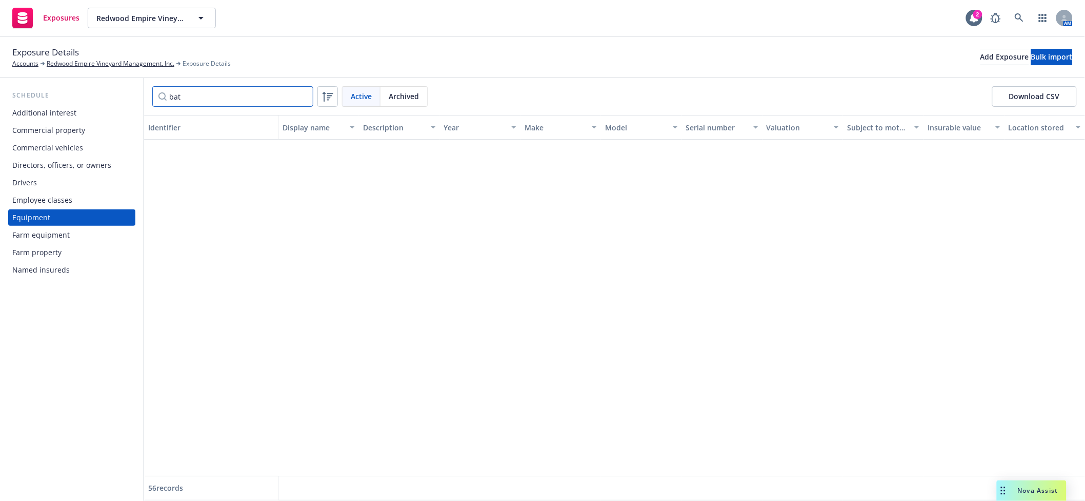
scroll to position [0, 0]
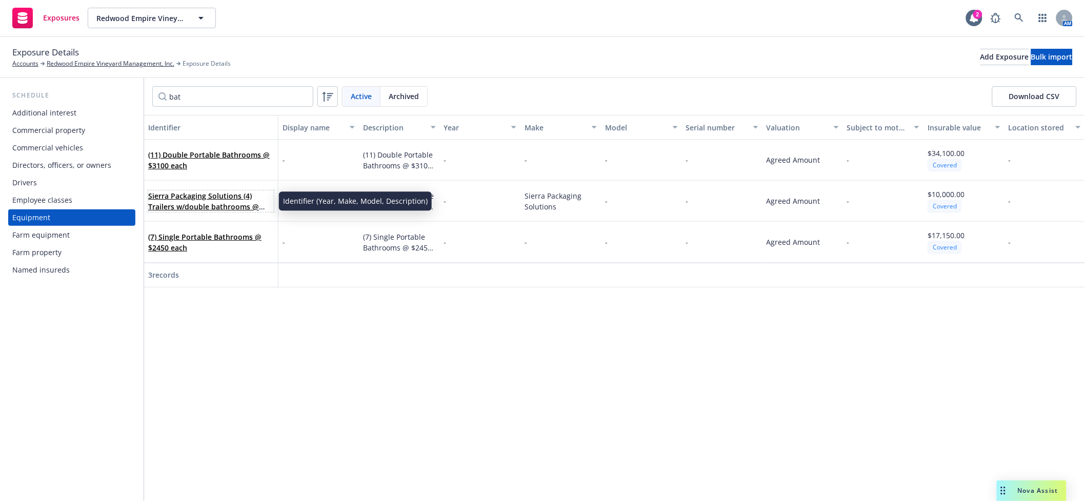
click at [186, 197] on link "Sierra Packaging Solutions (4) Trailers w/double bathrooms @ $2500 ea." at bounding box center [203, 206] width 111 height 31
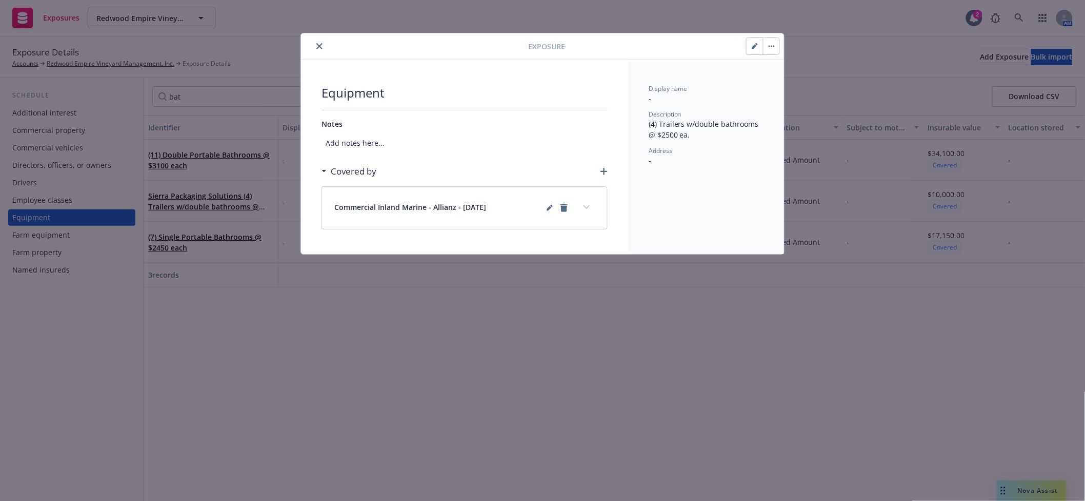
click at [588, 206] on icon "expand content" at bounding box center [587, 207] width 6 height 4
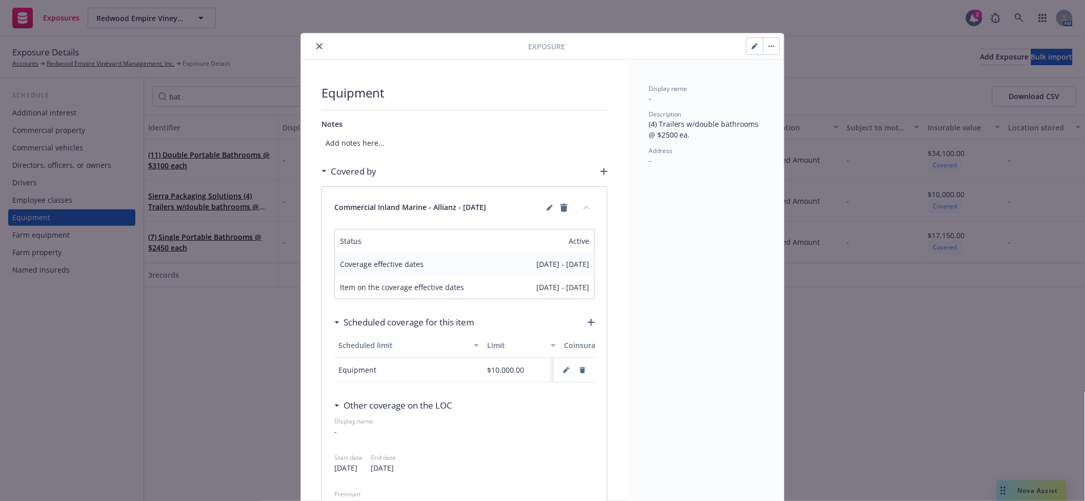
click at [763, 50] on button "button" at bounding box center [771, 46] width 16 height 16
click at [782, 77] on link "Archive" at bounding box center [788, 74] width 58 height 21
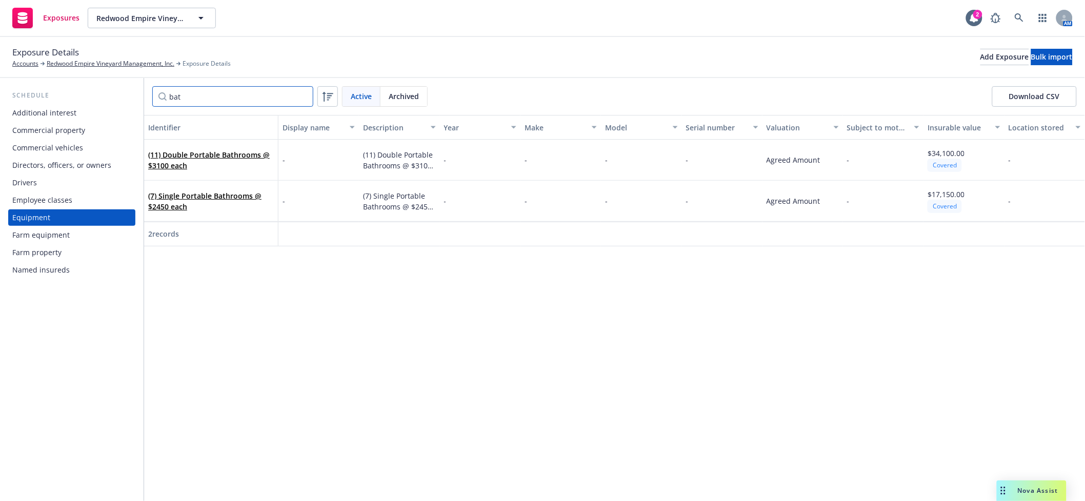
click at [195, 99] on input "bat" at bounding box center [232, 96] width 161 height 21
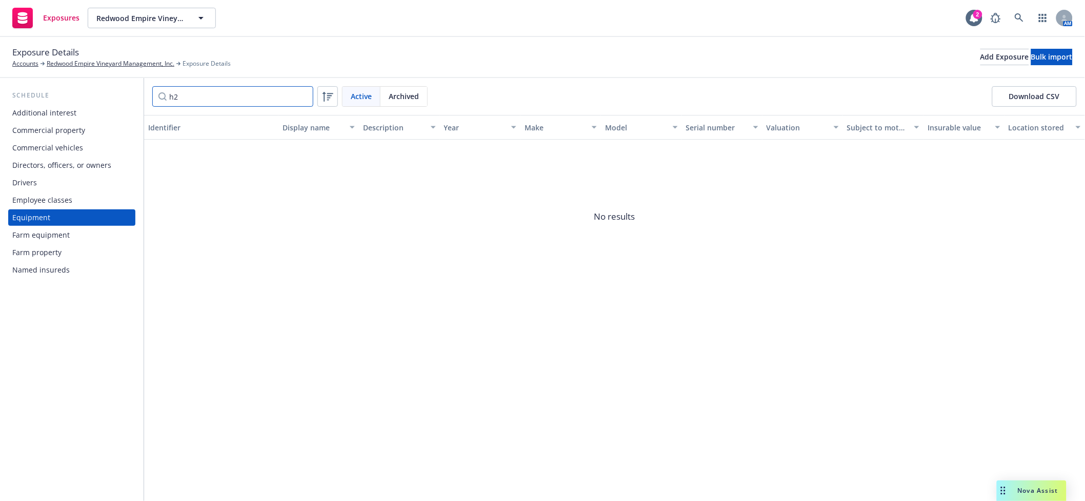
type input "h"
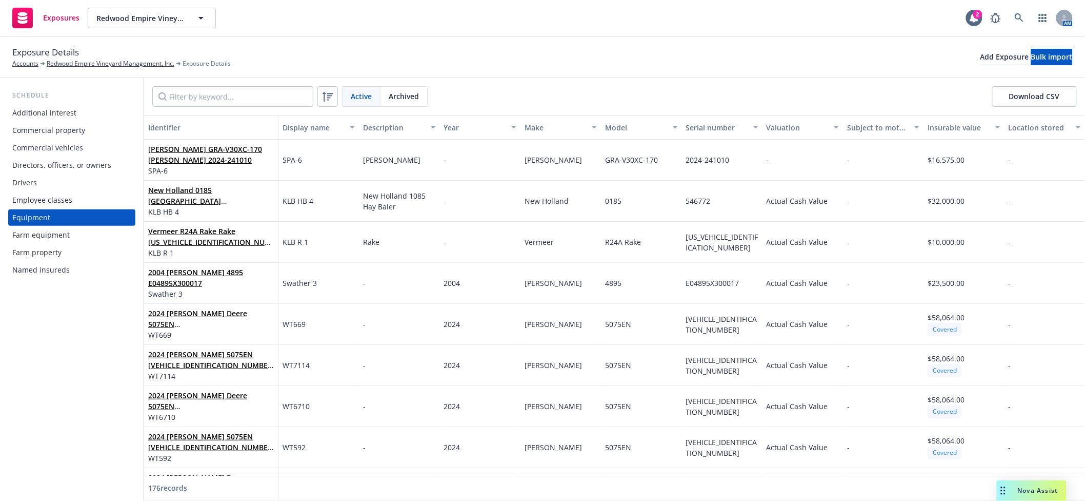
click at [404, 93] on span "Archived" at bounding box center [404, 96] width 30 height 11
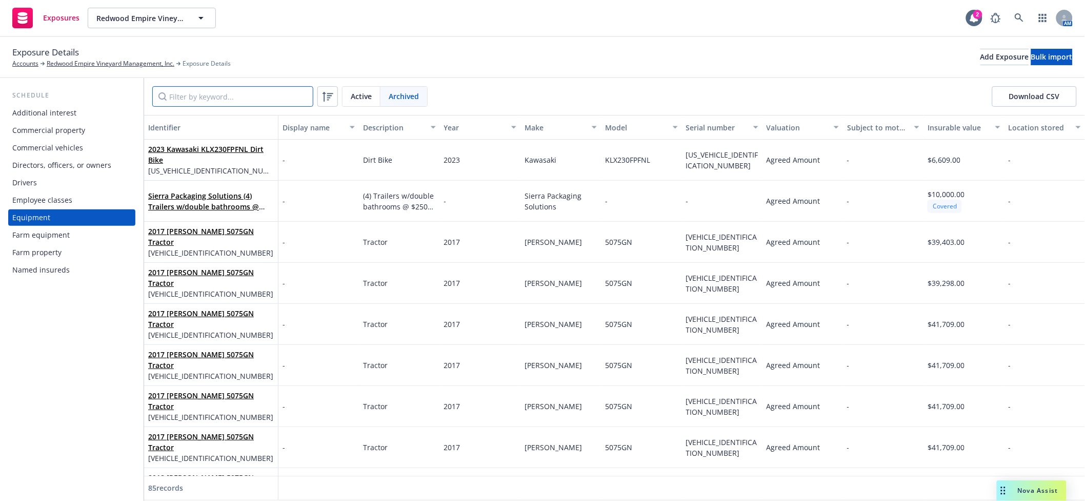
click at [250, 97] on input "Filter by keyword..." at bounding box center [232, 96] width 161 height 21
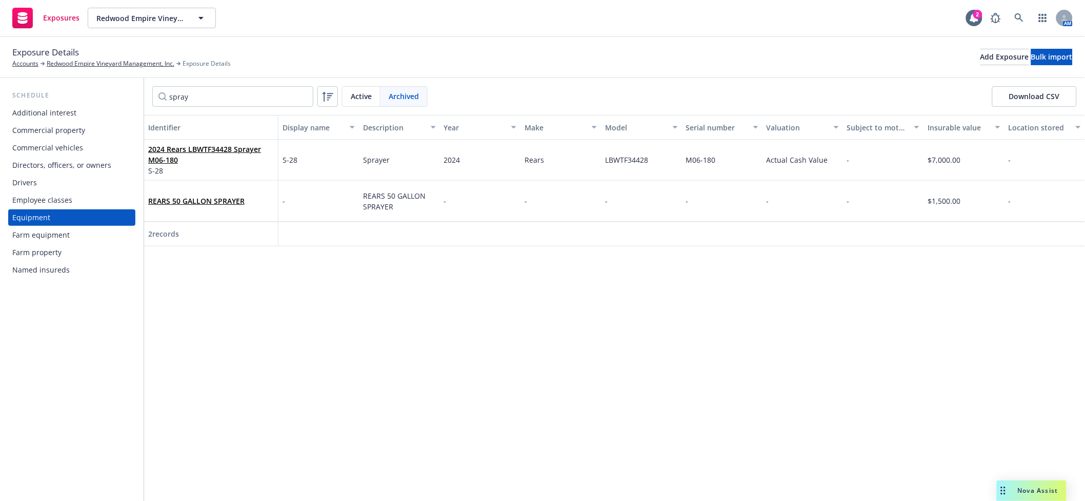
click at [363, 95] on span "Active" at bounding box center [361, 96] width 21 height 11
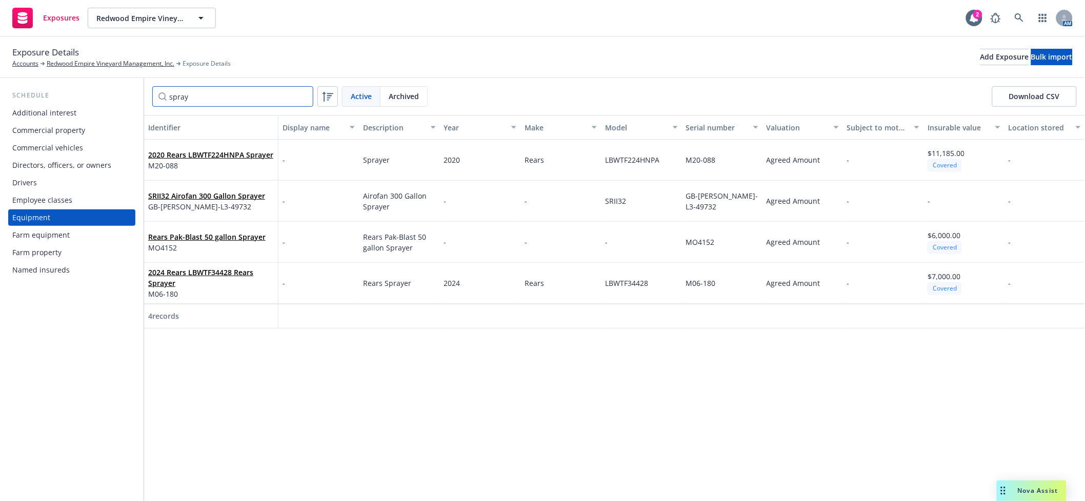
click at [234, 98] on input "spray" at bounding box center [232, 96] width 161 height 21
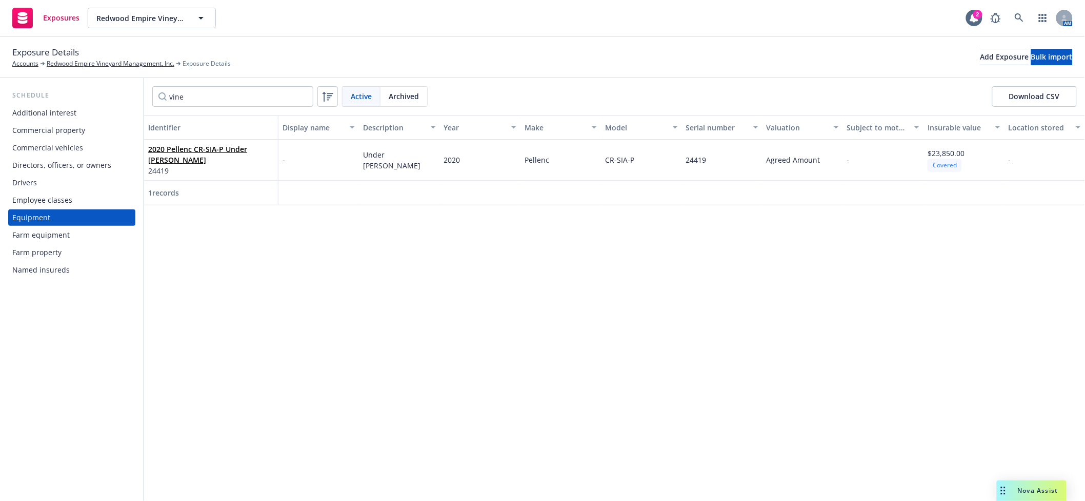
click at [97, 229] on div "Farm equipment" at bounding box center [71, 235] width 119 height 16
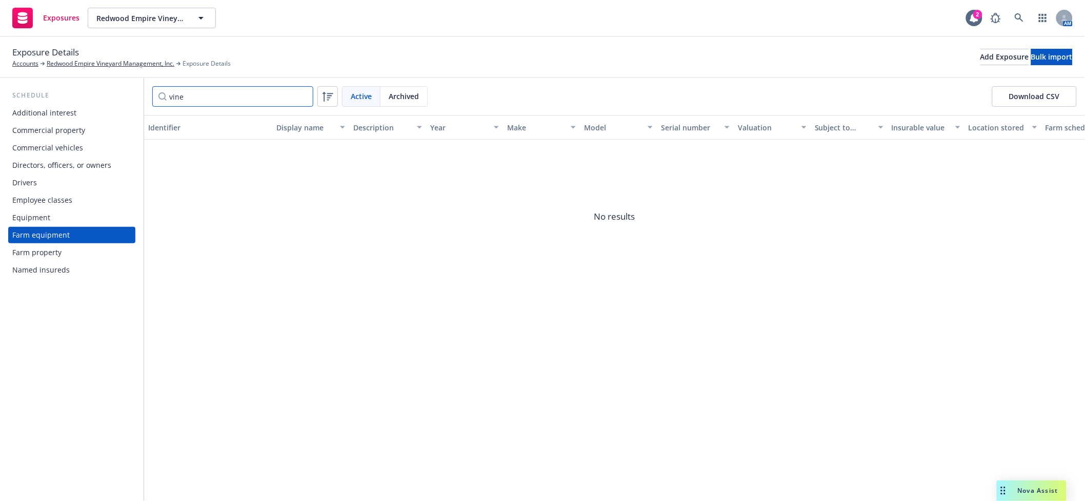
click at [193, 100] on input "vine" at bounding box center [232, 96] width 161 height 21
type input "f"
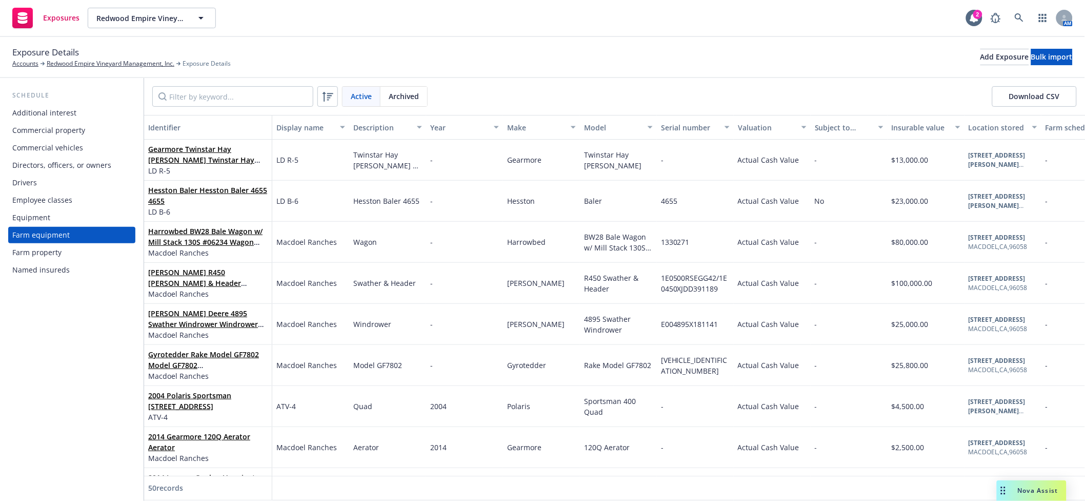
click at [63, 216] on div "Equipment" at bounding box center [71, 217] width 119 height 16
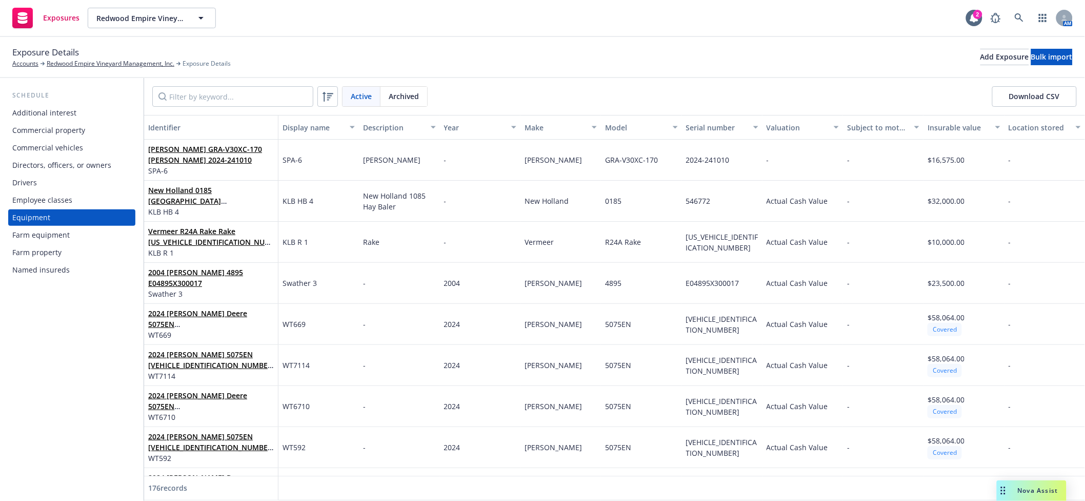
drag, startPoint x: 391, startPoint y: 96, endPoint x: 393, endPoint y: 107, distance: 11.0
click at [391, 95] on span "Archived" at bounding box center [404, 96] width 30 height 11
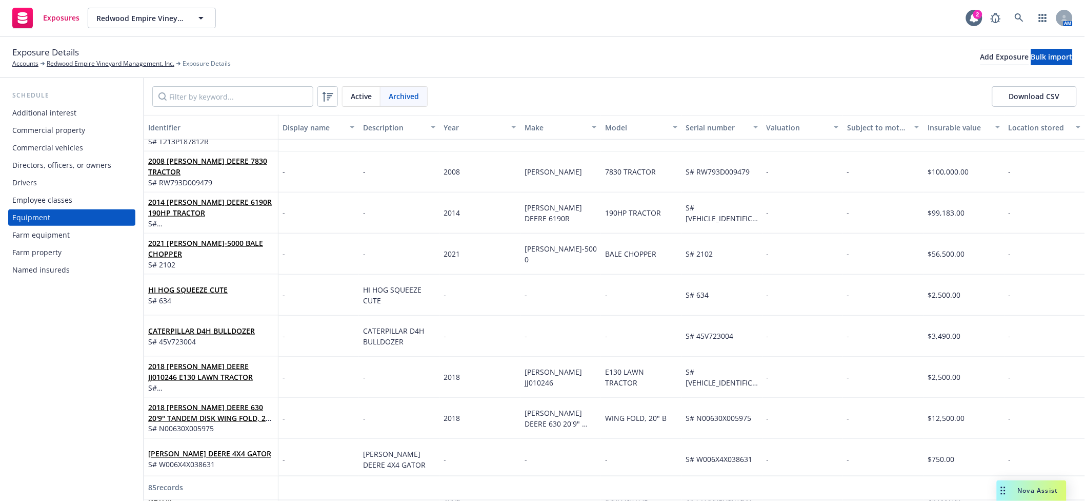
scroll to position [1732, 0]
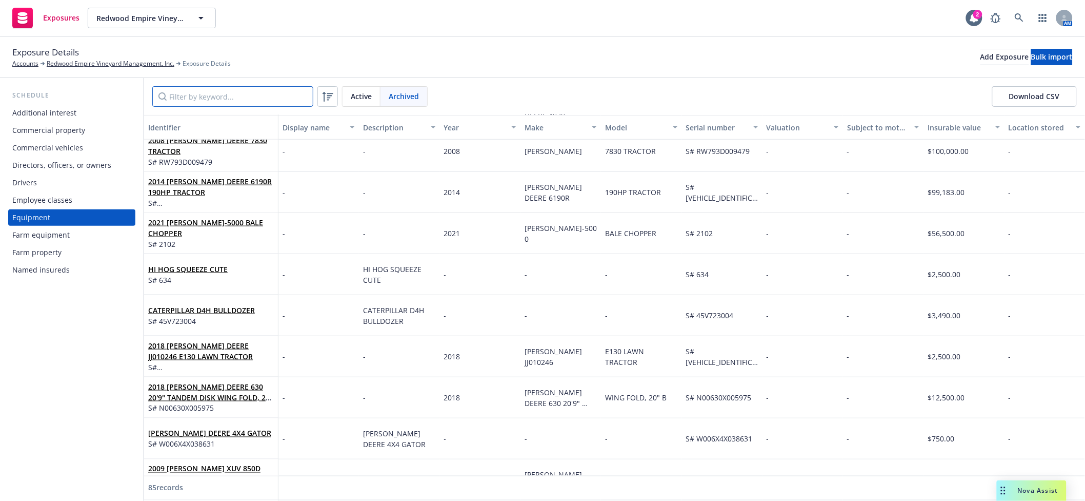
click at [235, 91] on input "Filter by keyword..." at bounding box center [232, 96] width 161 height 21
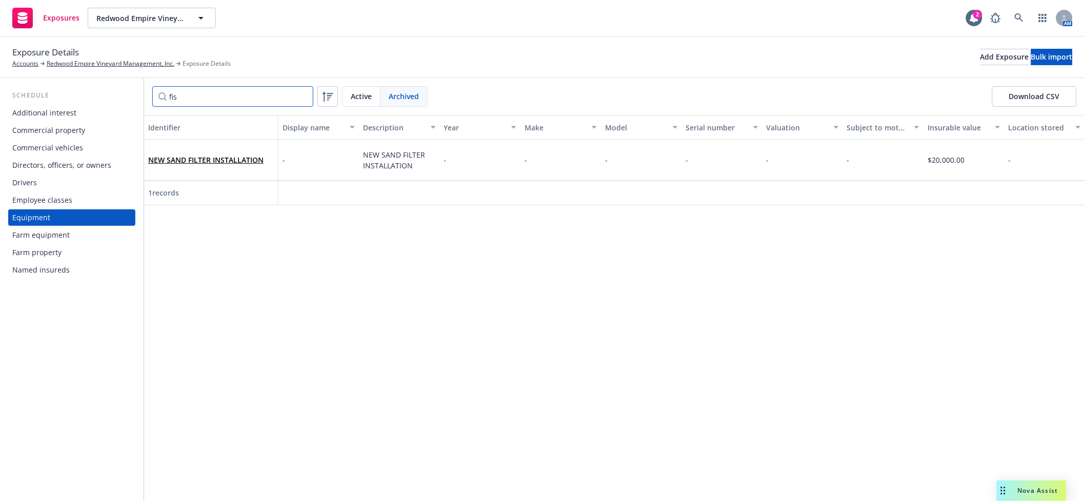
scroll to position [0, 0]
type input "f"
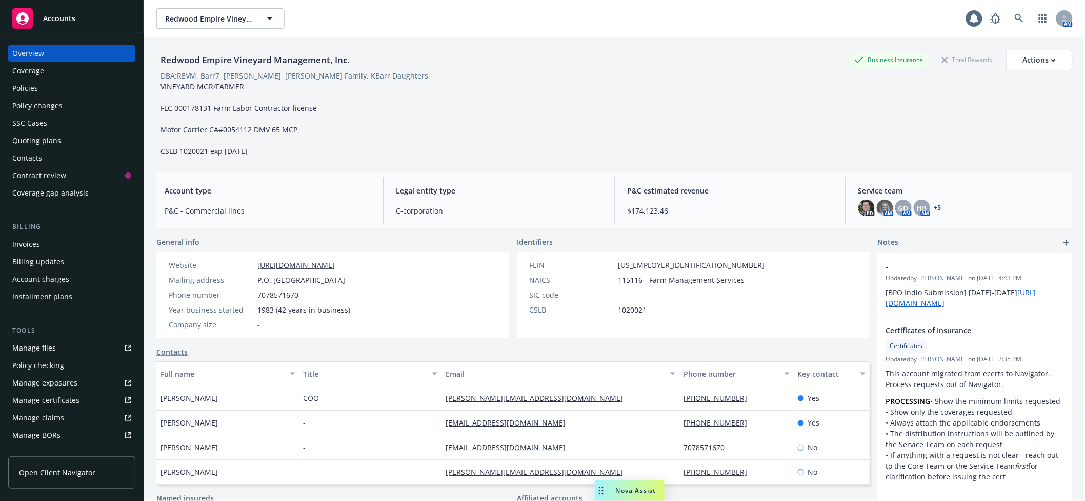
click at [41, 92] on div "Policies" at bounding box center [71, 88] width 119 height 16
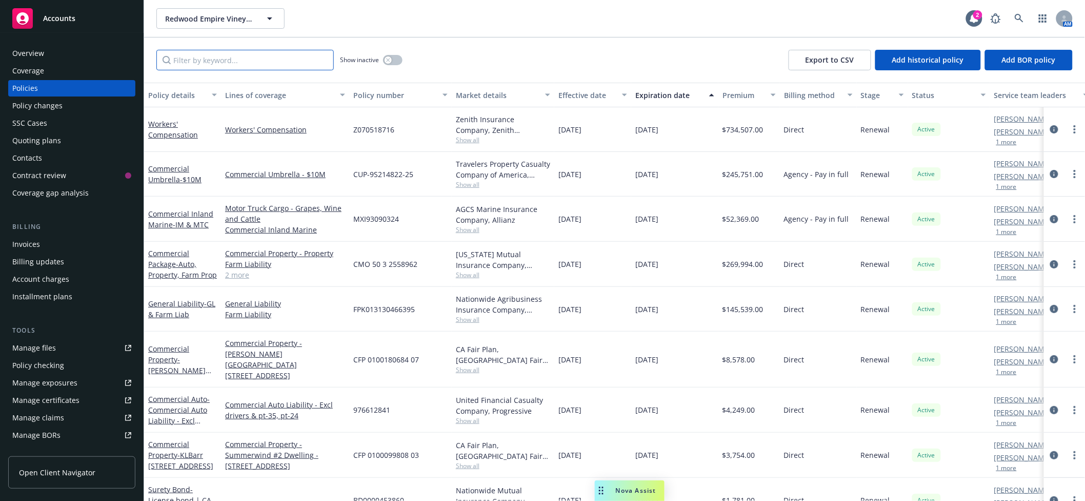
click at [272, 61] on input "Filter by keyword..." at bounding box center [244, 60] width 177 height 21
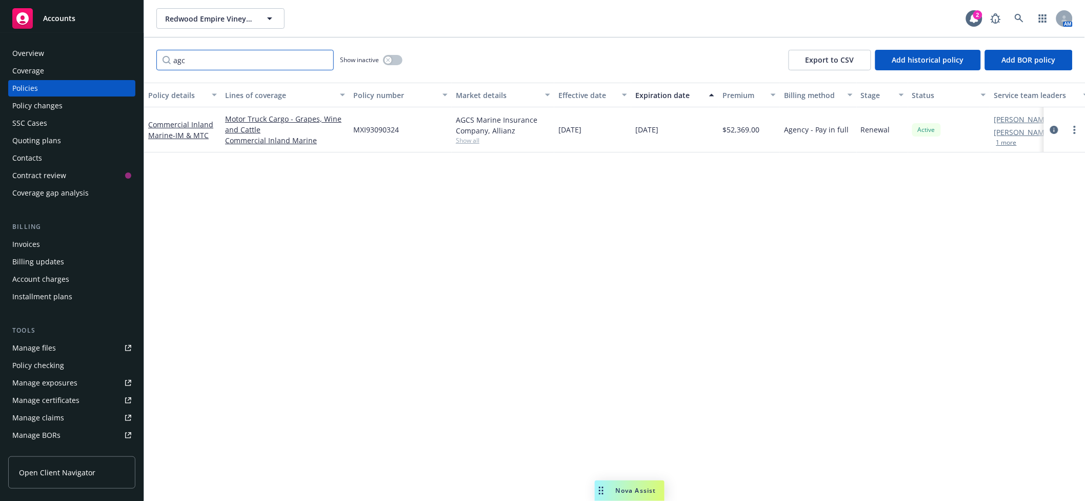
type input "agc"
drag, startPoint x: 142, startPoint y: 131, endPoint x: 199, endPoint y: 133, distance: 57.0
click at [155, 128] on link "Commercial Inland Marine - IM & MTC" at bounding box center [180, 130] width 65 height 21
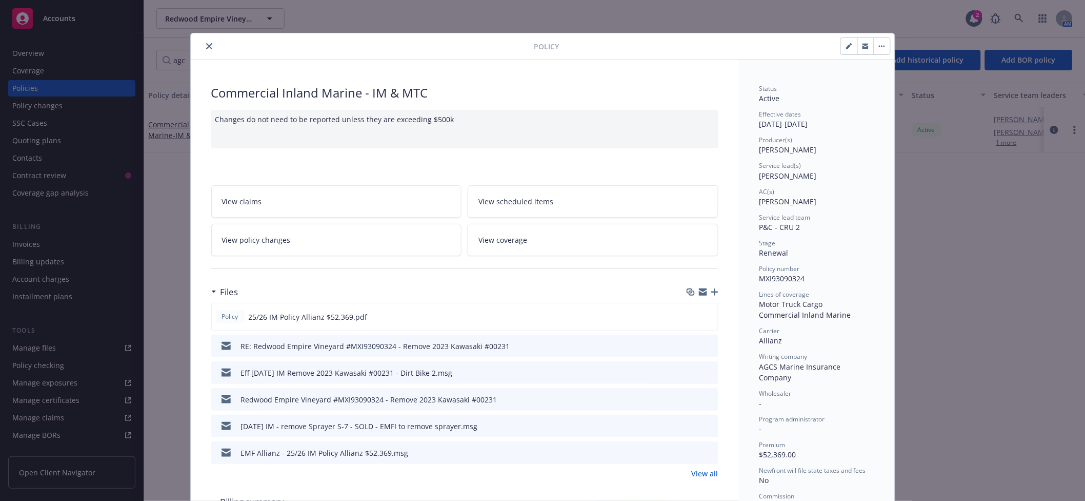
click at [296, 238] on link "View policy changes" at bounding box center [336, 240] width 251 height 32
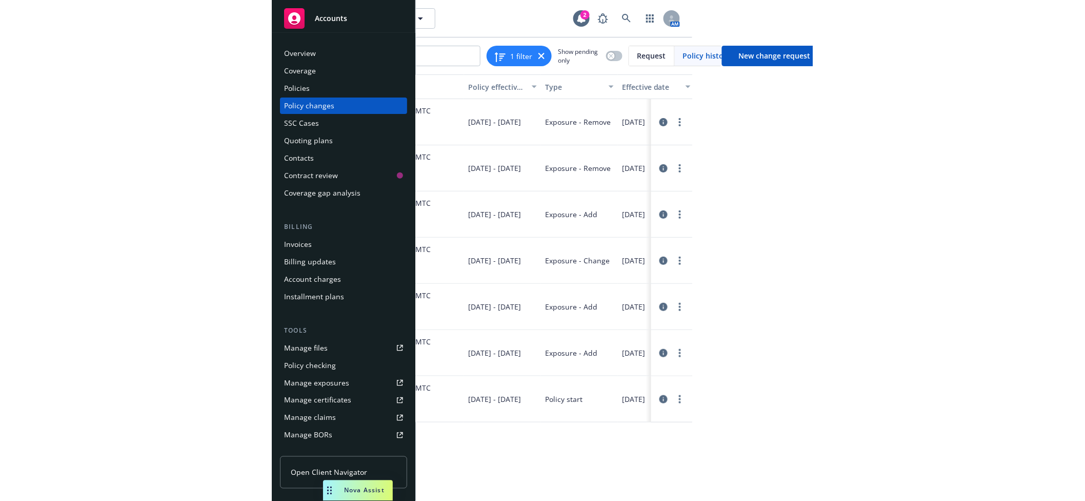
scroll to position [0, 19]
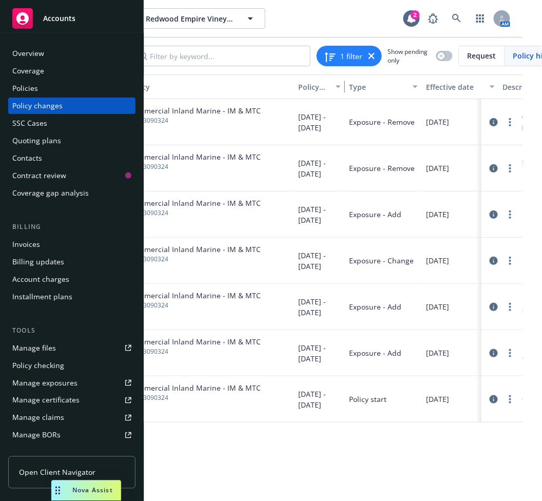
drag, startPoint x: 369, startPoint y: 89, endPoint x: 343, endPoint y: 94, distance: 26.7
click at [343, 94] on button "Policy effective dates" at bounding box center [319, 86] width 51 height 25
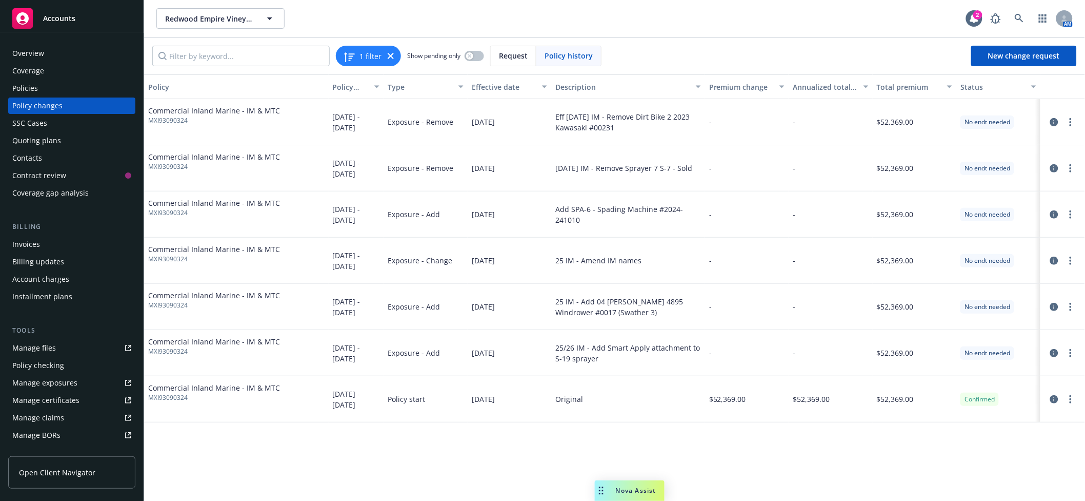
scroll to position [0, 0]
click at [707, 167] on div "-" at bounding box center [747, 168] width 84 height 46
click at [1053, 168] on icon "circleInformation" at bounding box center [1055, 168] width 8 height 8
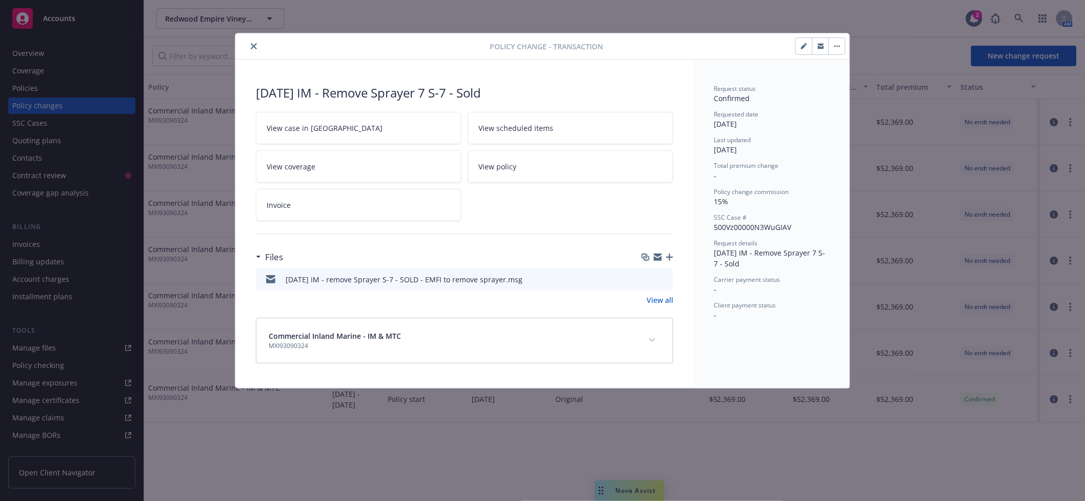
click at [667, 280] on icon "preview file" at bounding box center [663, 278] width 9 height 7
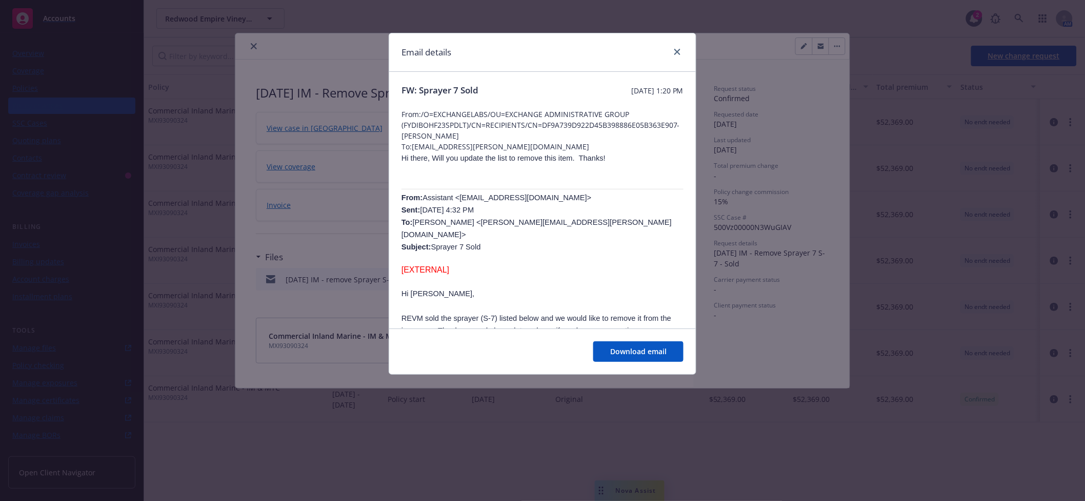
click at [584, 230] on p "From: Assistant <[EMAIL_ADDRESS][DOMAIN_NAME]> Sent: [DATE] 4:32 PM To: [PERSON…" at bounding box center [543, 222] width 282 height 62
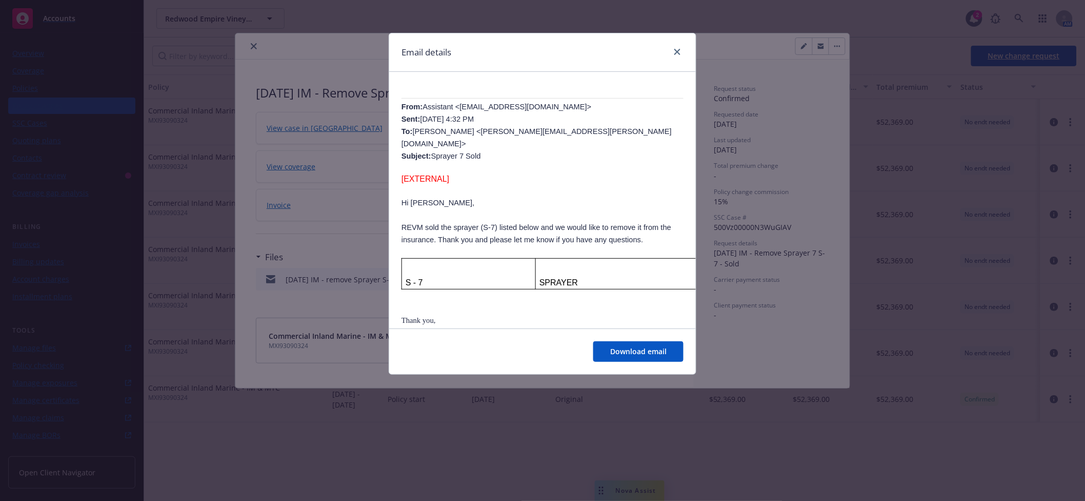
click at [470, 276] on p "S - 7" at bounding box center [469, 282] width 126 height 12
click at [677, 51] on icon "close" at bounding box center [678, 52] width 6 height 6
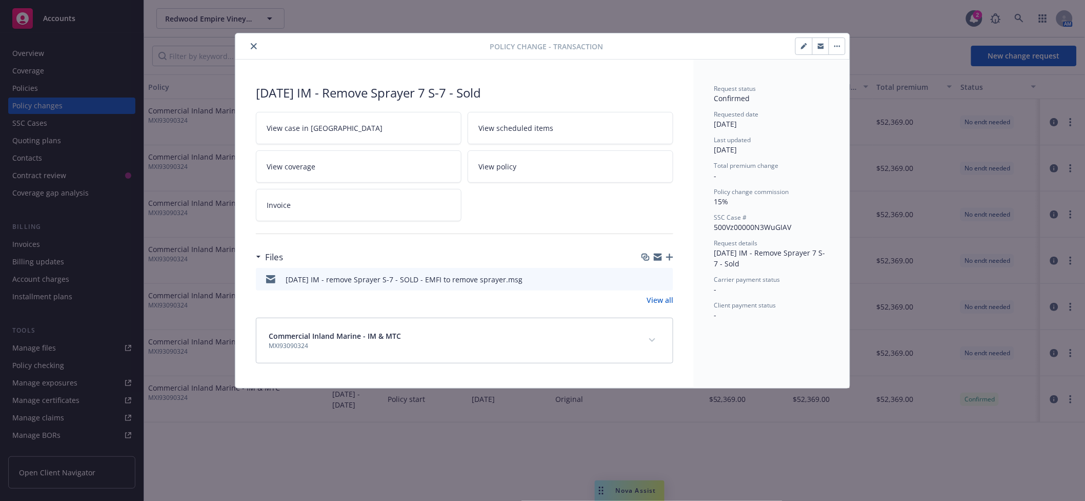
click at [254, 48] on icon "close" at bounding box center [254, 46] width 6 height 6
